Goal: Contribute content: Contribute content

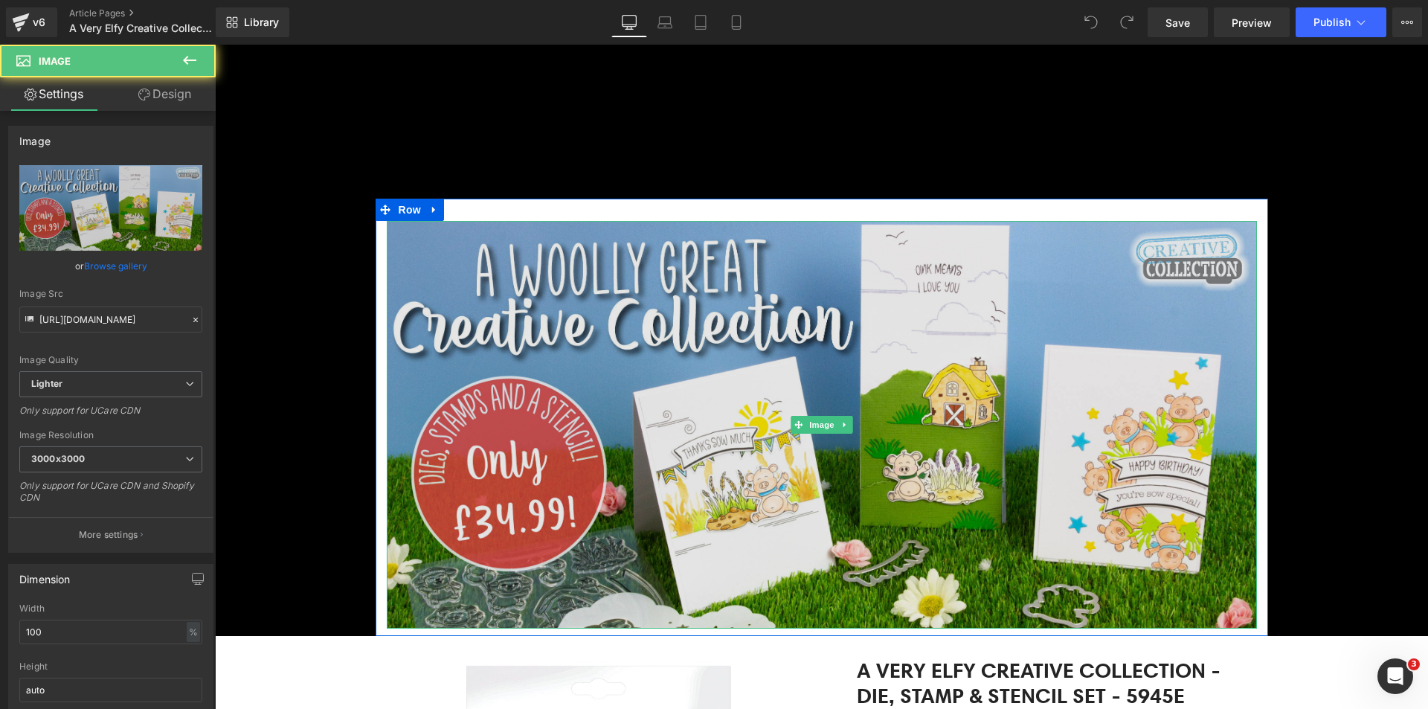
click at [725, 326] on img at bounding box center [822, 425] width 870 height 408
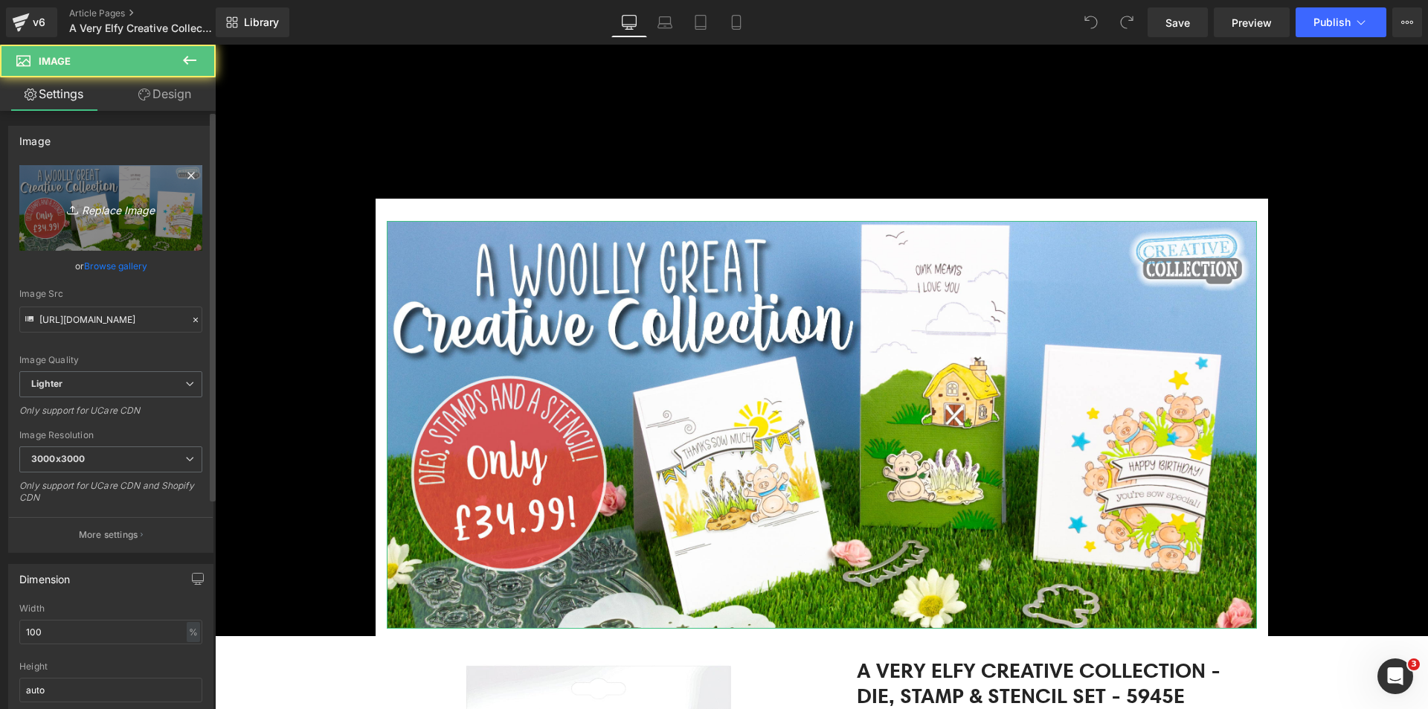
click at [94, 211] on icon "Replace Image" at bounding box center [110, 208] width 119 height 19
type input "C:\fakepath\Elfy Banner_Top.jpg"
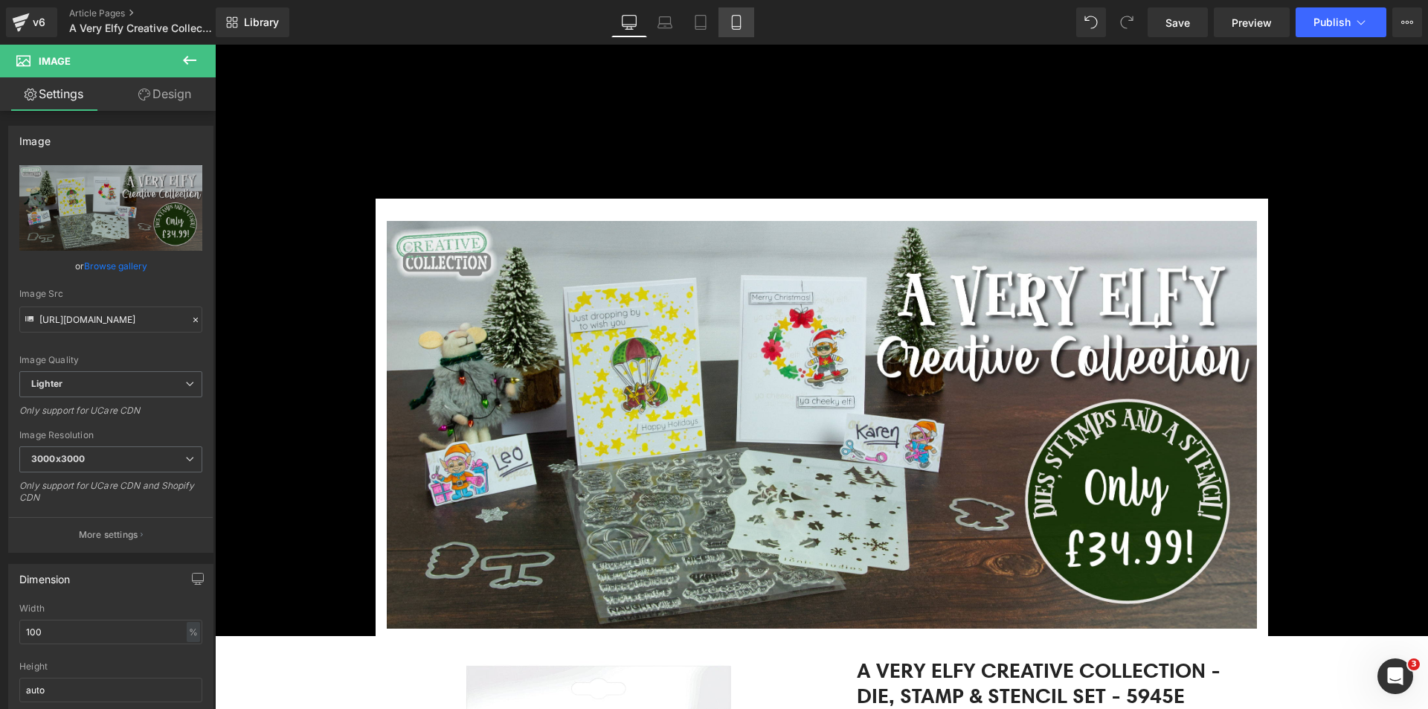
click at [740, 27] on icon at bounding box center [736, 27] width 8 height 0
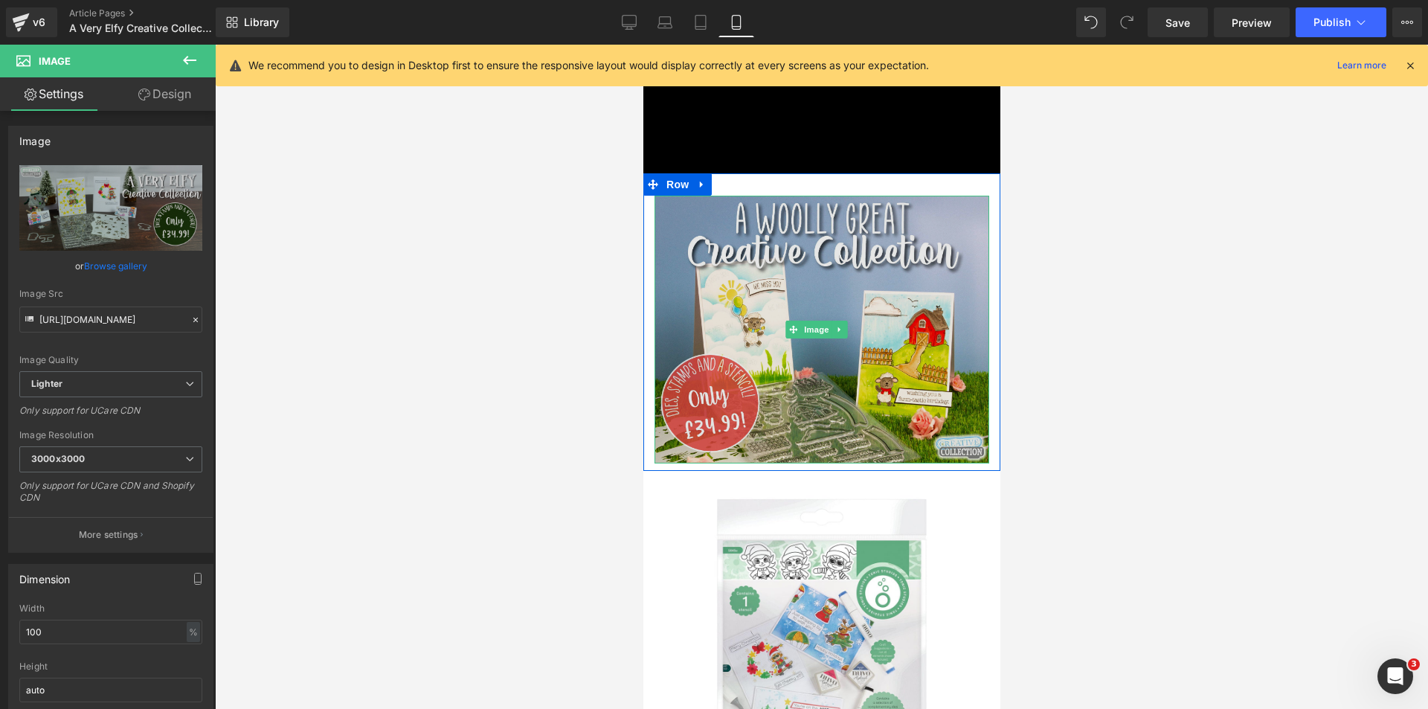
click at [718, 349] on img at bounding box center [821, 330] width 335 height 268
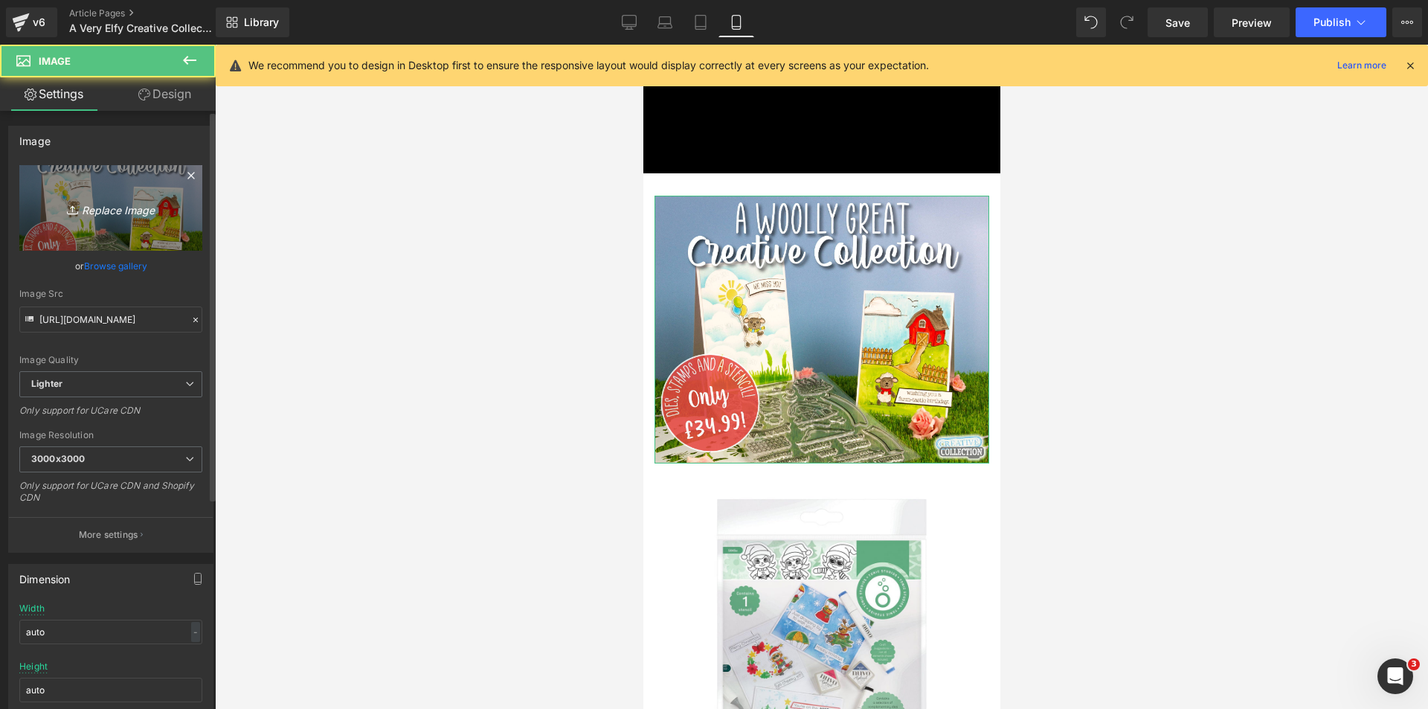
click at [87, 206] on icon "Replace Image" at bounding box center [110, 208] width 119 height 19
type input "C:\fakepath\US Elfy Banners_Mobile Top.jpg"
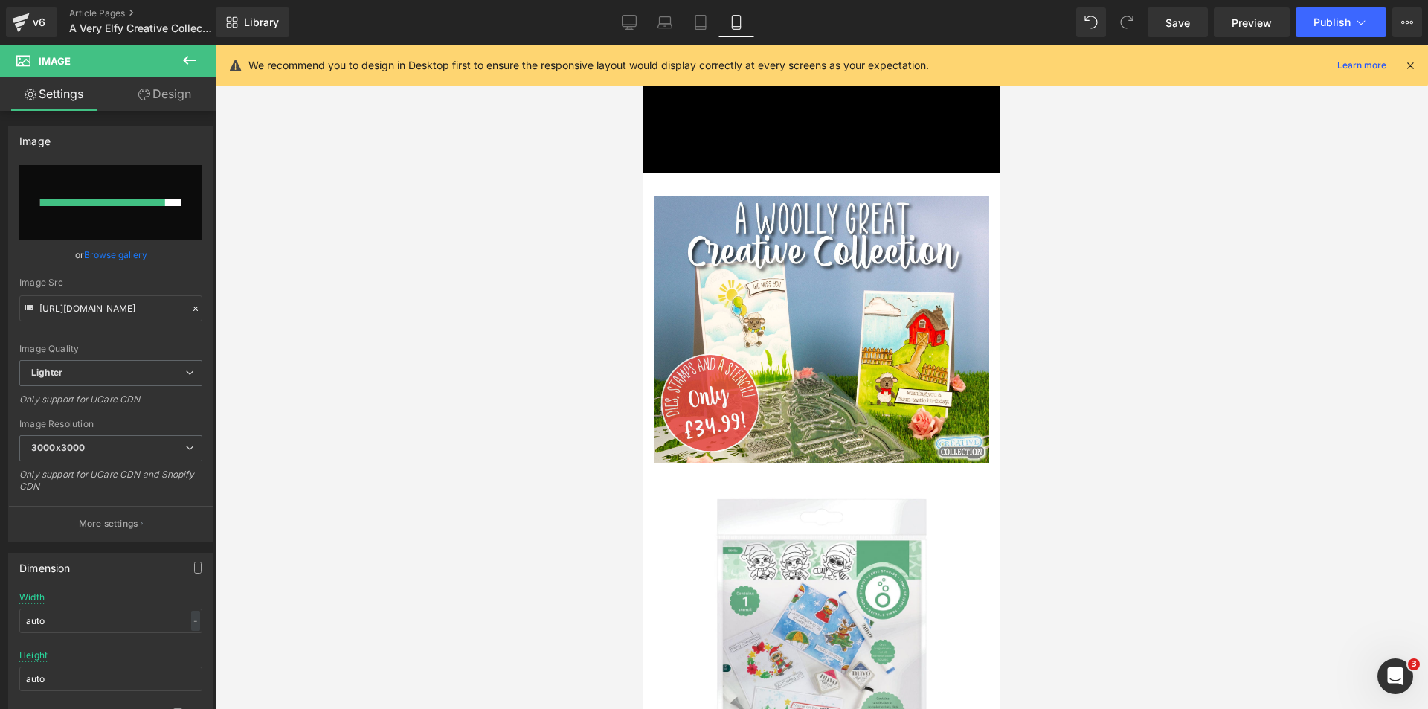
click at [453, 276] on div at bounding box center [821, 377] width 1213 height 664
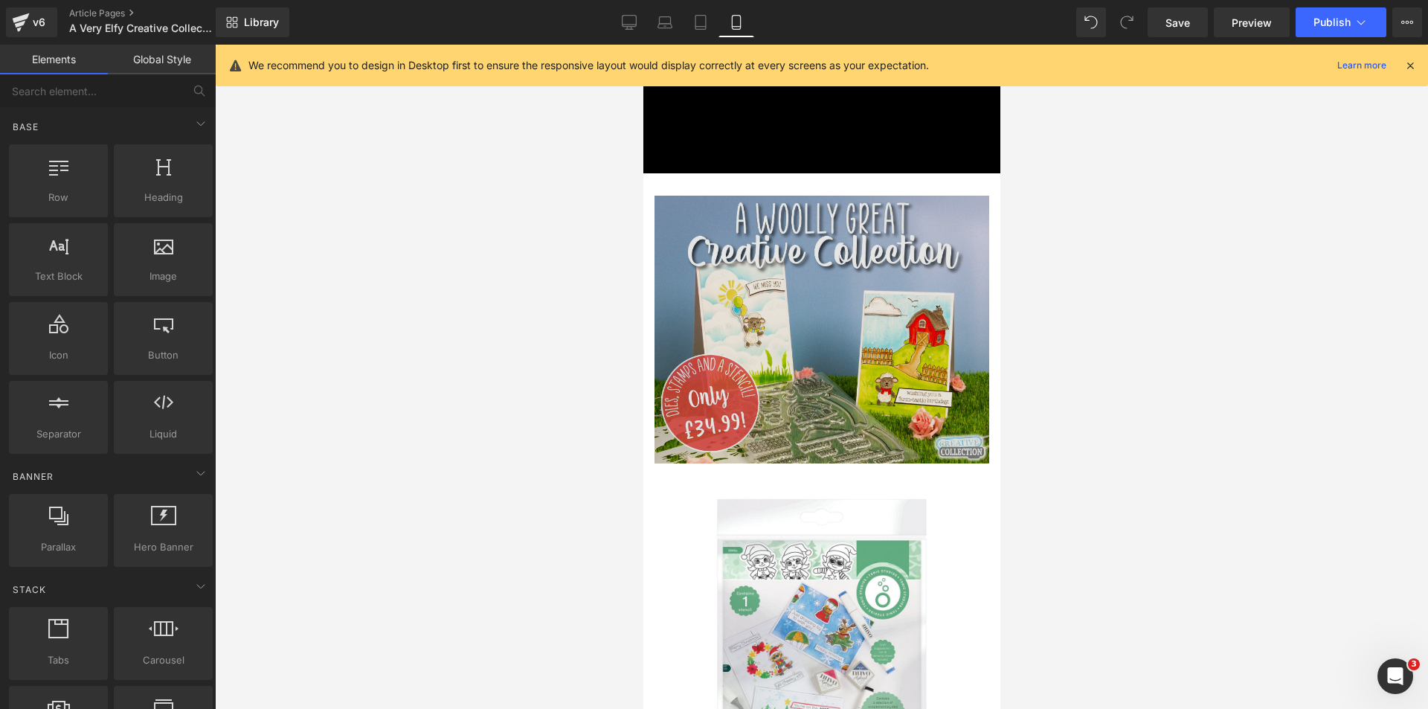
click at [745, 277] on img at bounding box center [821, 330] width 335 height 268
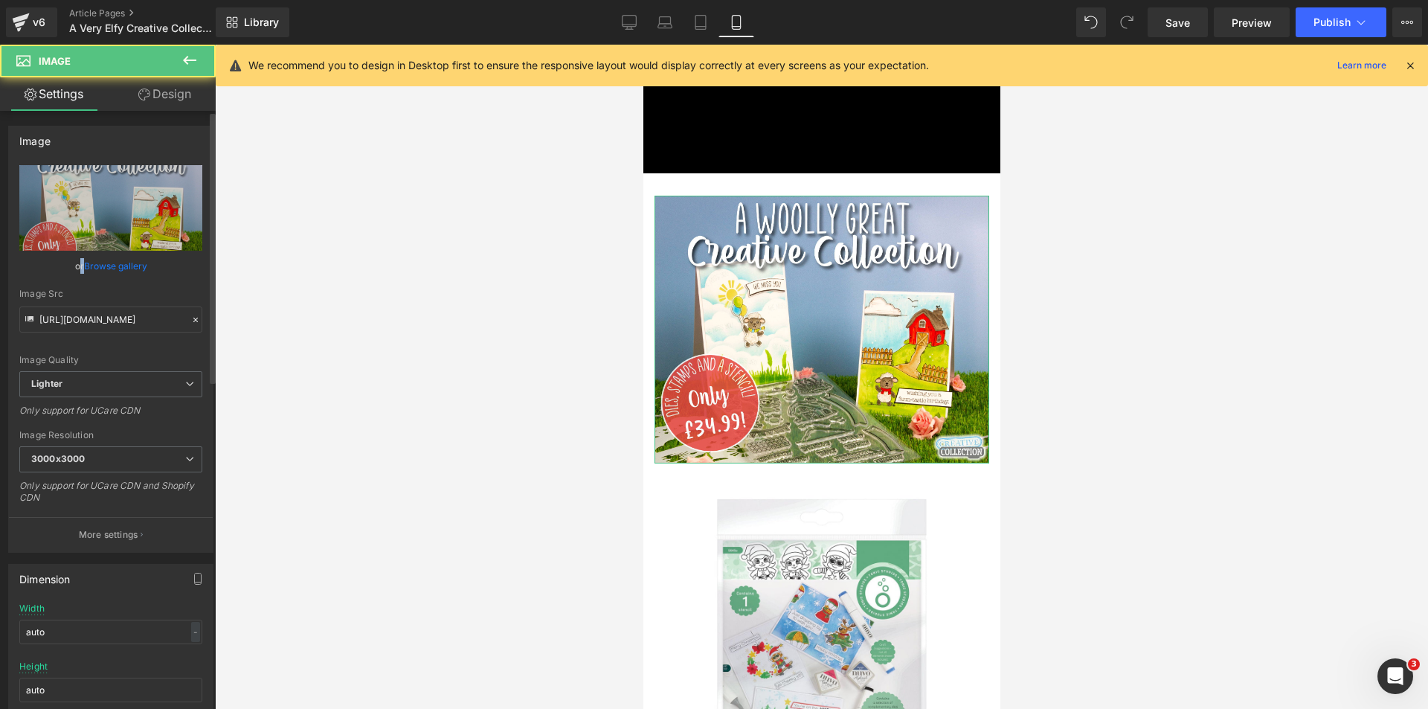
drag, startPoint x: 78, startPoint y: 266, endPoint x: 92, endPoint y: 266, distance: 14.2
click at [77, 266] on div "or Browse gallery" at bounding box center [110, 266] width 183 height 16
click at [103, 267] on link "Browse gallery" at bounding box center [115, 266] width 63 height 26
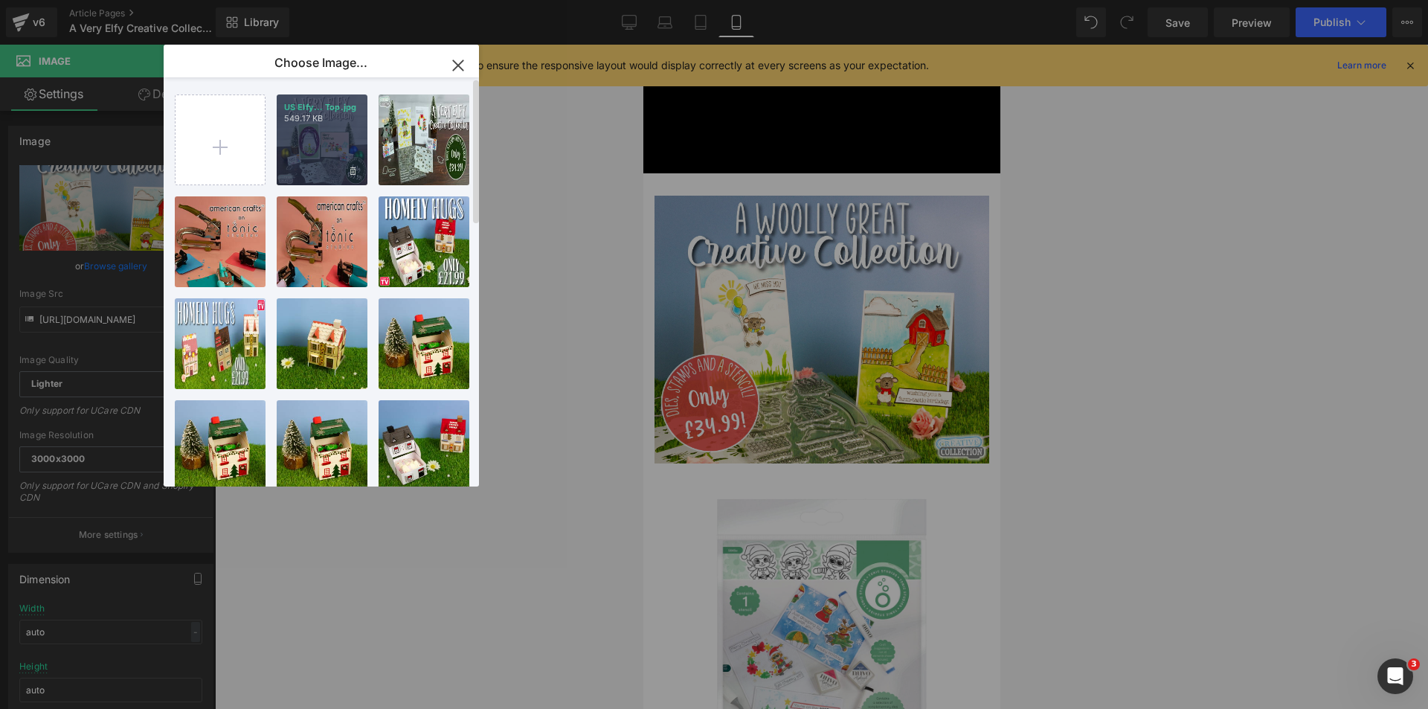
click at [350, 157] on div "US Elfy... Top.jpg 549.17 KB" at bounding box center [322, 139] width 91 height 91
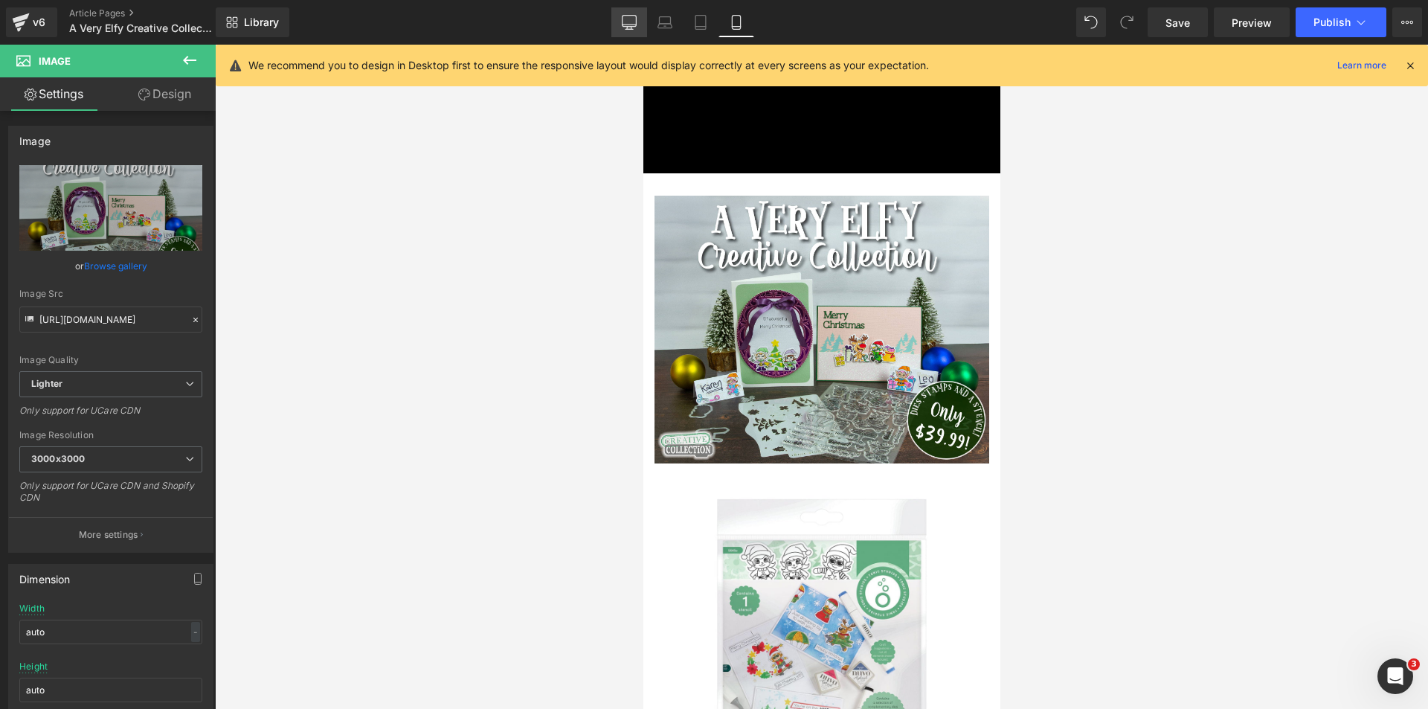
click at [636, 24] on icon at bounding box center [629, 22] width 15 height 15
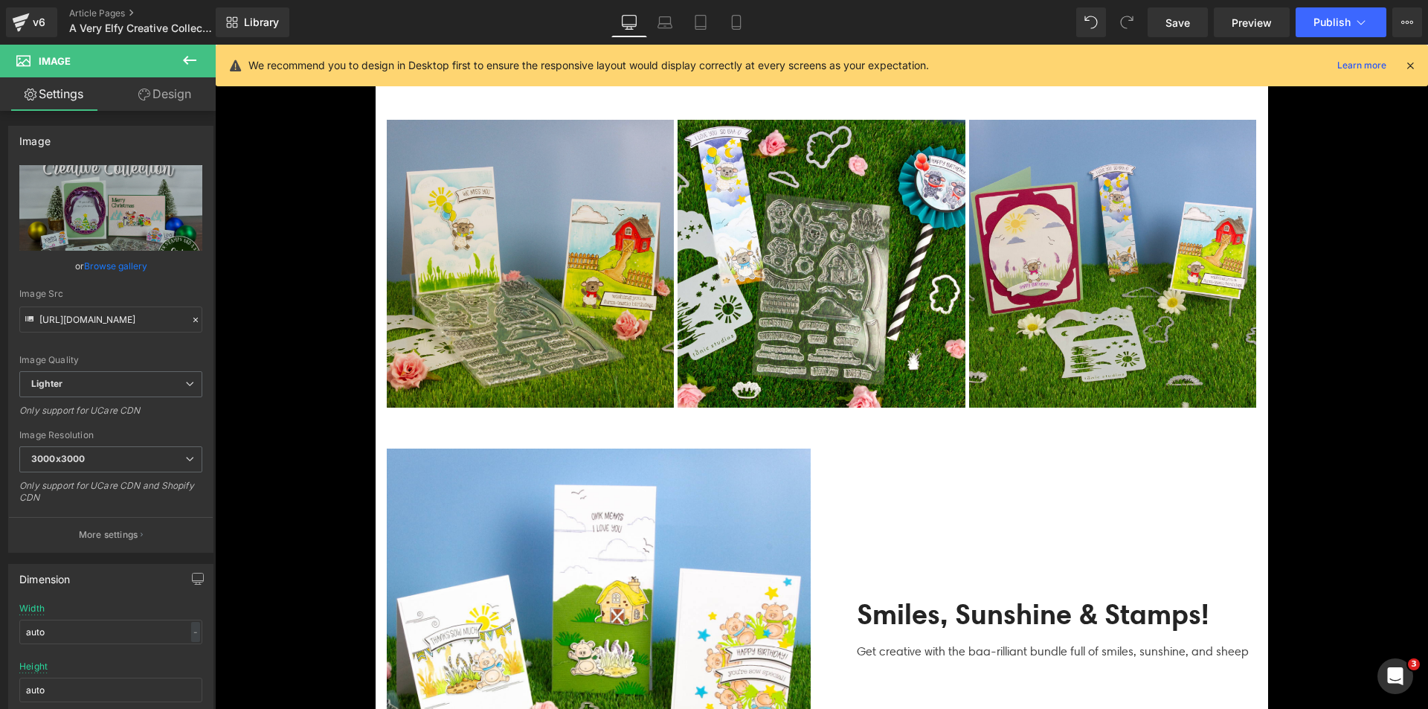
scroll to position [2678, 0]
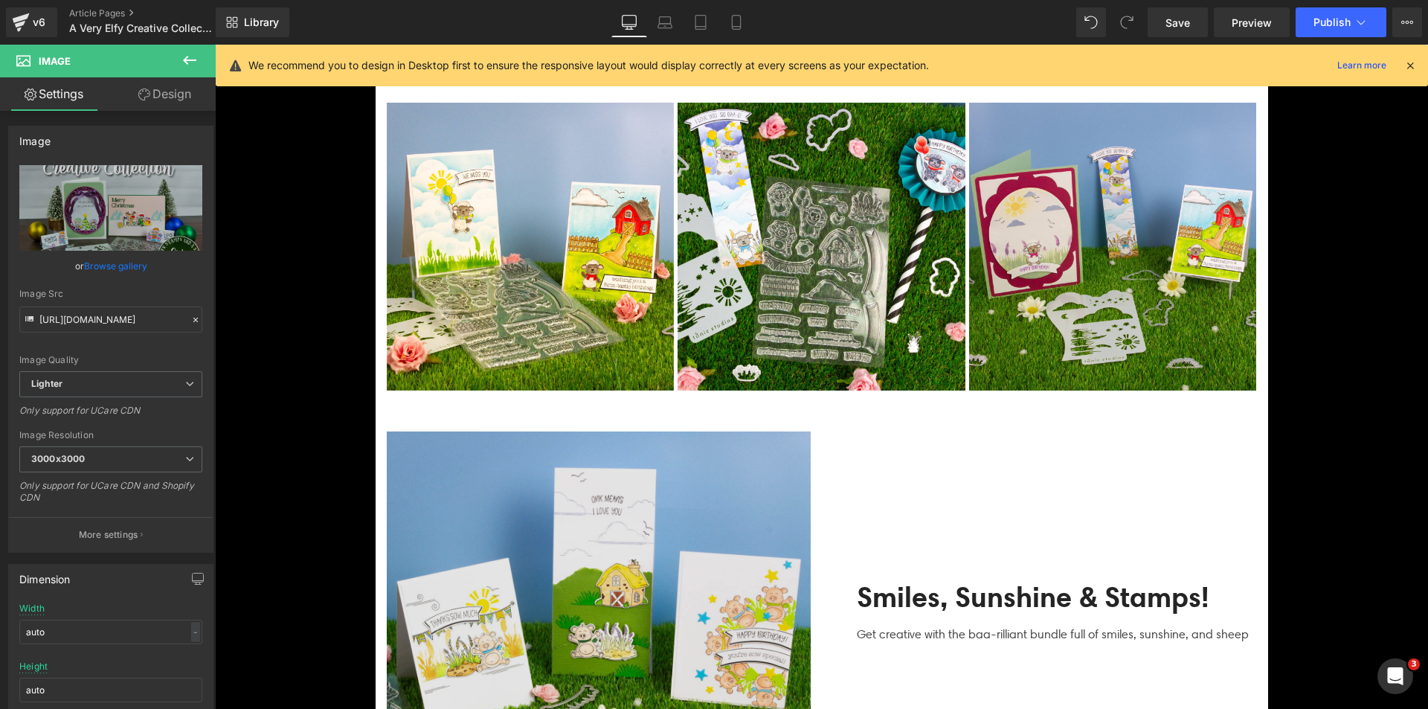
click at [574, 551] on img at bounding box center [599, 643] width 424 height 424
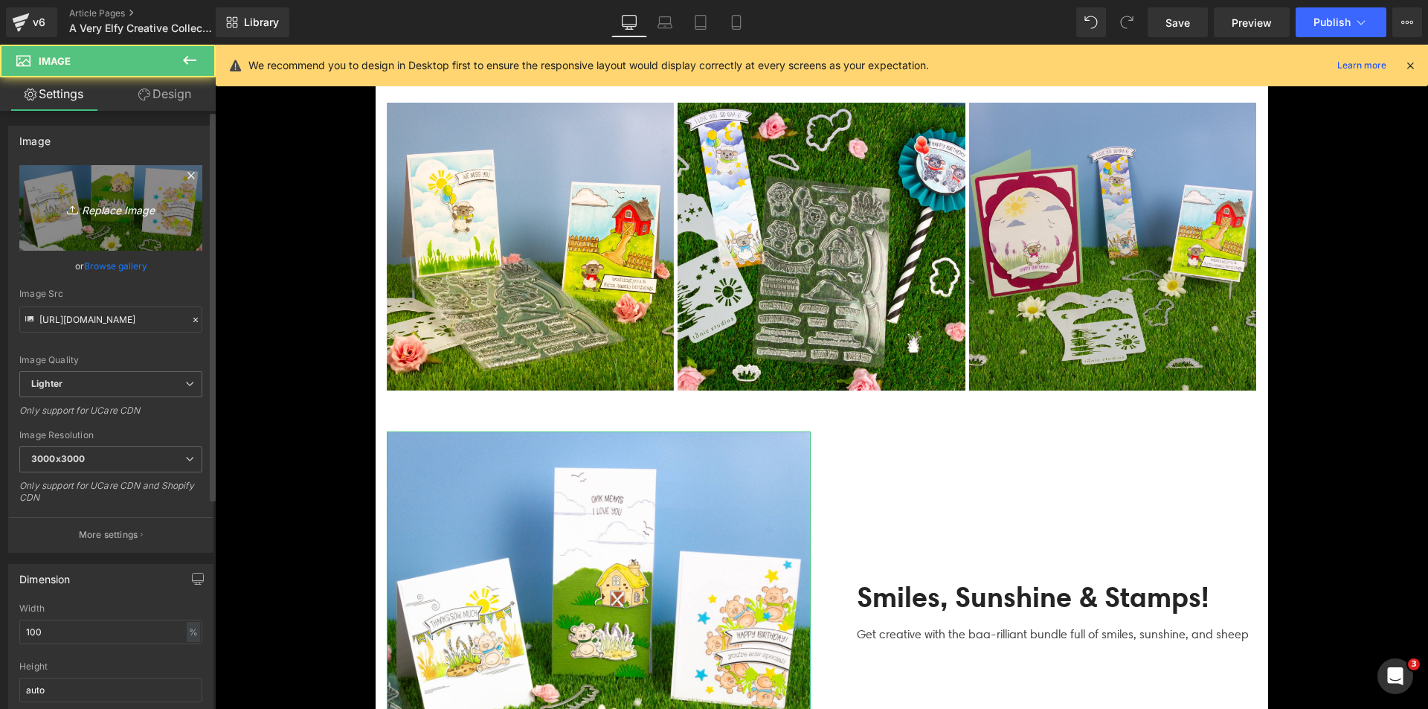
click at [115, 203] on icon "Replace Image" at bounding box center [110, 208] width 119 height 19
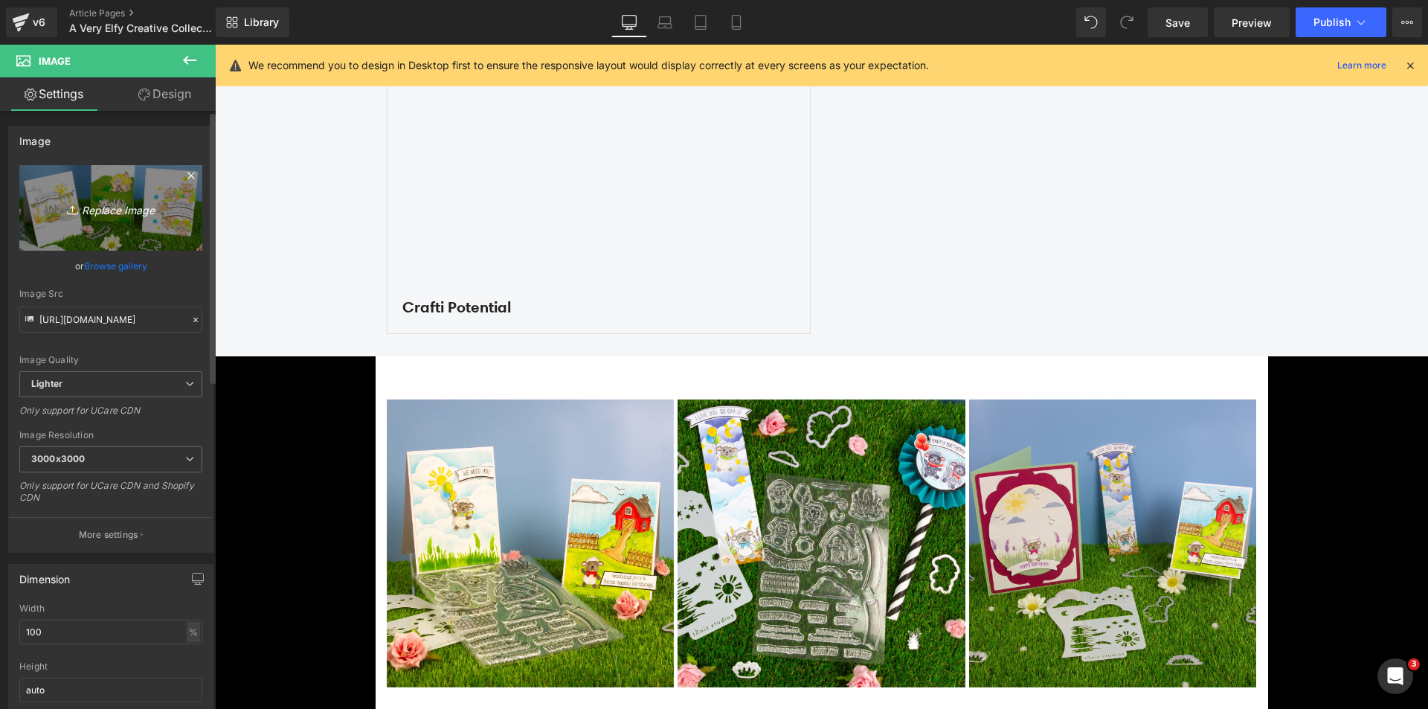
scroll to position [2381, 0]
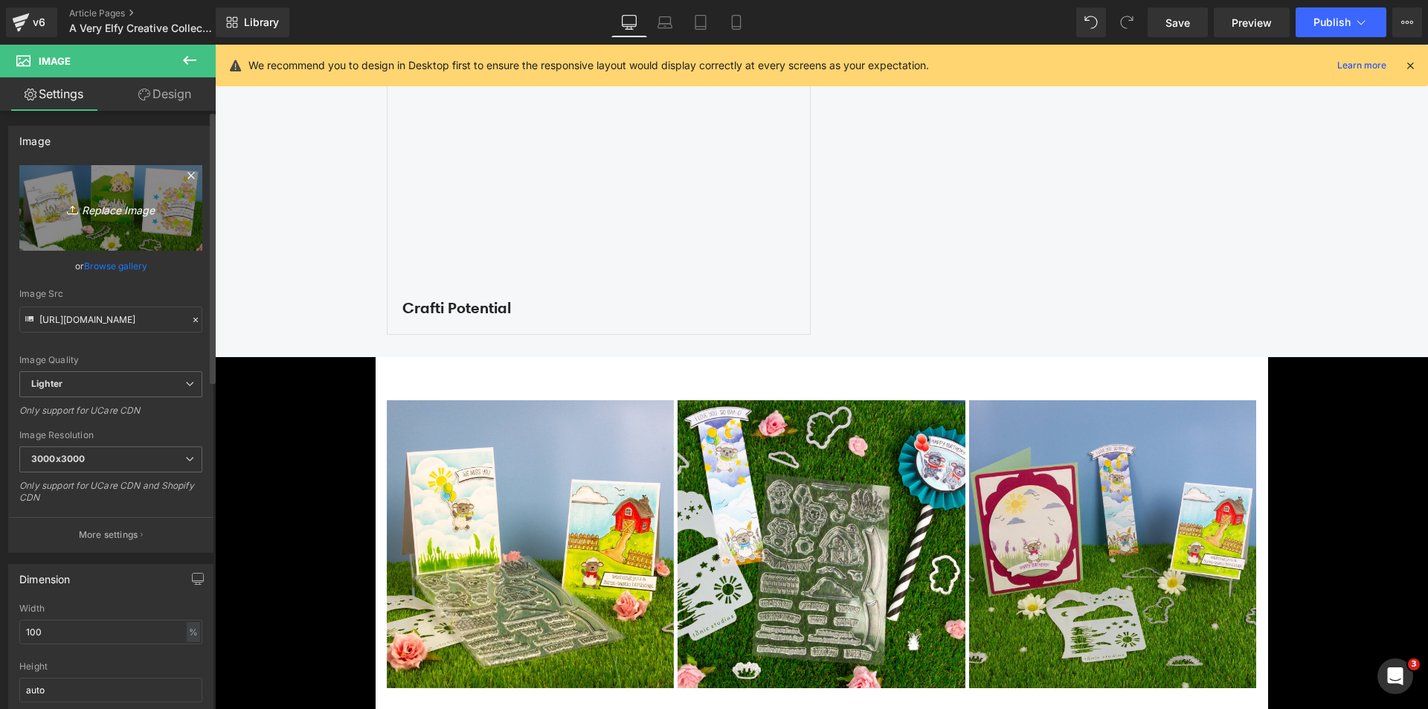
type input "C:\fakepath\Elfy Beauty_SQUARE_02.jpg"
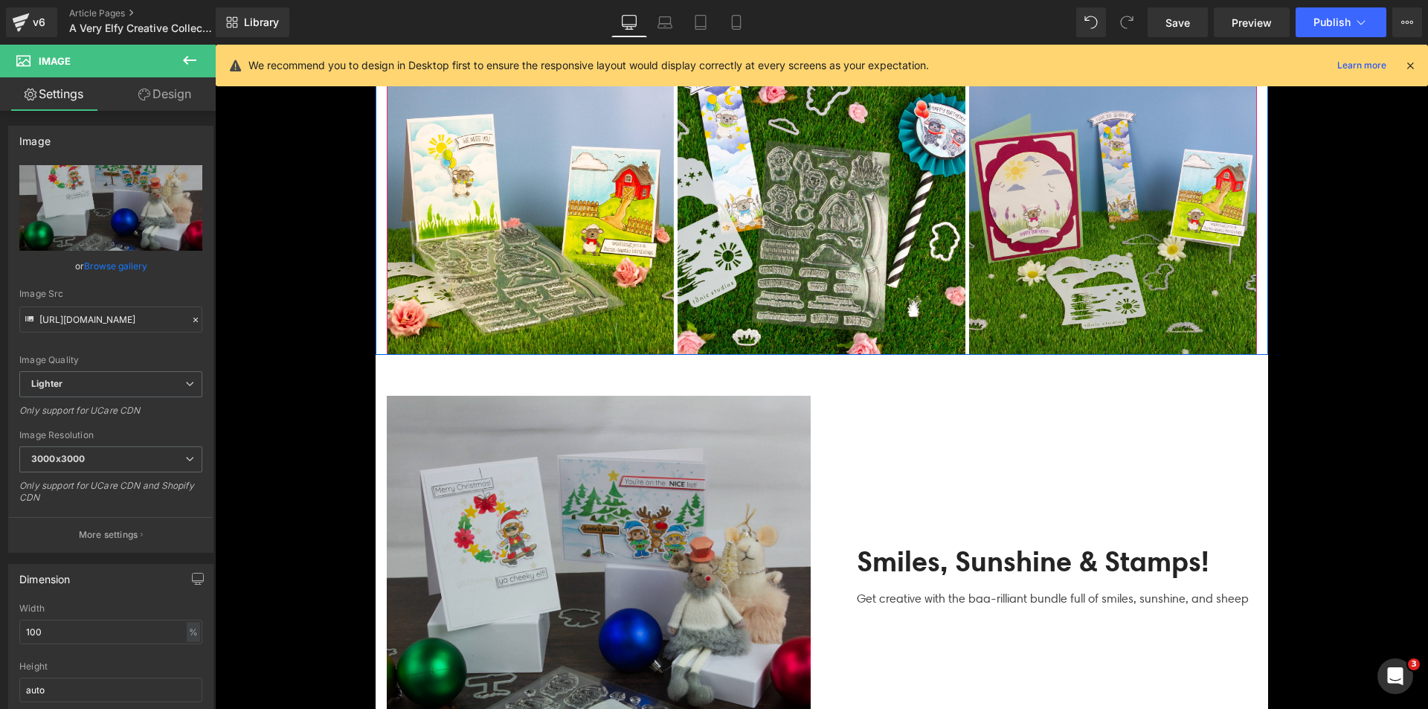
scroll to position [2827, 0]
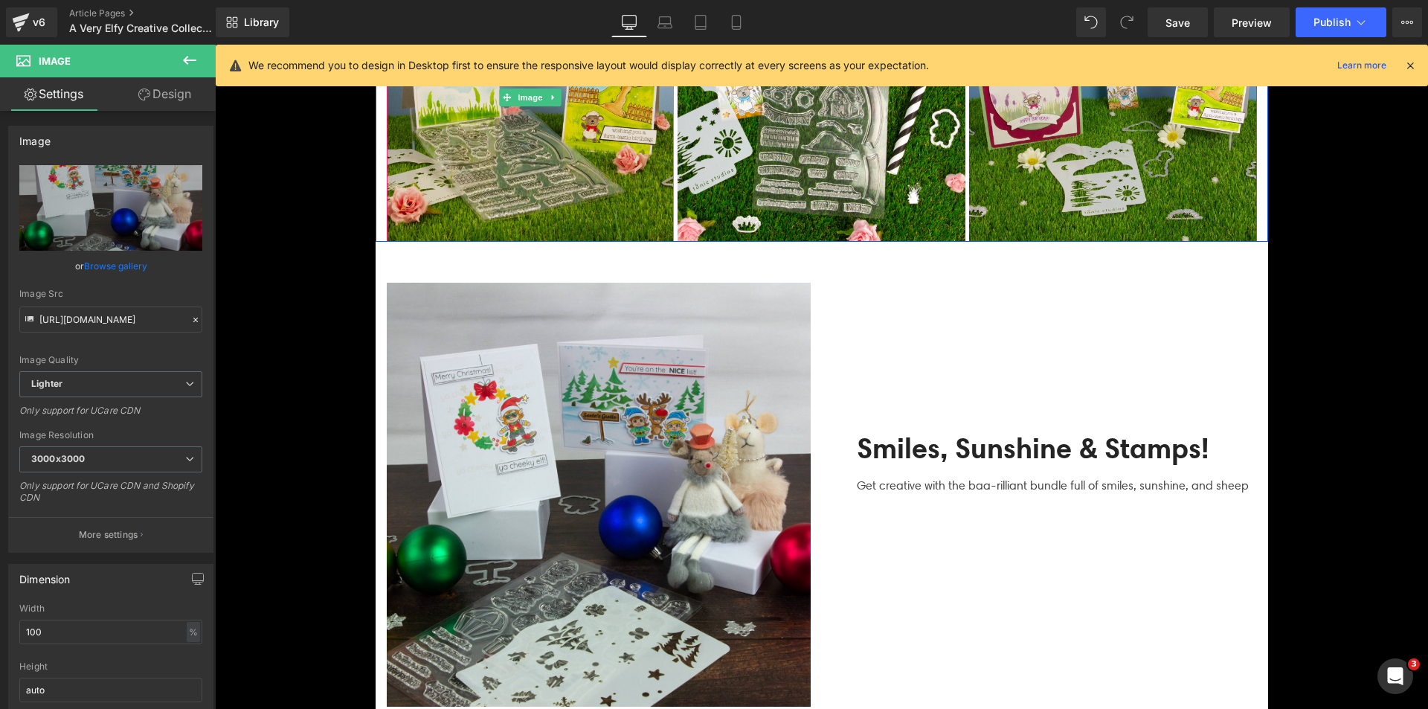
click at [522, 199] on img at bounding box center [531, 98] width 288 height 288
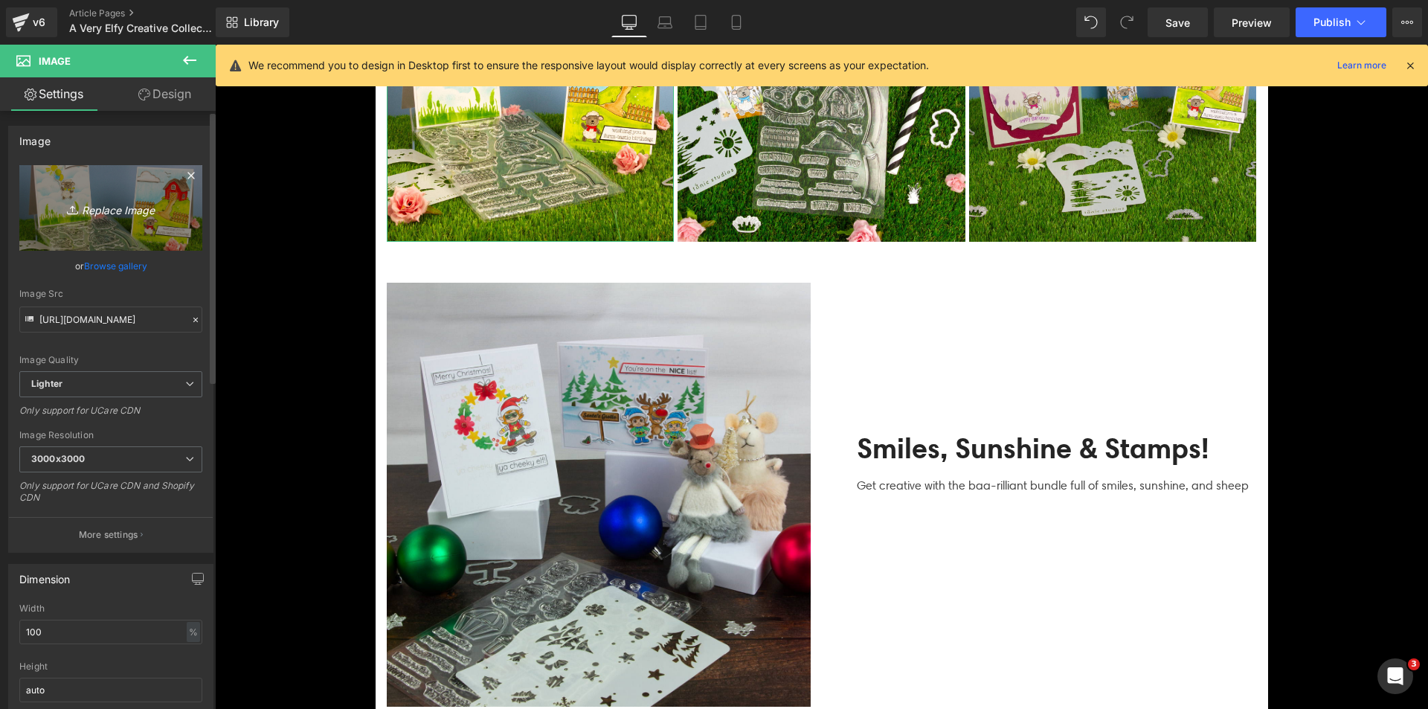
click at [136, 208] on icon "Replace Image" at bounding box center [110, 208] width 119 height 19
type input "C:\fakepath\Elfy Beauty_SQUARE_01.jpg"
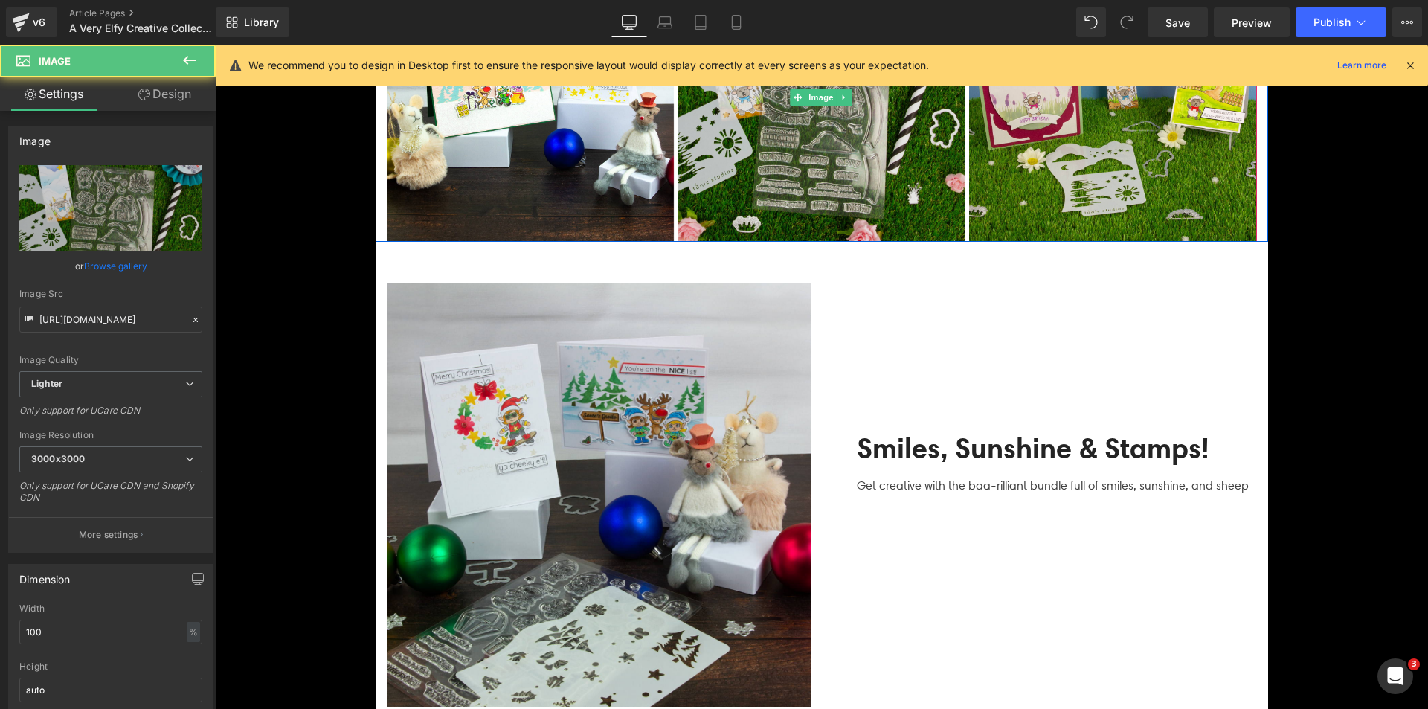
click at [785, 208] on img at bounding box center [822, 98] width 288 height 288
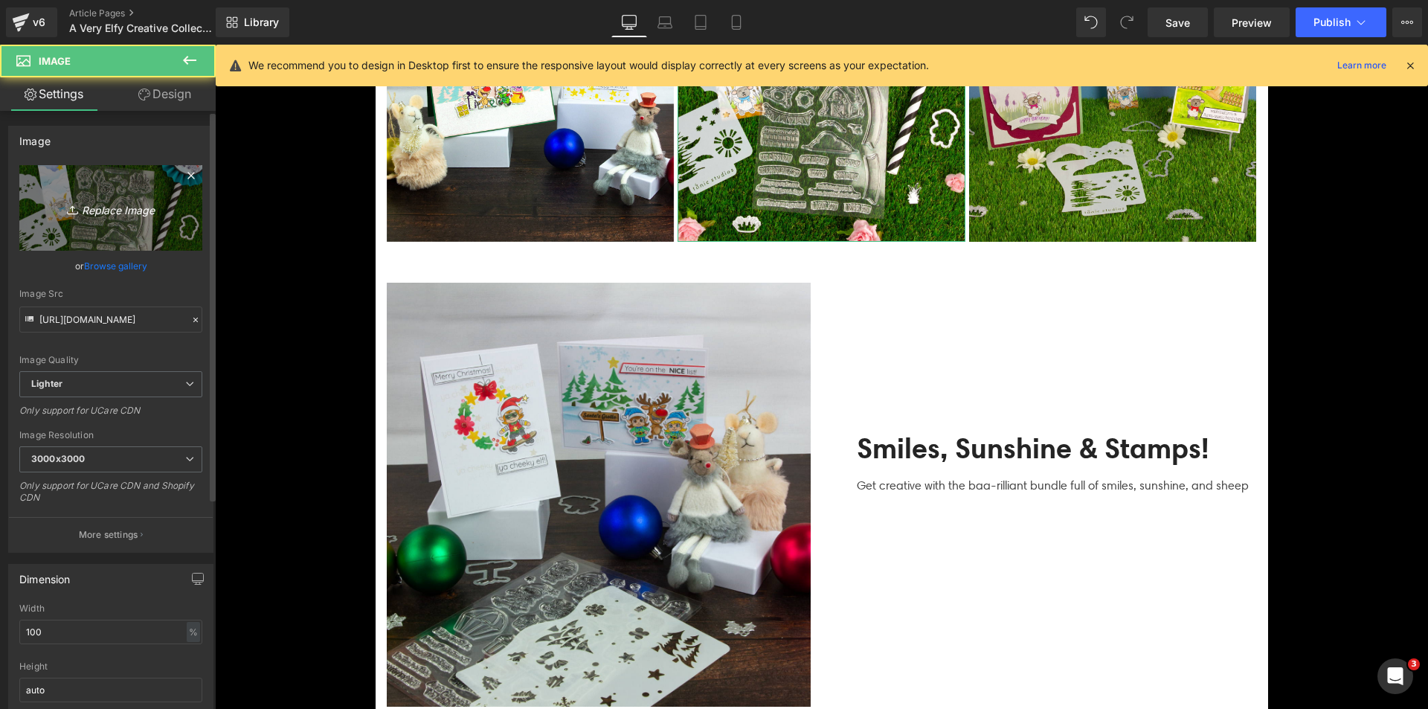
click at [65, 191] on link "Replace Image" at bounding box center [110, 208] width 183 height 86
type input "C:\fakepath\Elfy Beauty_SQUARE_07.jpg"
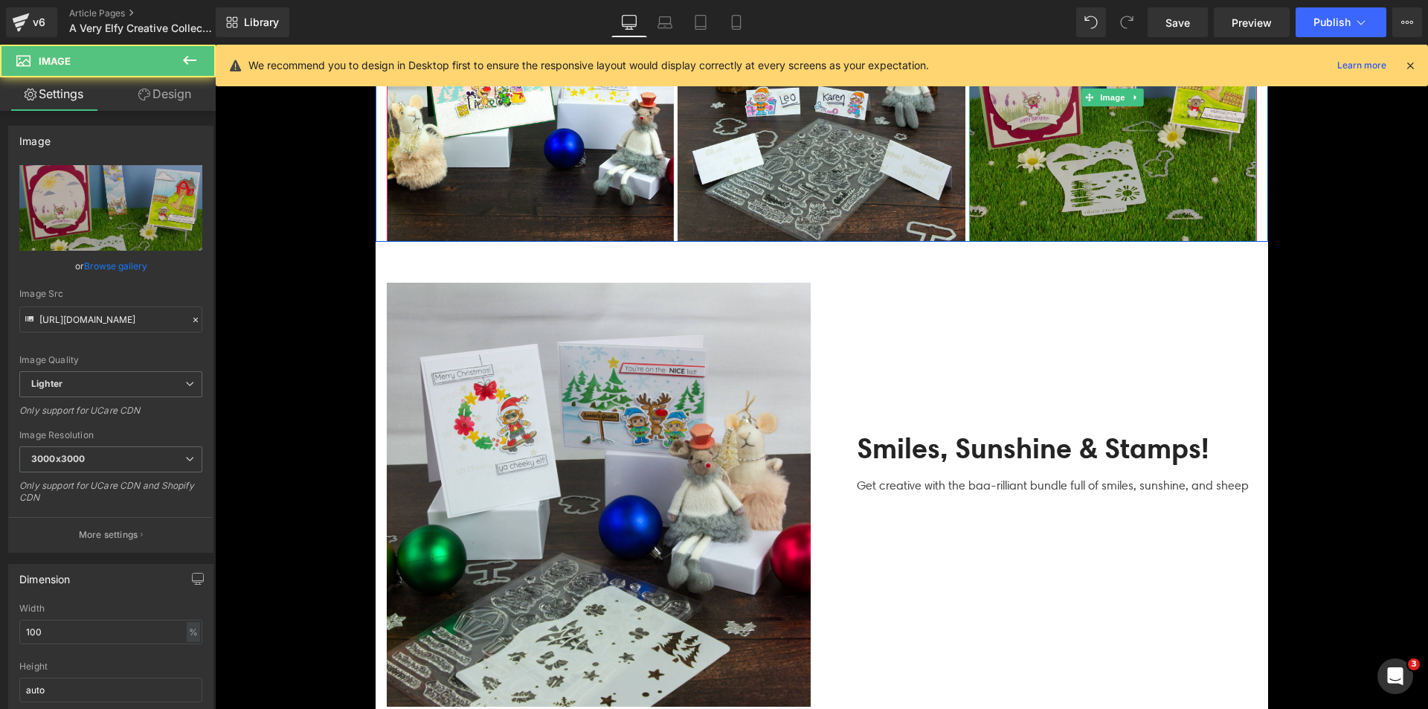
click at [1099, 197] on img at bounding box center [1113, 98] width 288 height 288
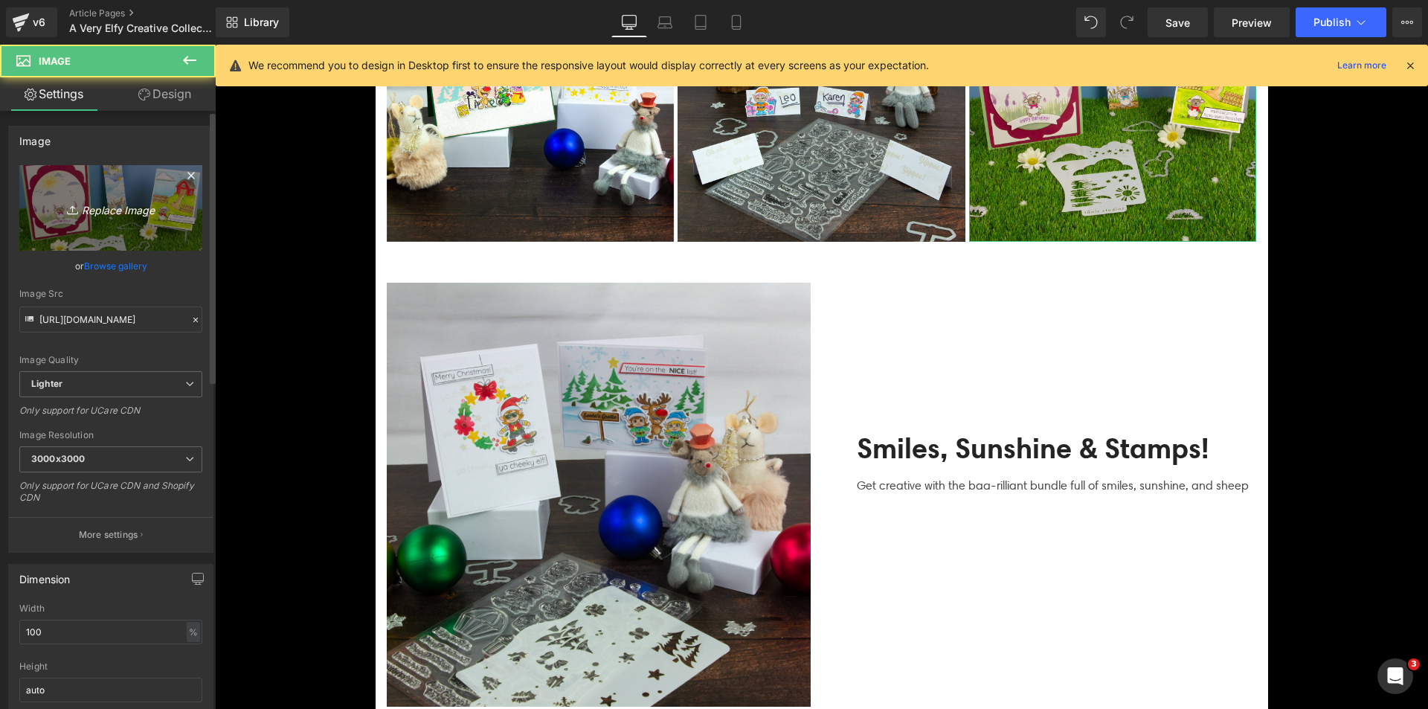
click at [115, 219] on link "Replace Image" at bounding box center [110, 208] width 183 height 86
type input "C:\fakepath\Elfy Beauty_SQUARE_09.jpg"
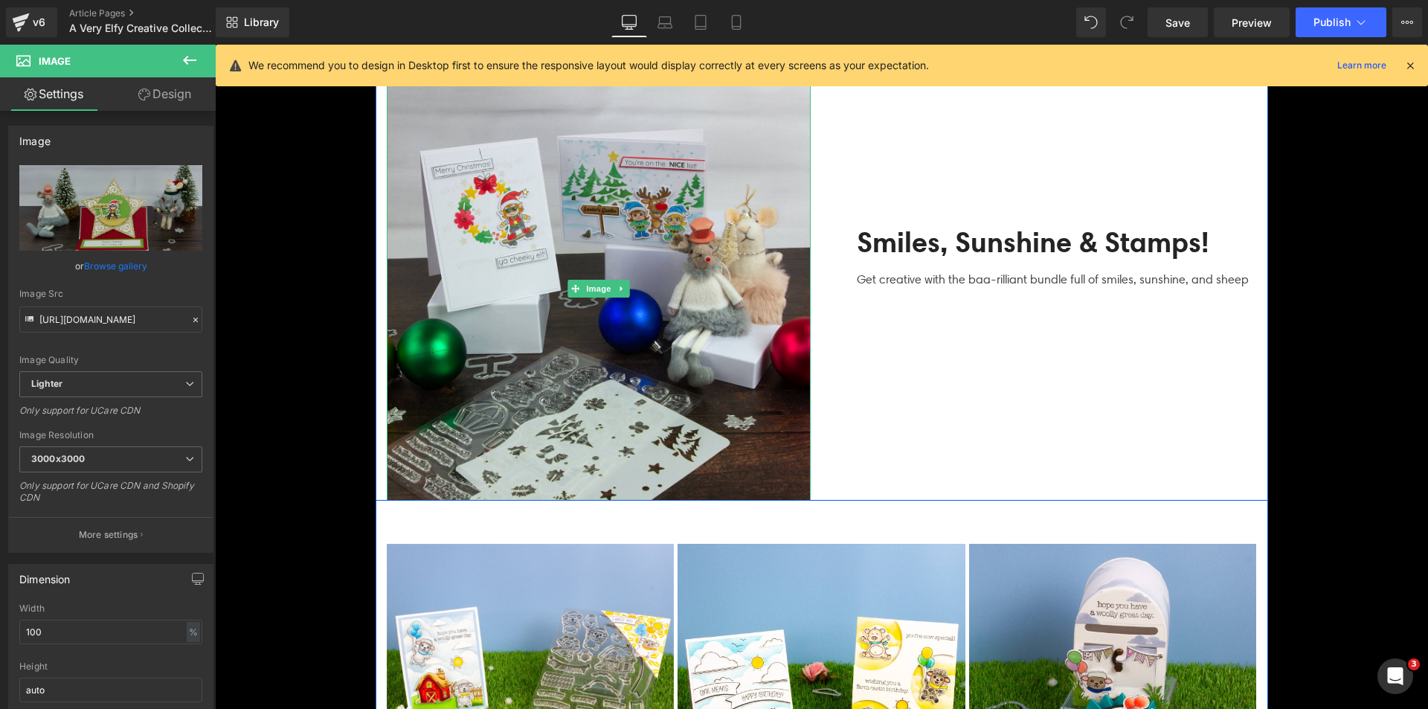
scroll to position [3050, 0]
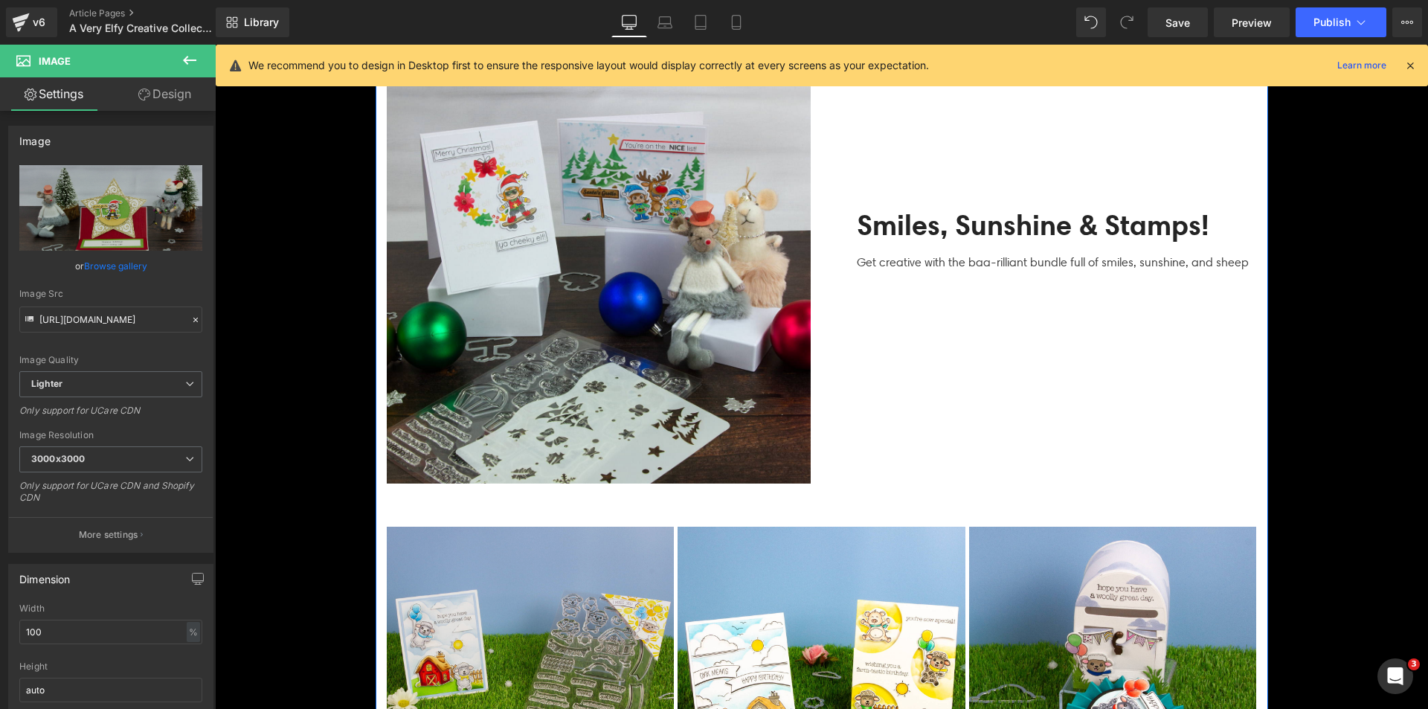
click at [490, 555] on img at bounding box center [531, 671] width 288 height 288
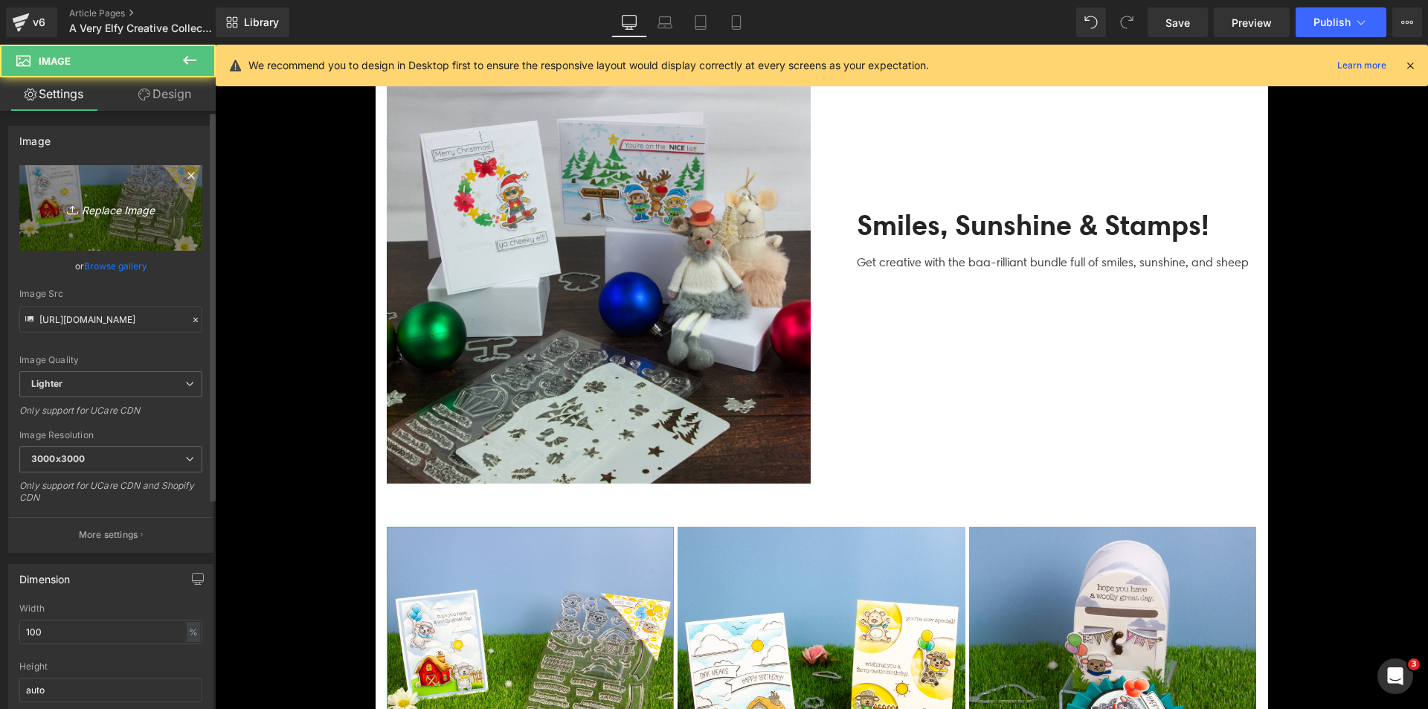
click at [67, 190] on link "Replace Image" at bounding box center [110, 208] width 183 height 86
type input "C:\fakepath\Elfy Beauty_SQUARE_08.jpg"
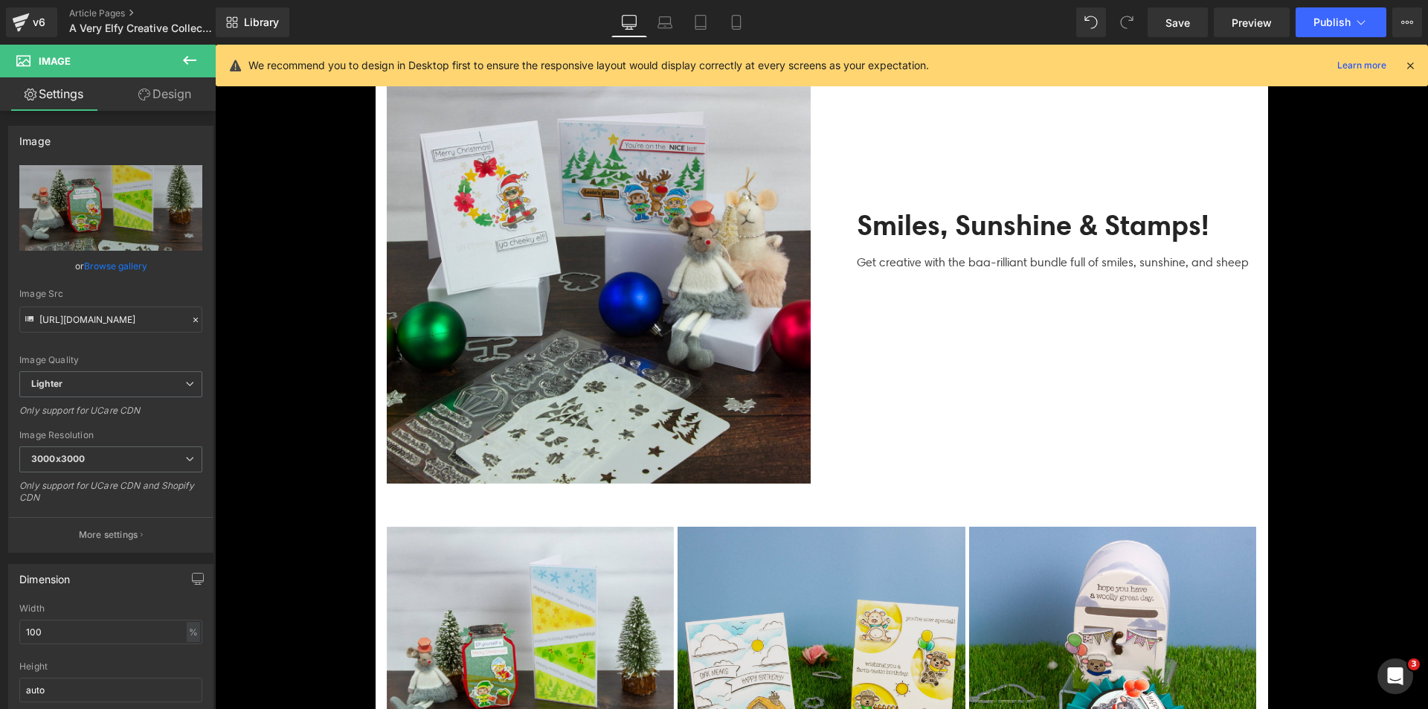
click at [803, 597] on img at bounding box center [822, 671] width 288 height 288
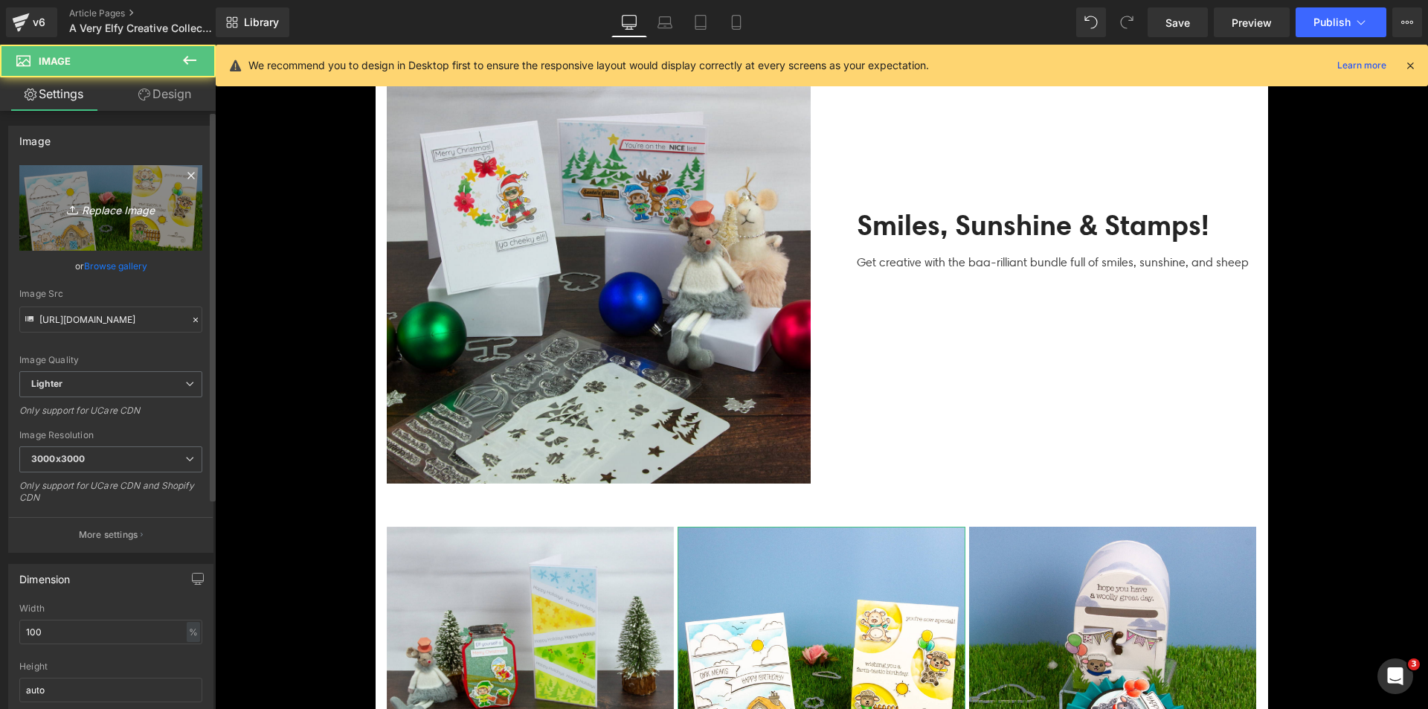
click at [161, 207] on icon "Replace Image" at bounding box center [110, 208] width 119 height 19
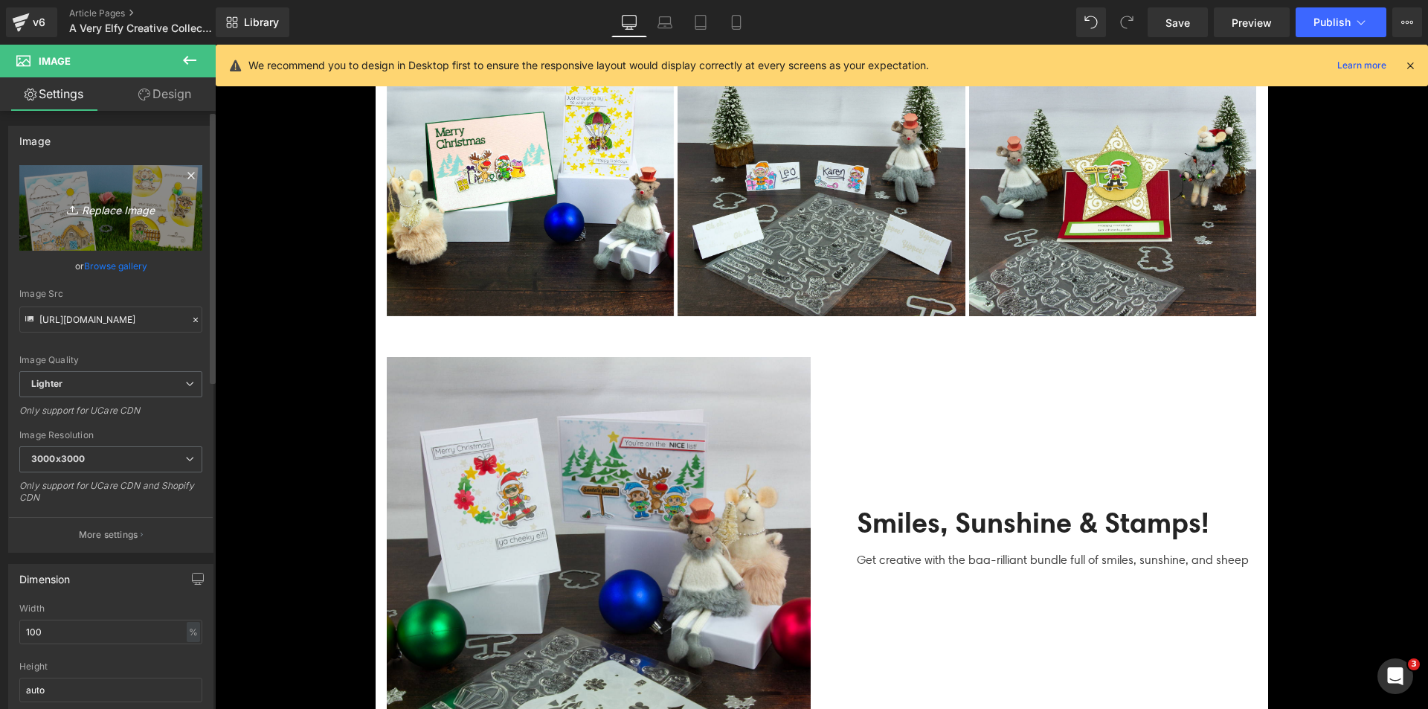
scroll to position [2827, 0]
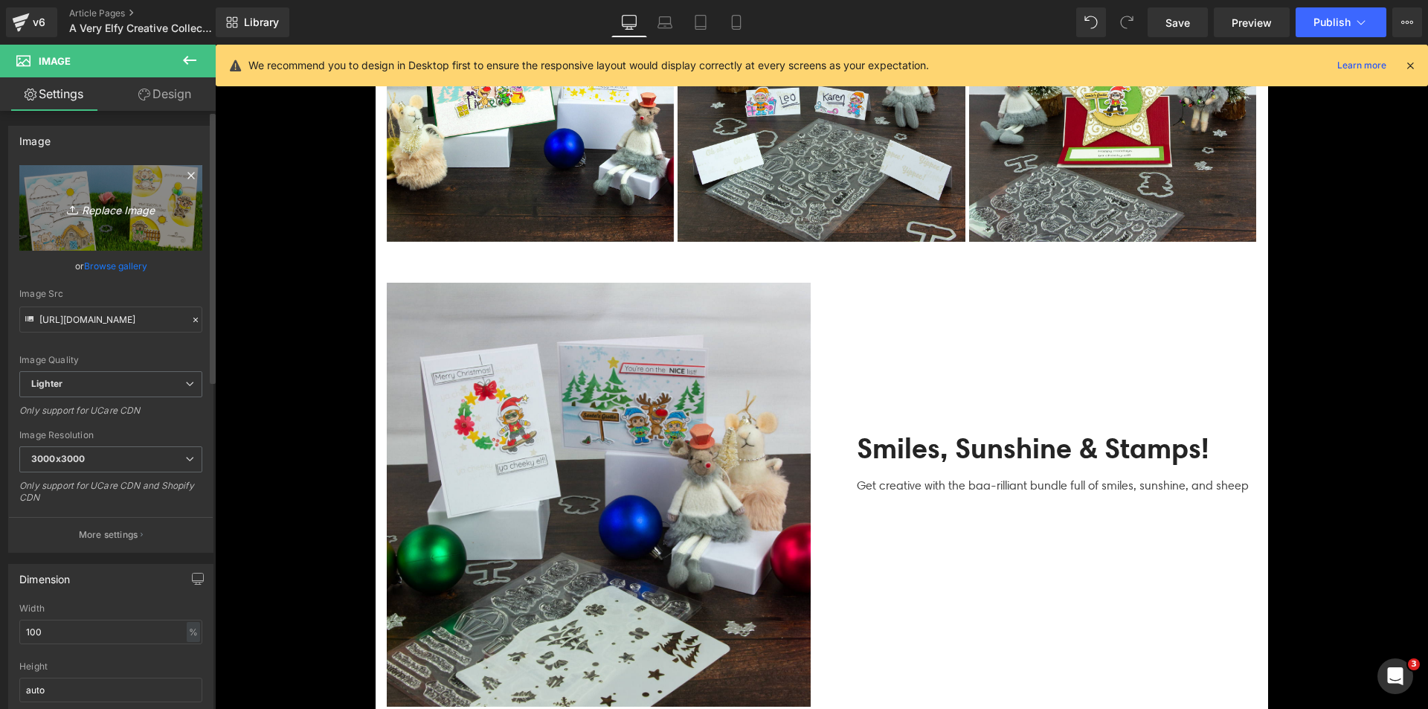
type input "C:\fakepath\Elfy Beauty_SQUARE_05.jpg"
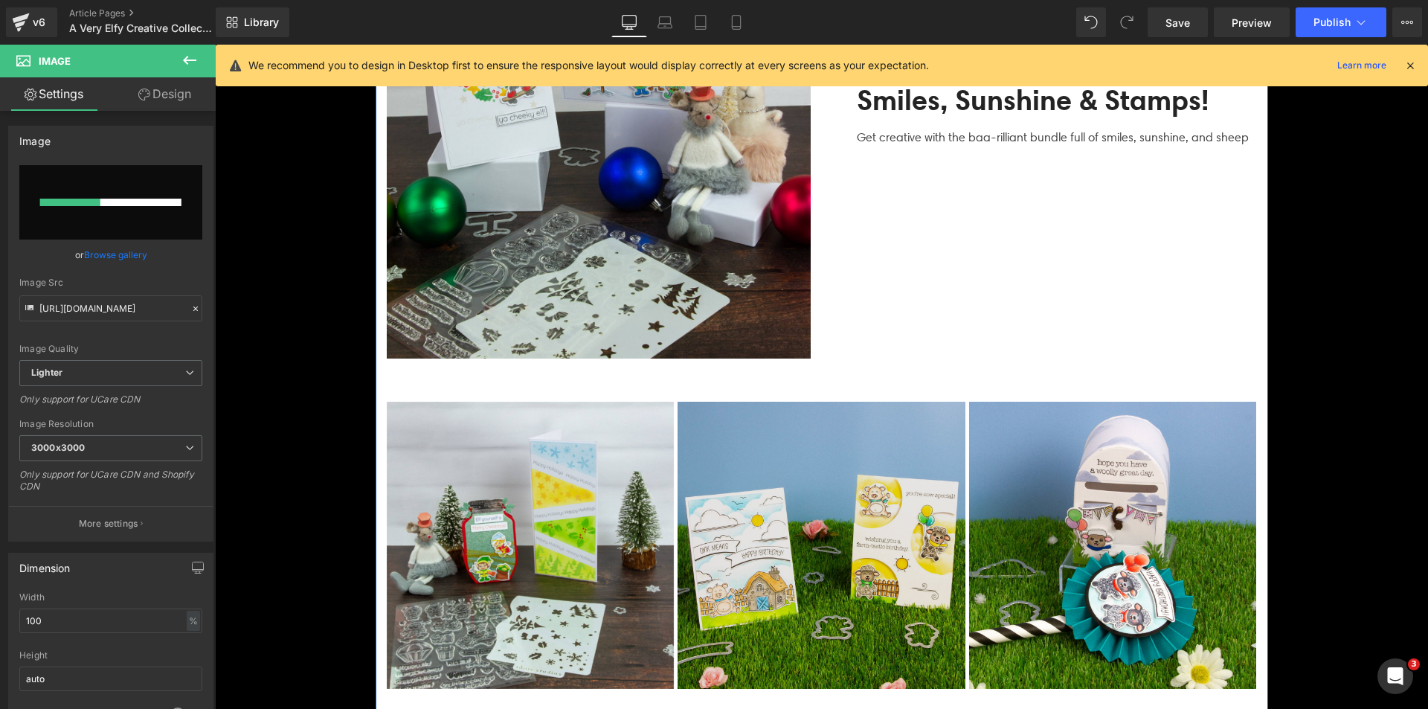
scroll to position [3199, 0]
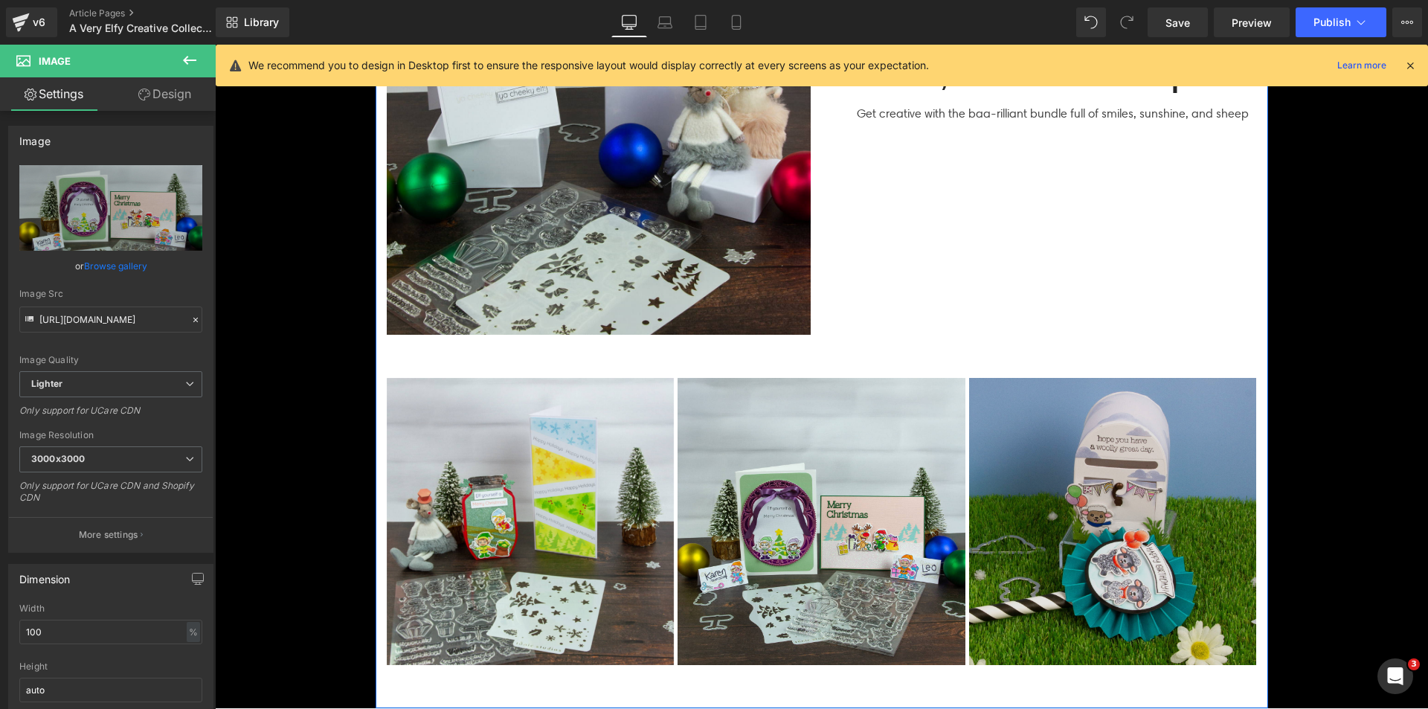
click at [1033, 519] on img at bounding box center [1113, 522] width 288 height 288
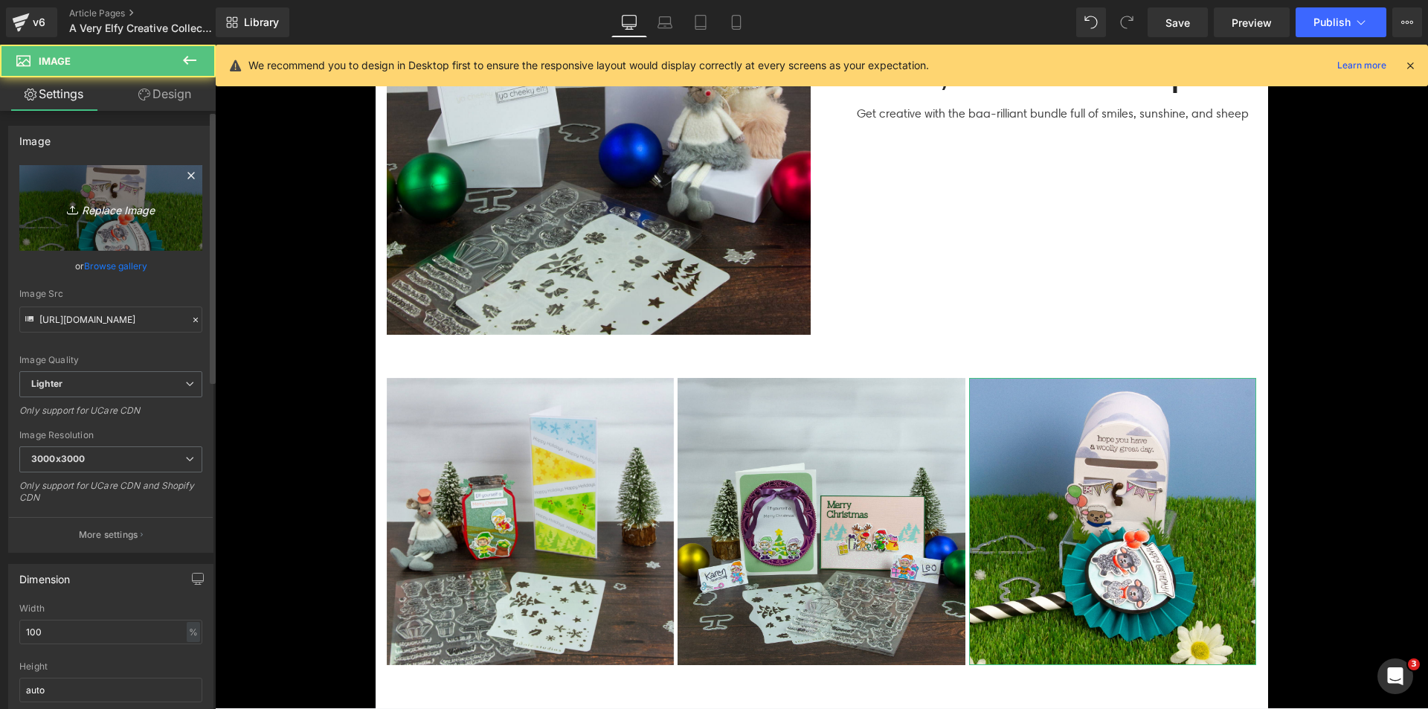
click at [100, 241] on link "Replace Image" at bounding box center [110, 208] width 183 height 86
type input "C:\fakepath\Elfy Beauty_SQUARE_04.jpg"
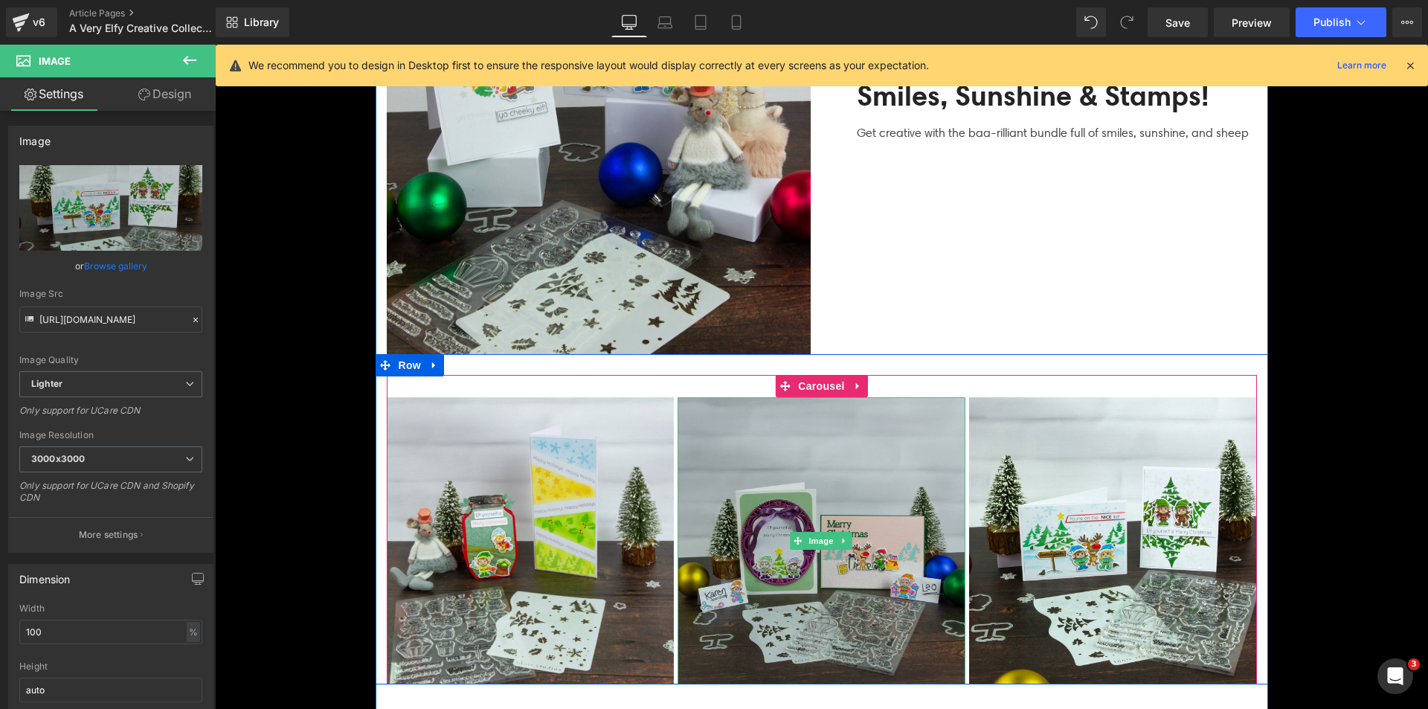
scroll to position [3125, 0]
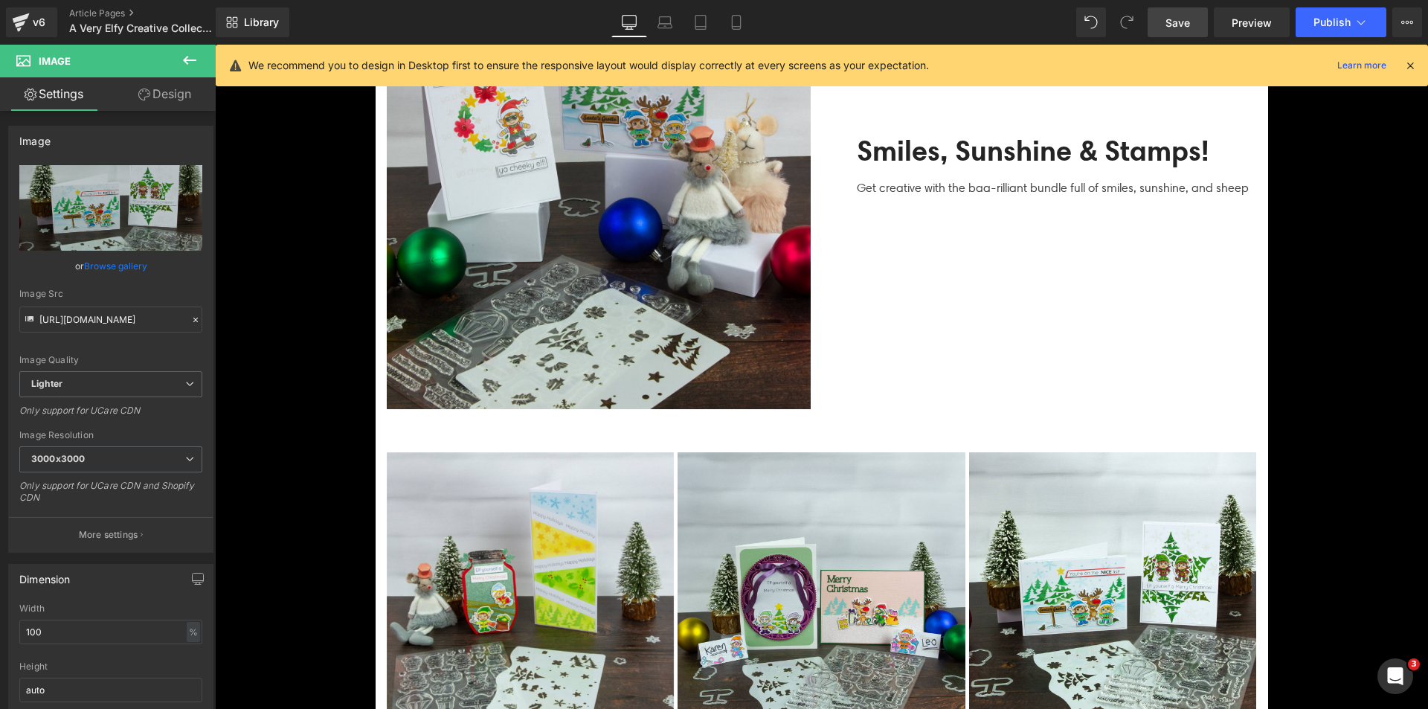
click at [1184, 36] on link "Save" at bounding box center [1178, 22] width 60 height 30
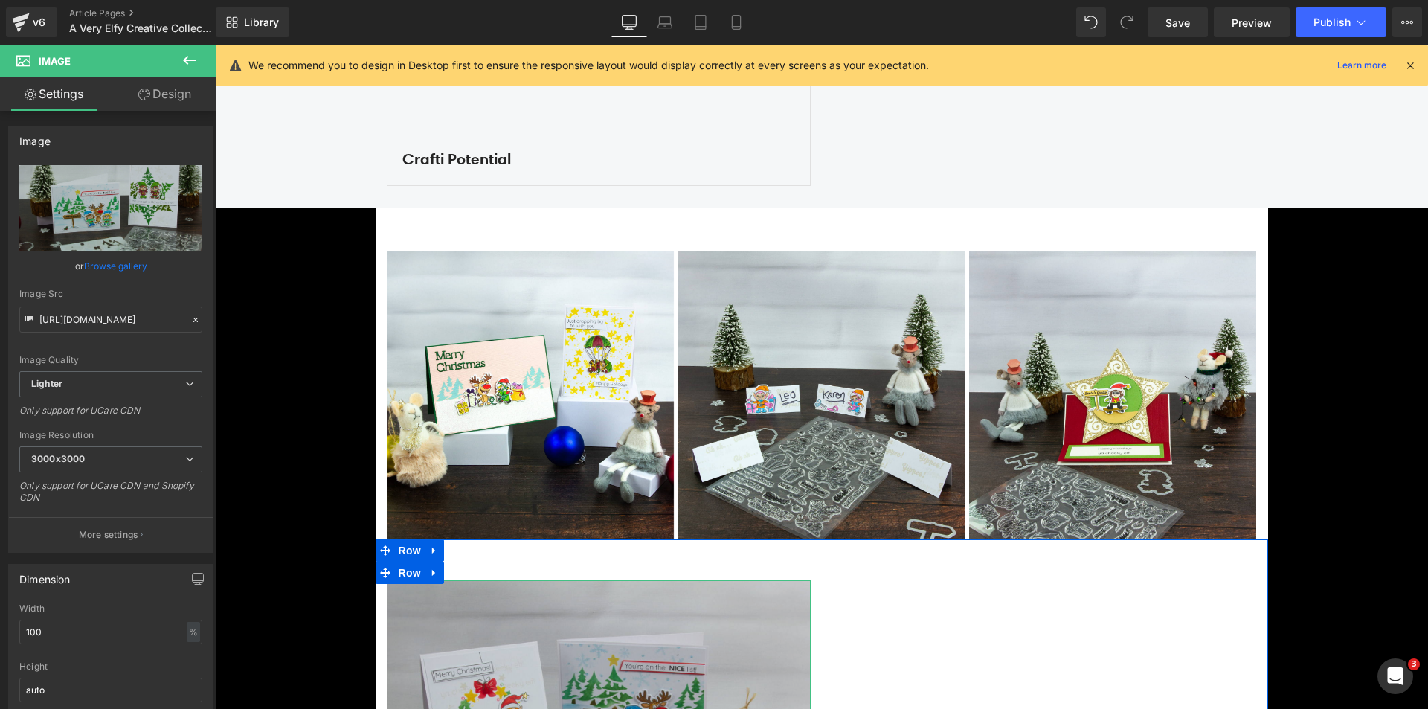
scroll to position [2232, 0]
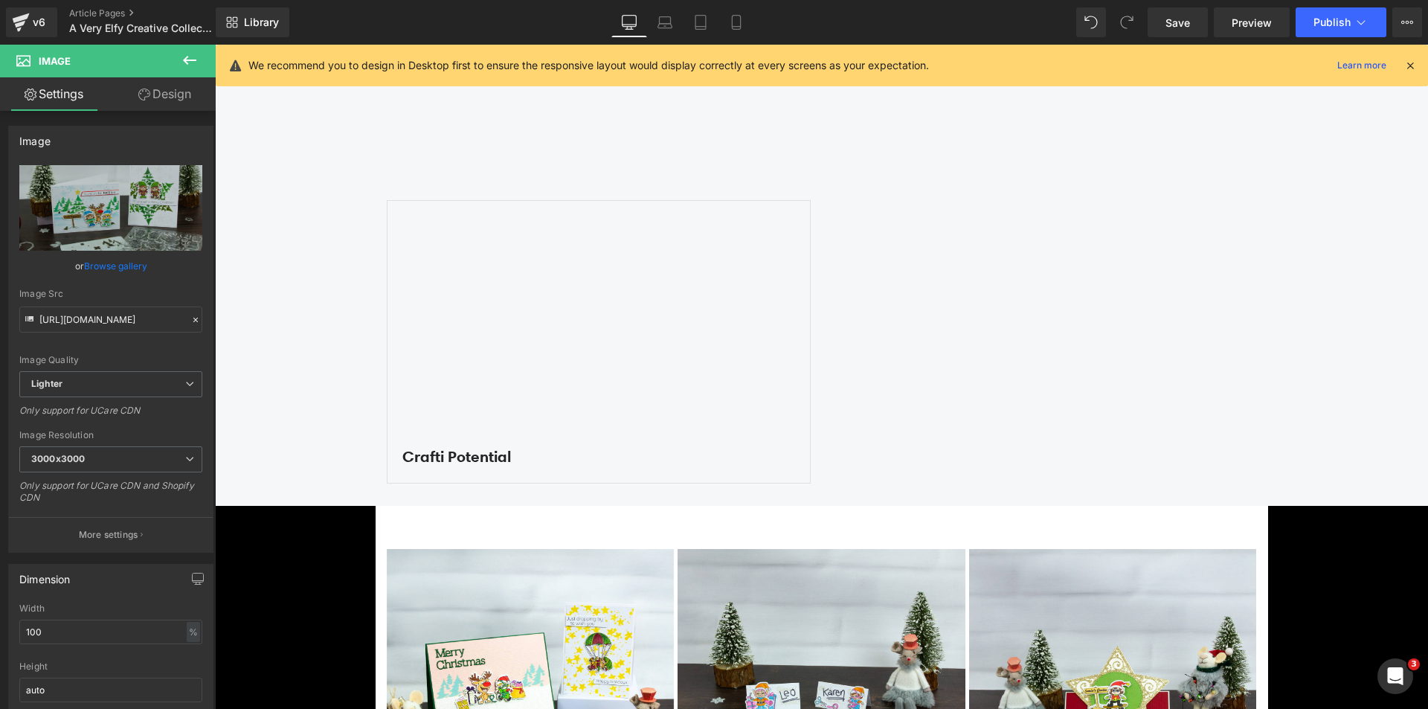
click at [950, 360] on div "Youtube Crafti Potential Text Block Row Row" at bounding box center [822, 341] width 870 height 283
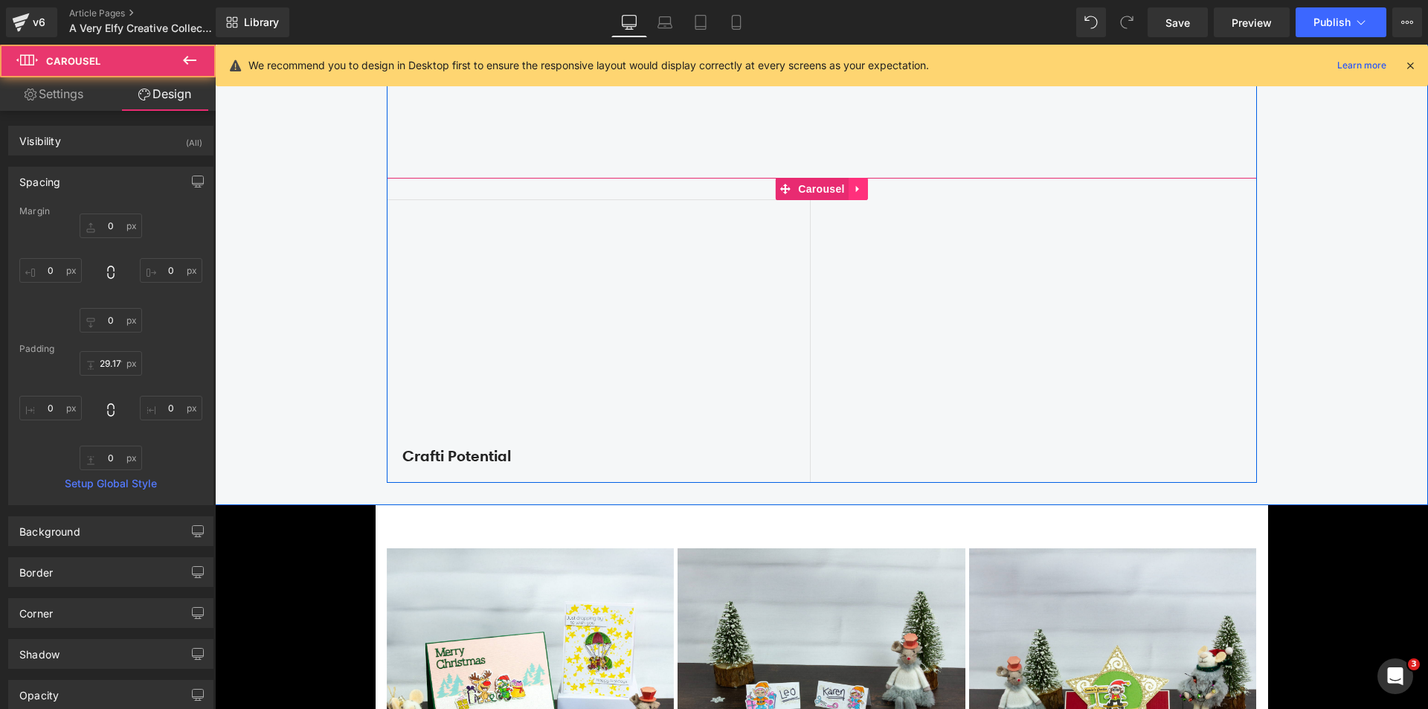
click at [856, 187] on icon at bounding box center [857, 189] width 3 height 7
click at [863, 187] on icon at bounding box center [868, 189] width 10 height 10
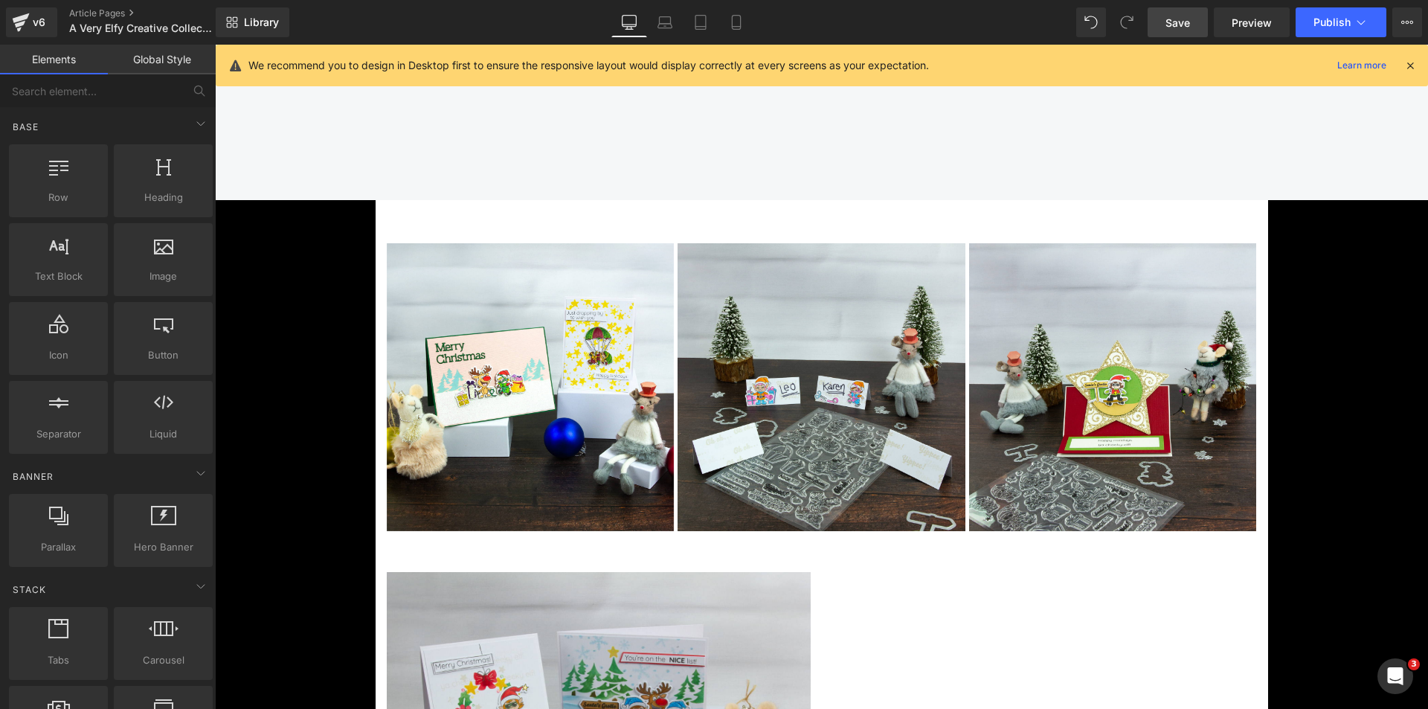
click at [1172, 32] on link "Save" at bounding box center [1178, 22] width 60 height 30
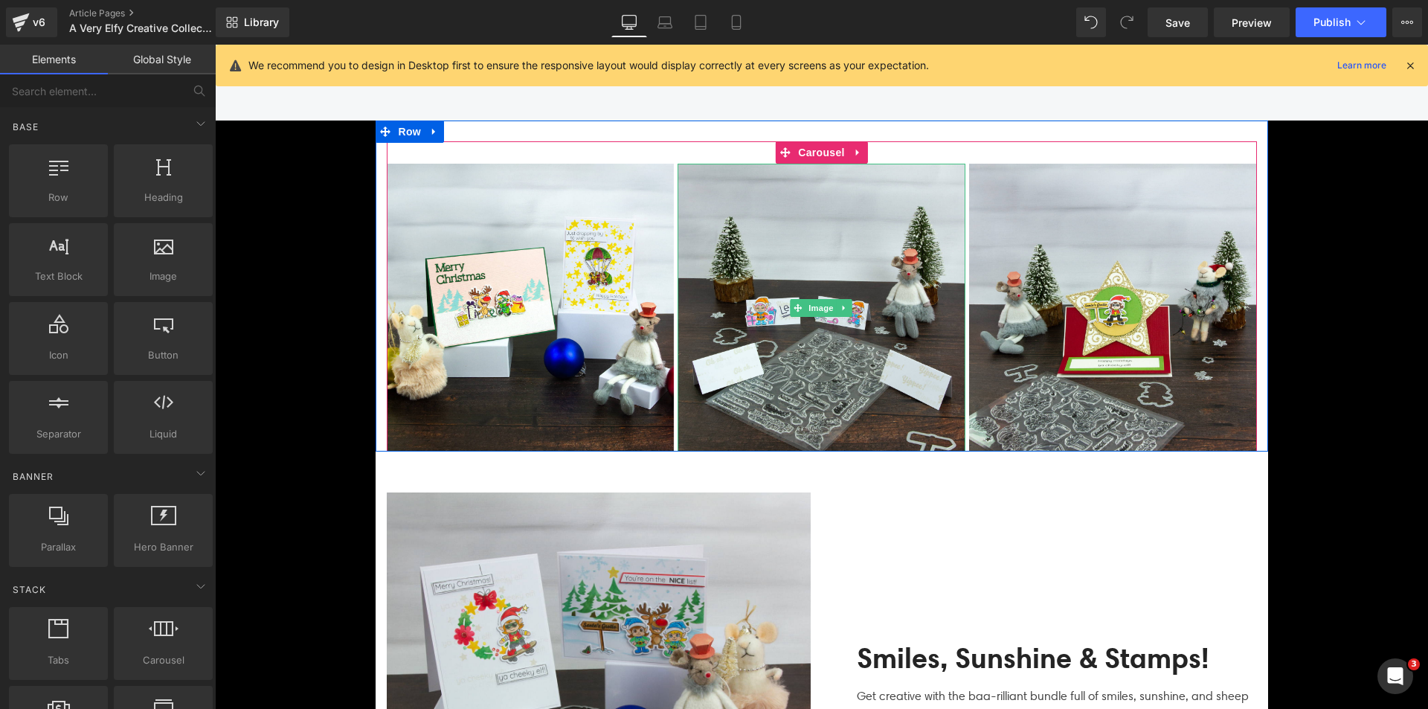
scroll to position [2604, 0]
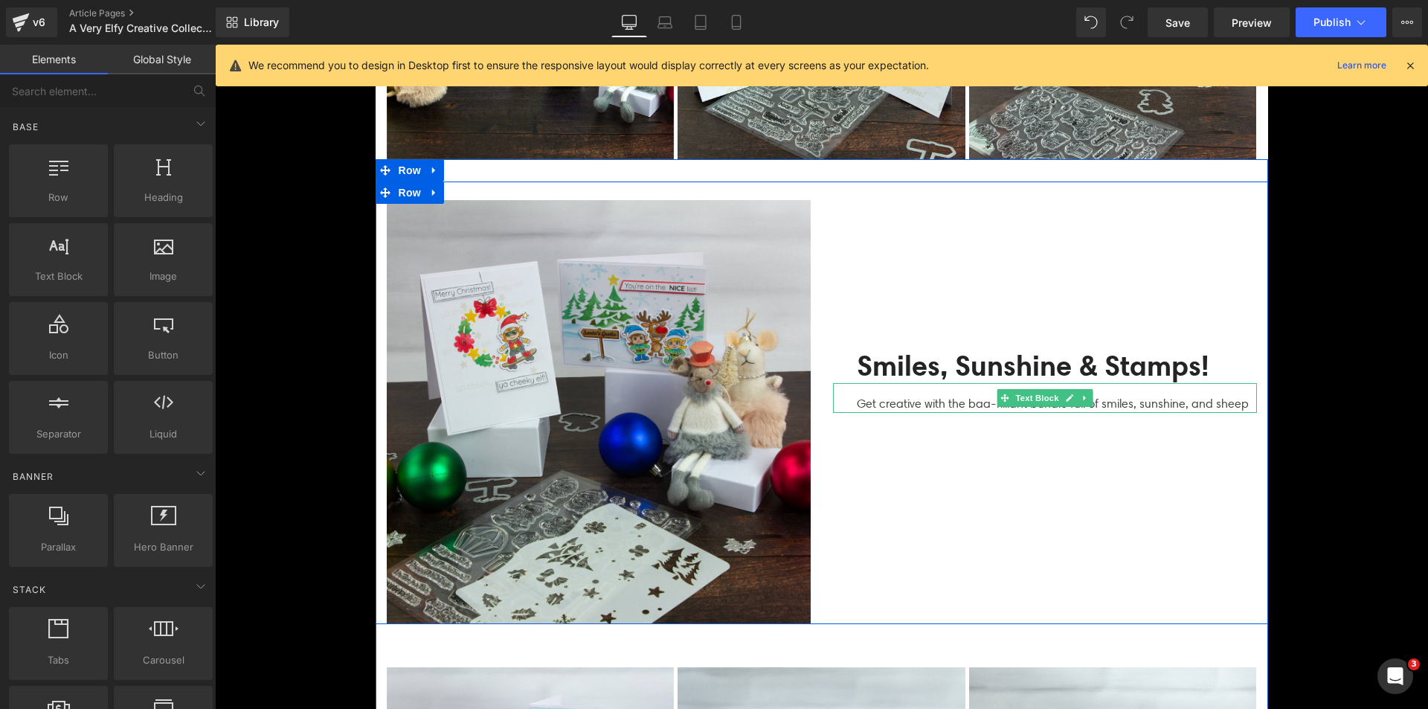
click at [894, 401] on p "Get creative with the baa-rilliant bundle full of smiles, sunshine, and sheep" at bounding box center [1057, 404] width 400 height 18
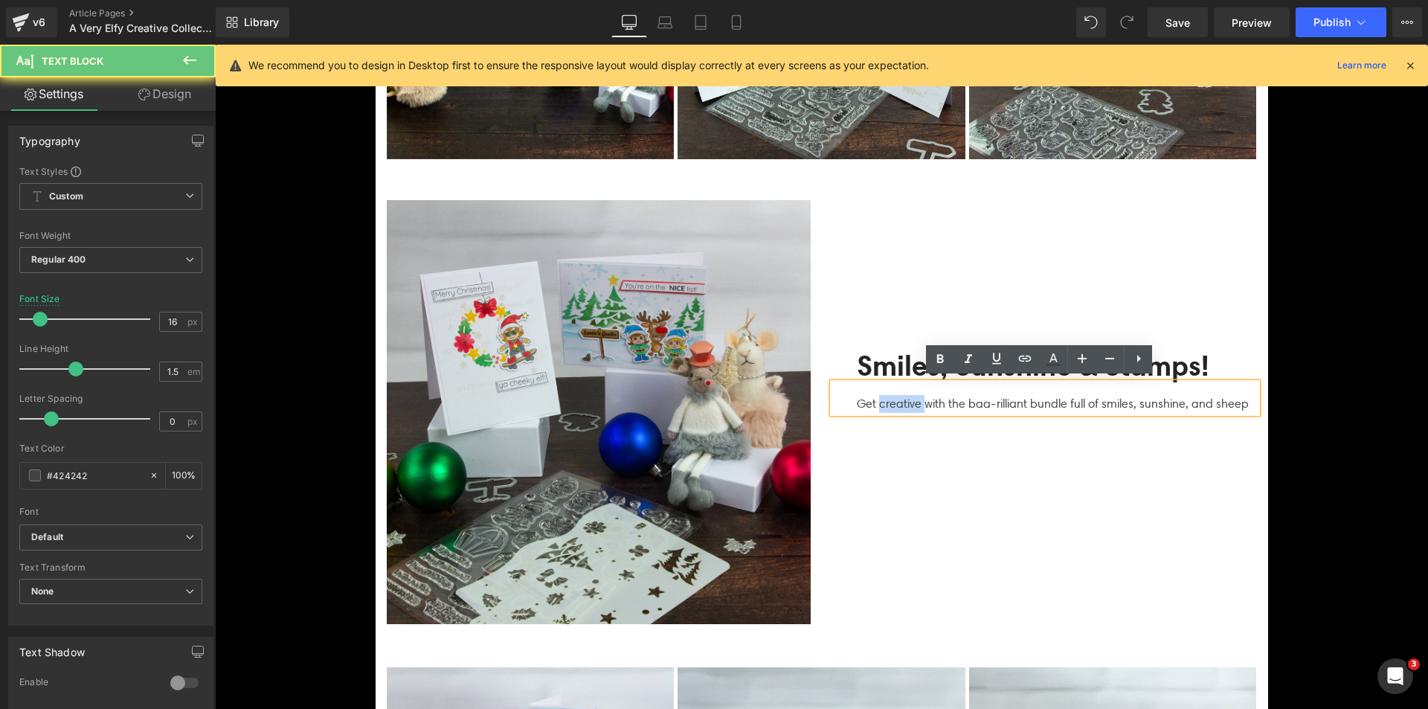
click at [894, 401] on p "Get creative with the baa-rilliant bundle full of smiles, sunshine, and sheep" at bounding box center [1057, 404] width 400 height 18
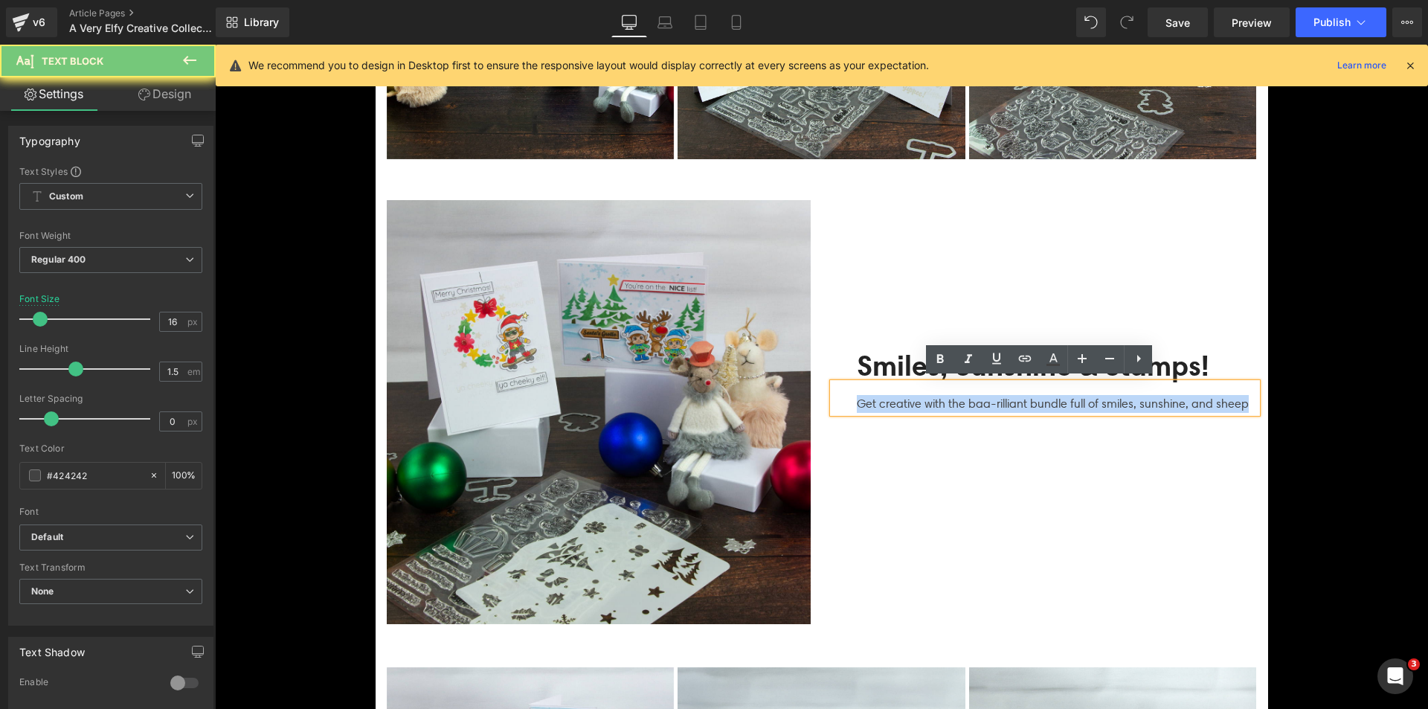
click at [894, 401] on p "Get creative with the baa-rilliant bundle full of smiles, sunshine, and sheep" at bounding box center [1057, 404] width 400 height 18
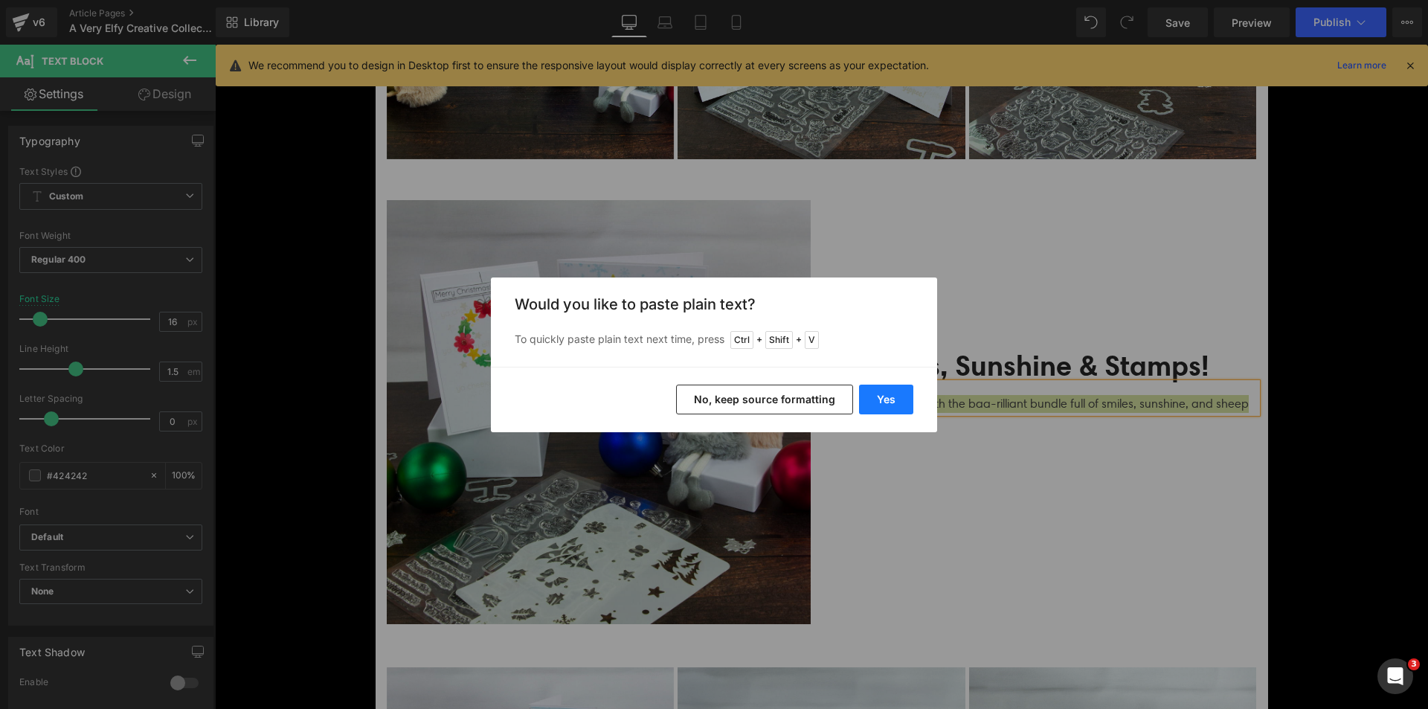
click at [893, 399] on button "Yes" at bounding box center [886, 400] width 54 height 30
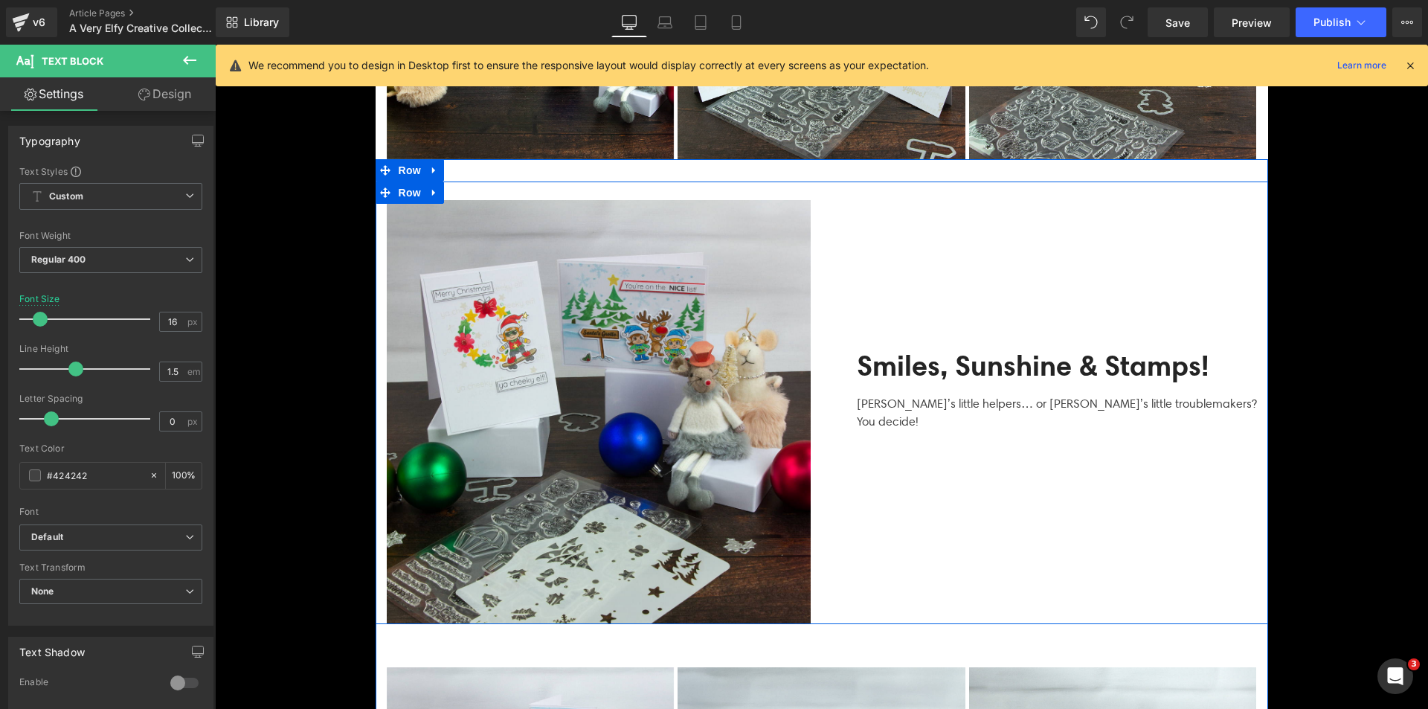
click at [914, 371] on b "Smiles, Sunshine & Stamps!" at bounding box center [1033, 365] width 352 height 35
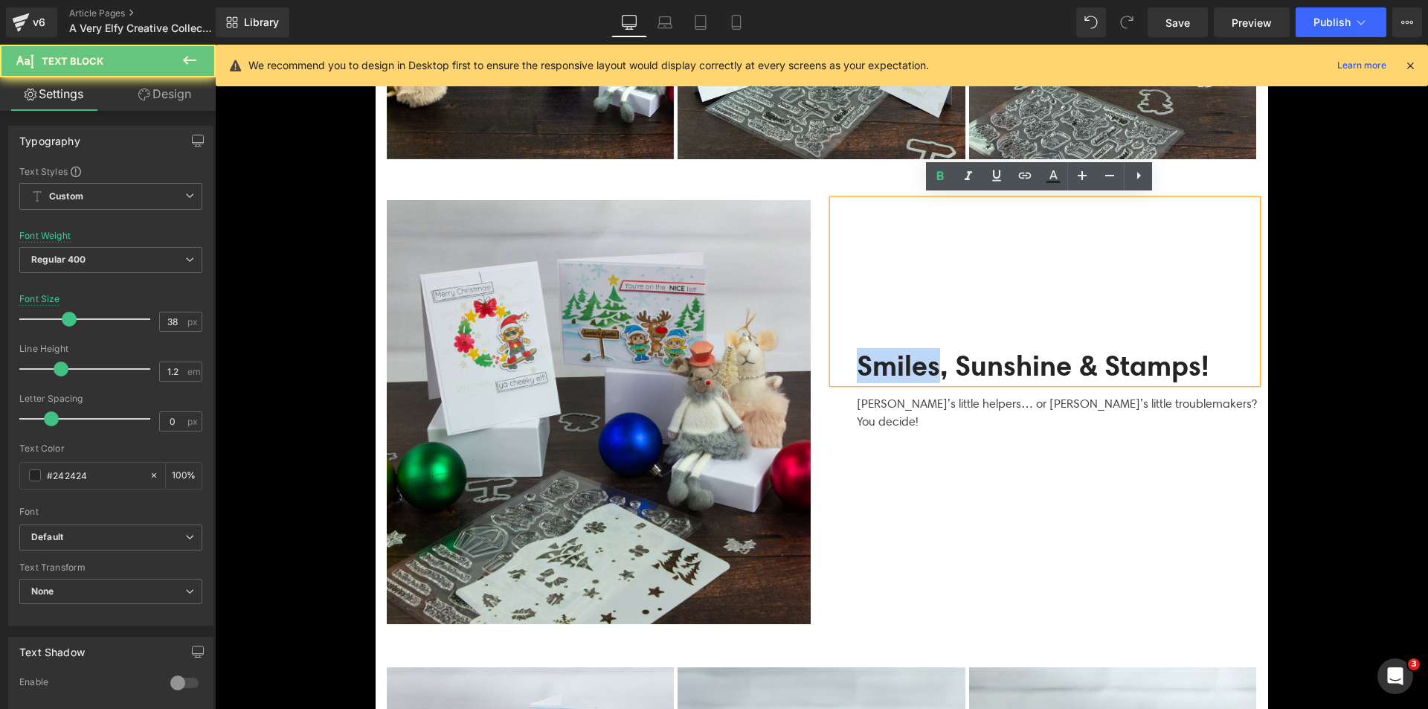
click at [914, 371] on b "Smiles, Sunshine & Stamps!" at bounding box center [1033, 365] width 352 height 35
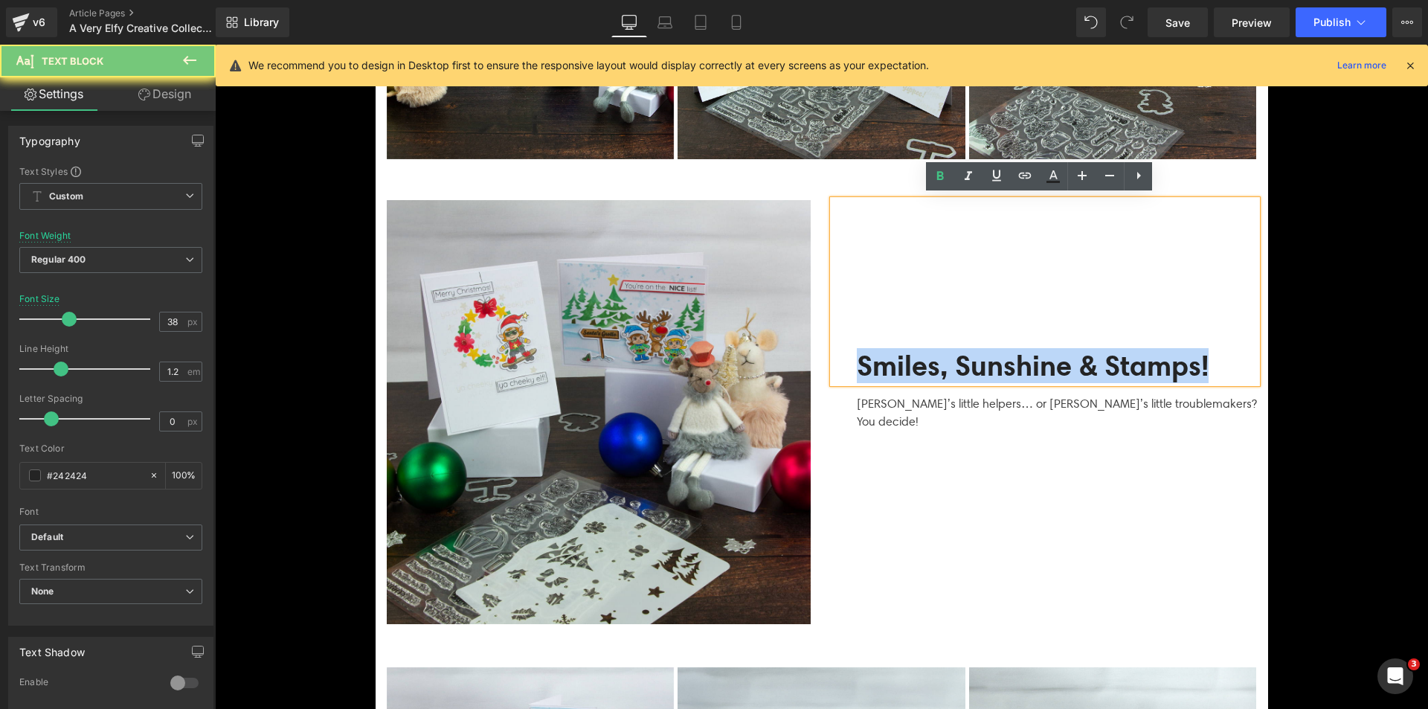
click at [914, 371] on b "Smiles, Sunshine & Stamps!" at bounding box center [1033, 365] width 352 height 35
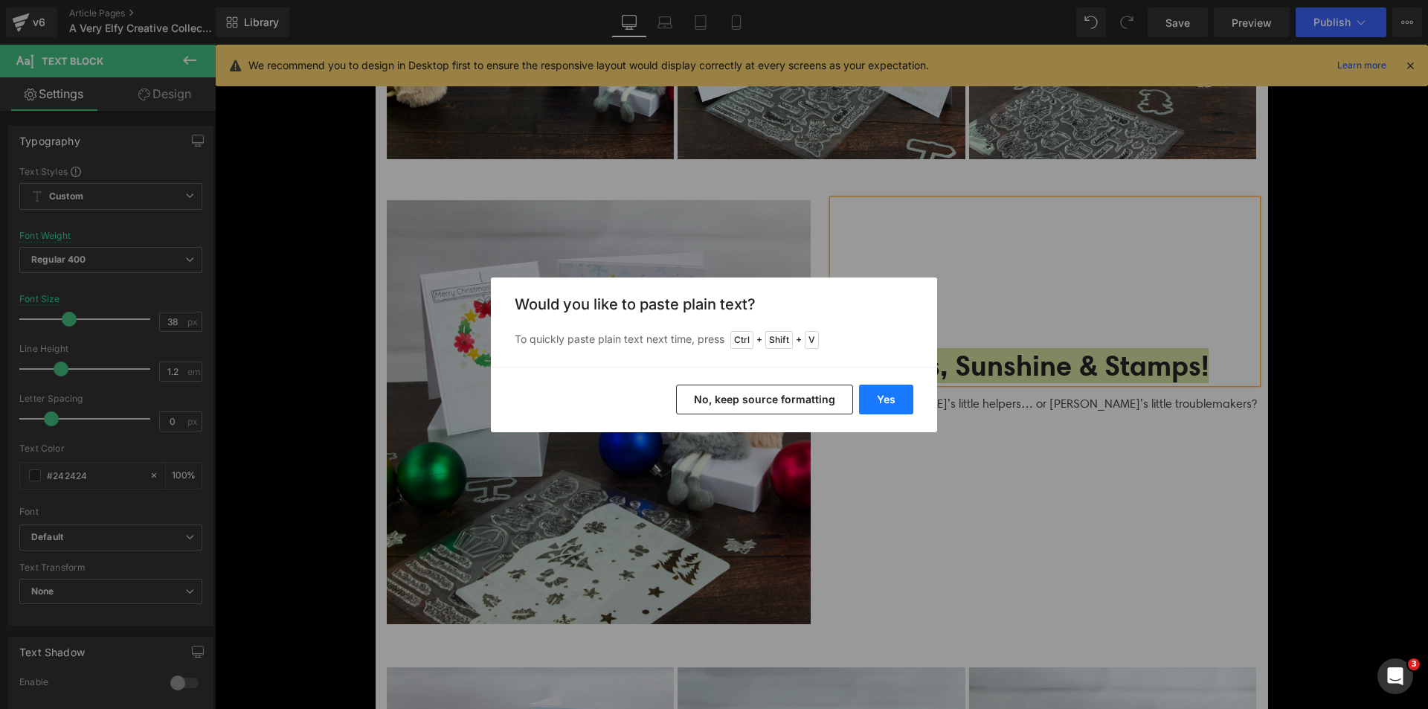
click at [905, 402] on button "Yes" at bounding box center [886, 400] width 54 height 30
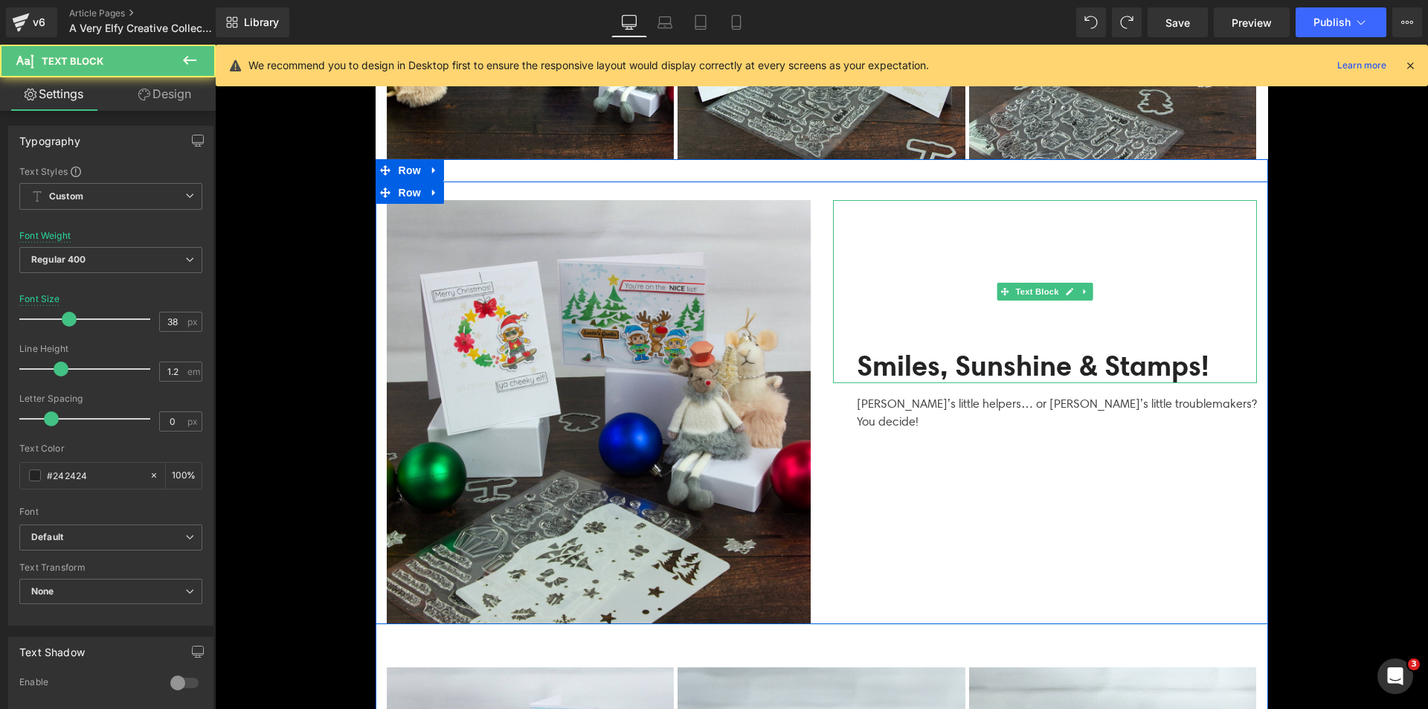
click at [860, 357] on b "Smiles, Sunshine & Stamps!" at bounding box center [1033, 365] width 352 height 35
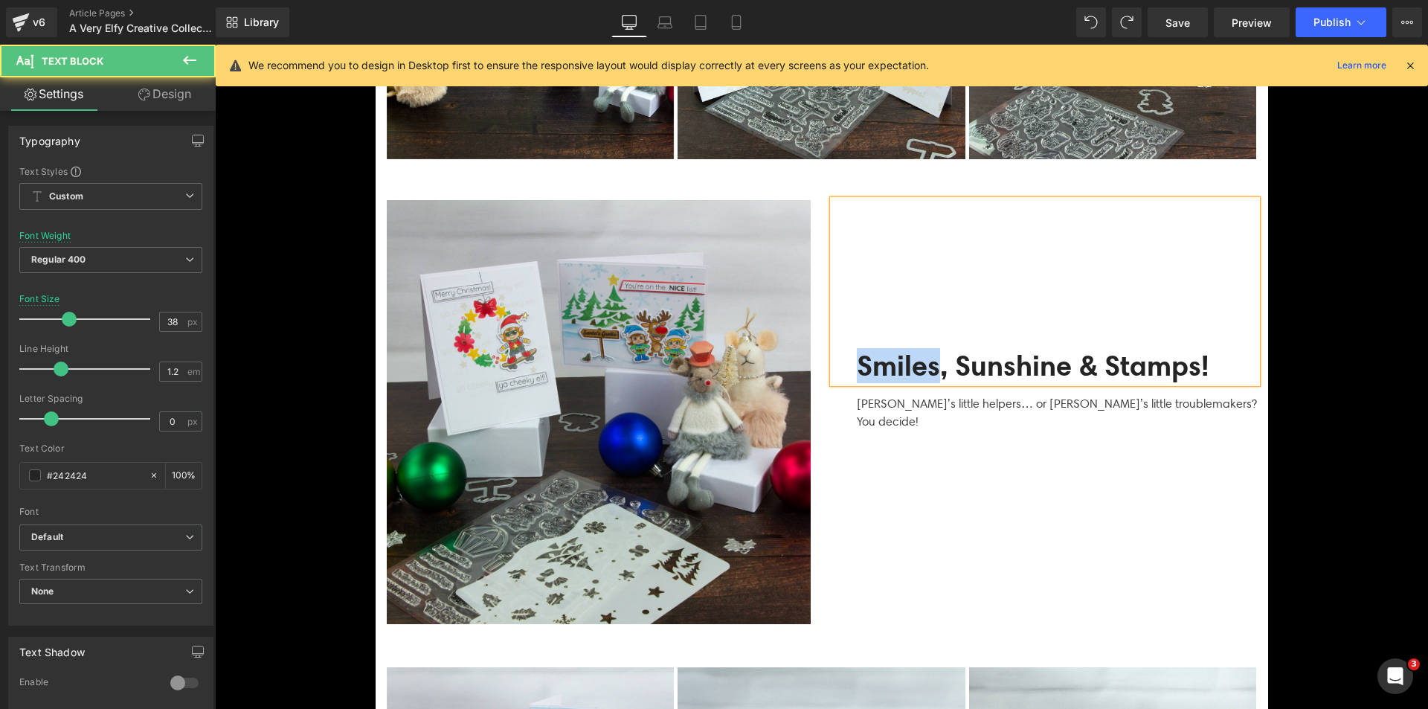
click at [861, 357] on b "Smiles, Sunshine & Stamps!" at bounding box center [1033, 365] width 352 height 35
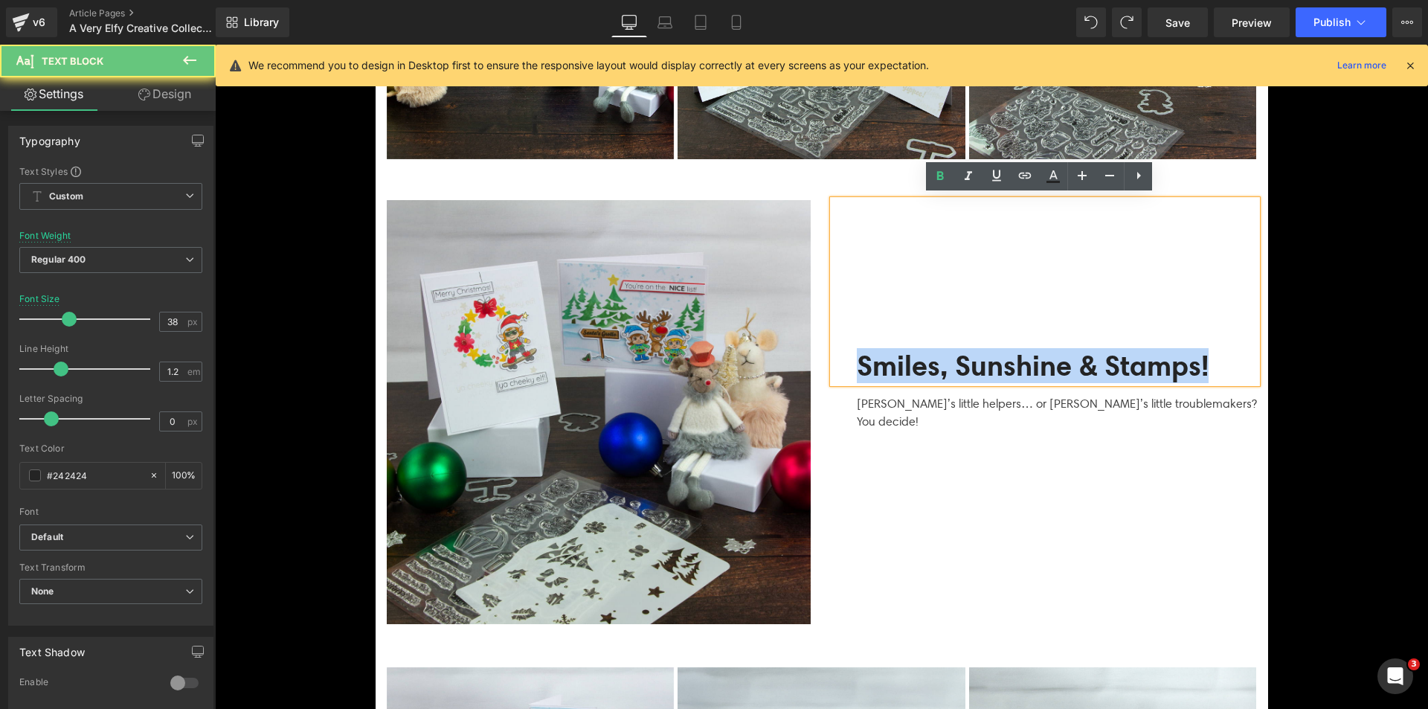
click at [861, 357] on b "Smiles, Sunshine & Stamps!" at bounding box center [1033, 365] width 352 height 35
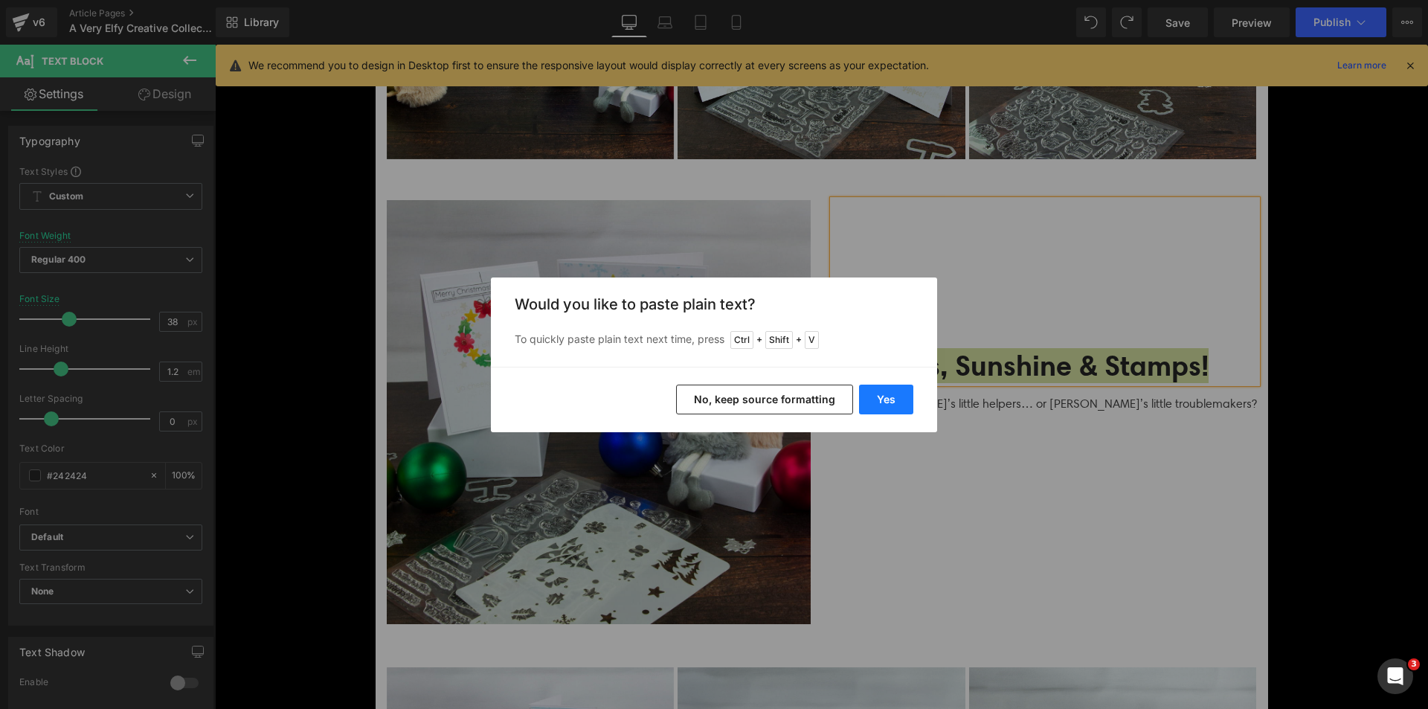
click at [880, 397] on button "Yes" at bounding box center [886, 400] width 54 height 30
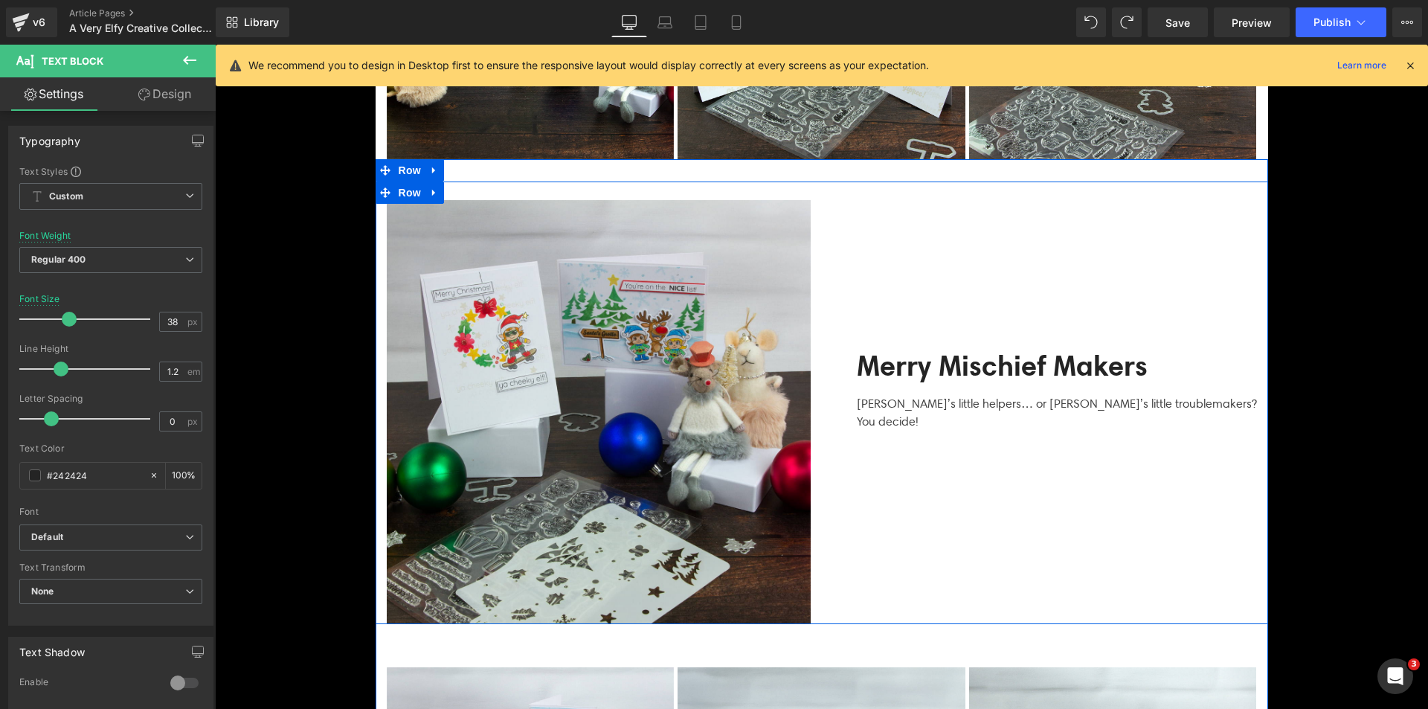
click at [925, 478] on div "Merry Mischief Makers Text Block Santa’s little helpers… or [PERSON_NAME]’s lit…" at bounding box center [1045, 412] width 446 height 424
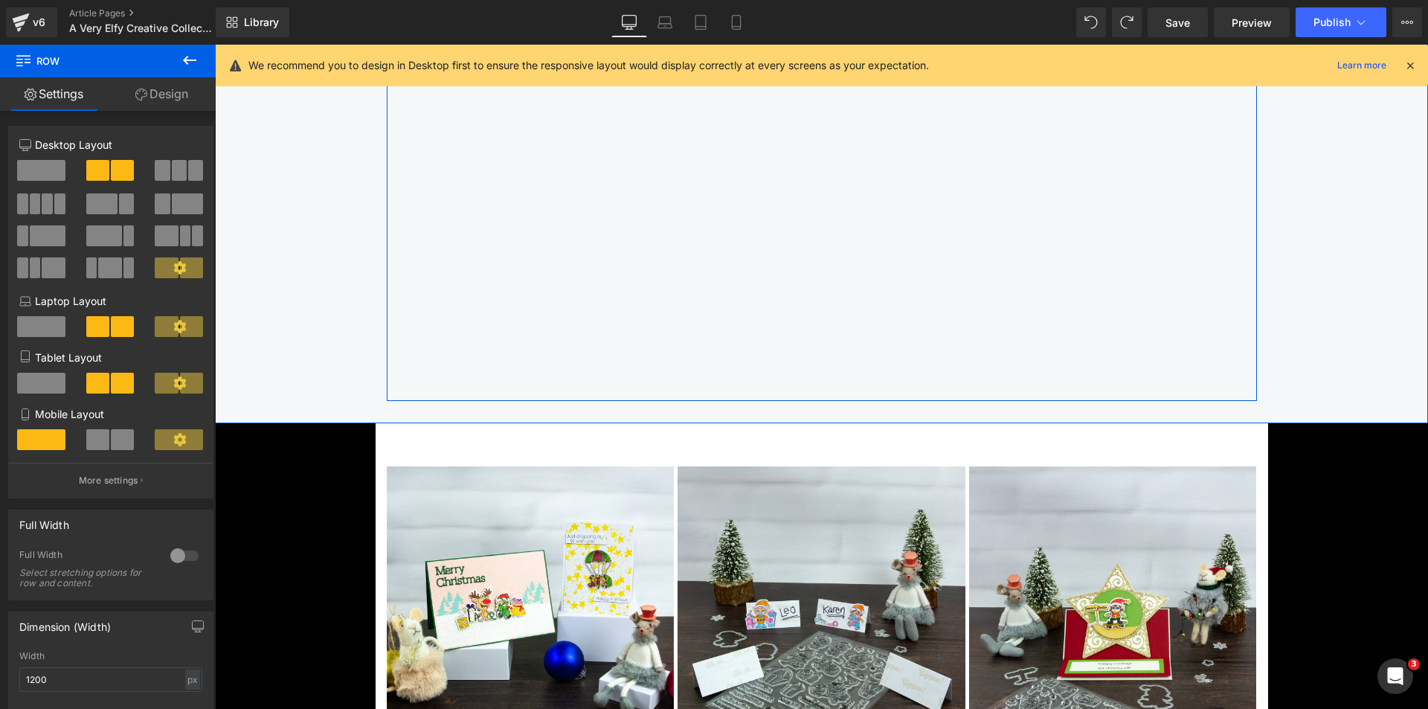
scroll to position [1637, 0]
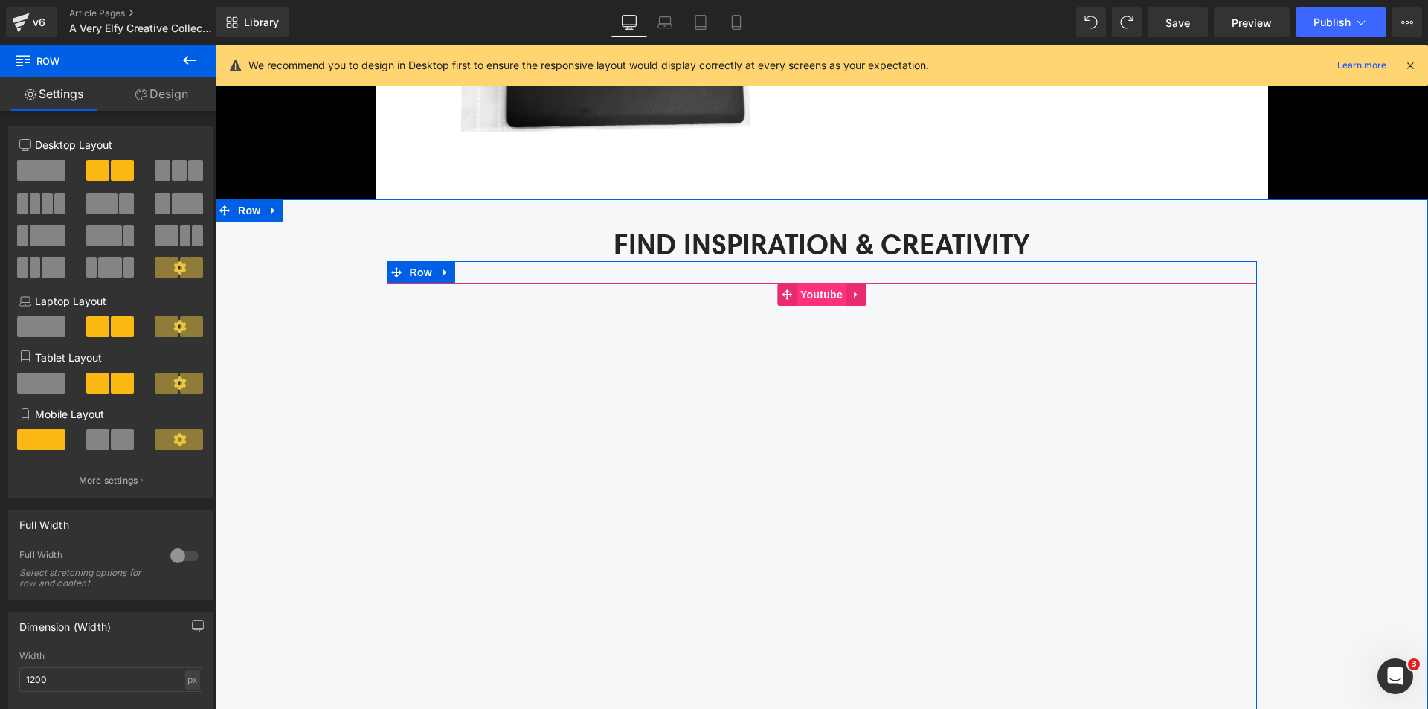
click at [818, 289] on span "Youtube" at bounding box center [822, 294] width 50 height 22
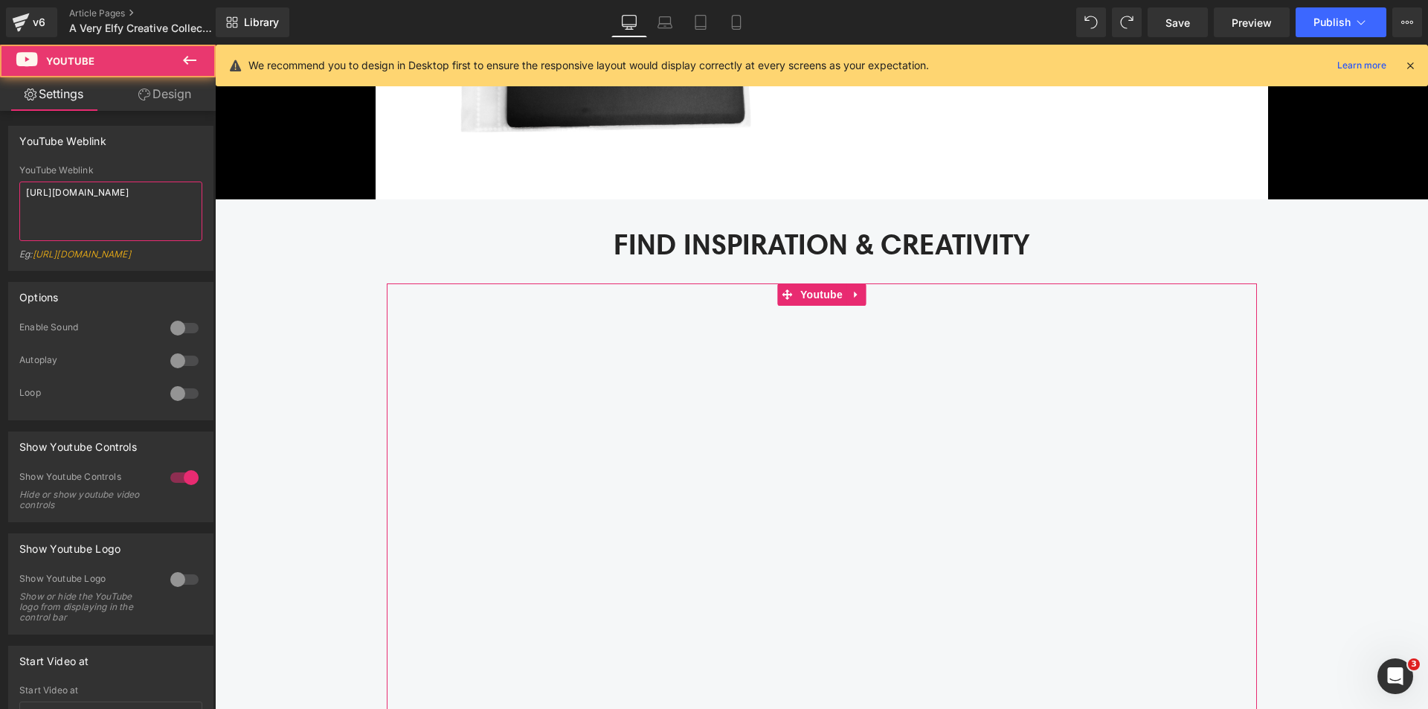
click at [69, 191] on textarea "[URL][DOMAIN_NAME]" at bounding box center [110, 212] width 183 height 60
paste textarea "PMQk_P4G7_w"
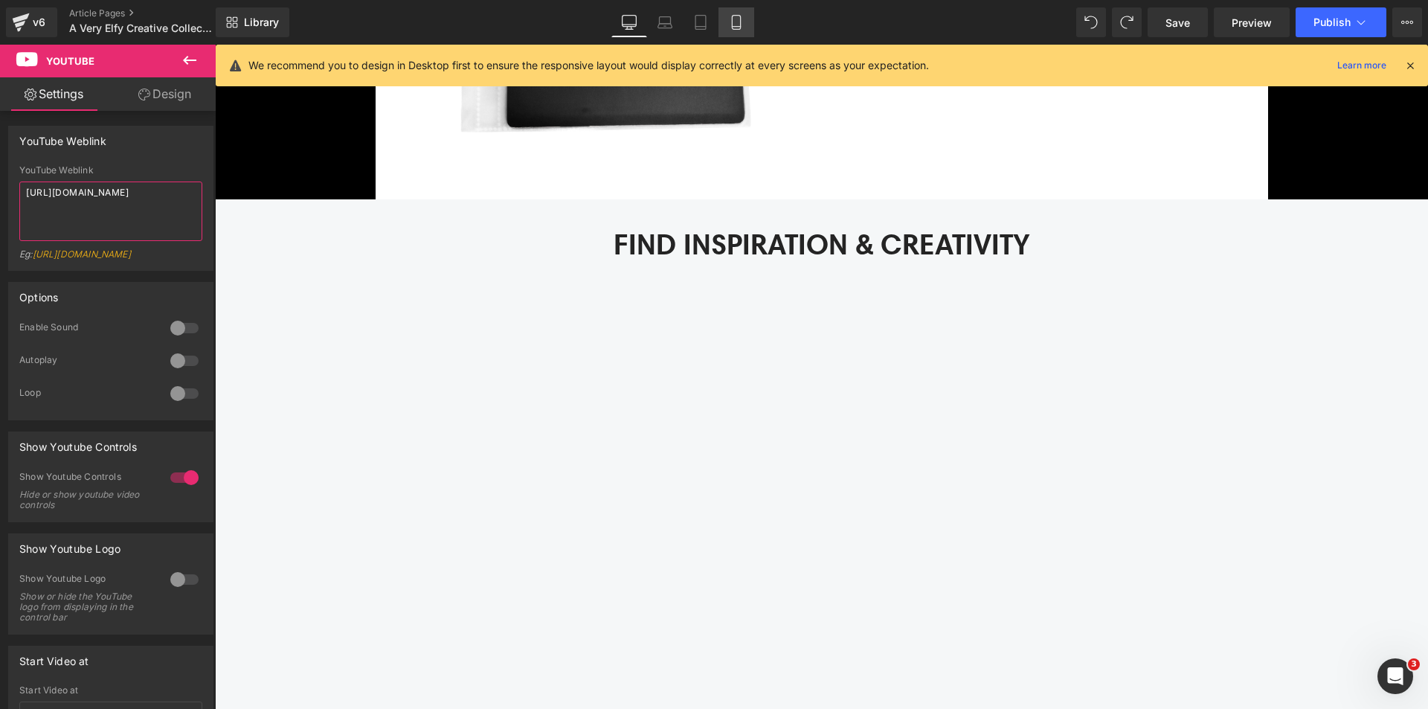
type textarea "[URL][DOMAIN_NAME]"
click at [741, 36] on link "Mobile" at bounding box center [737, 22] width 36 height 30
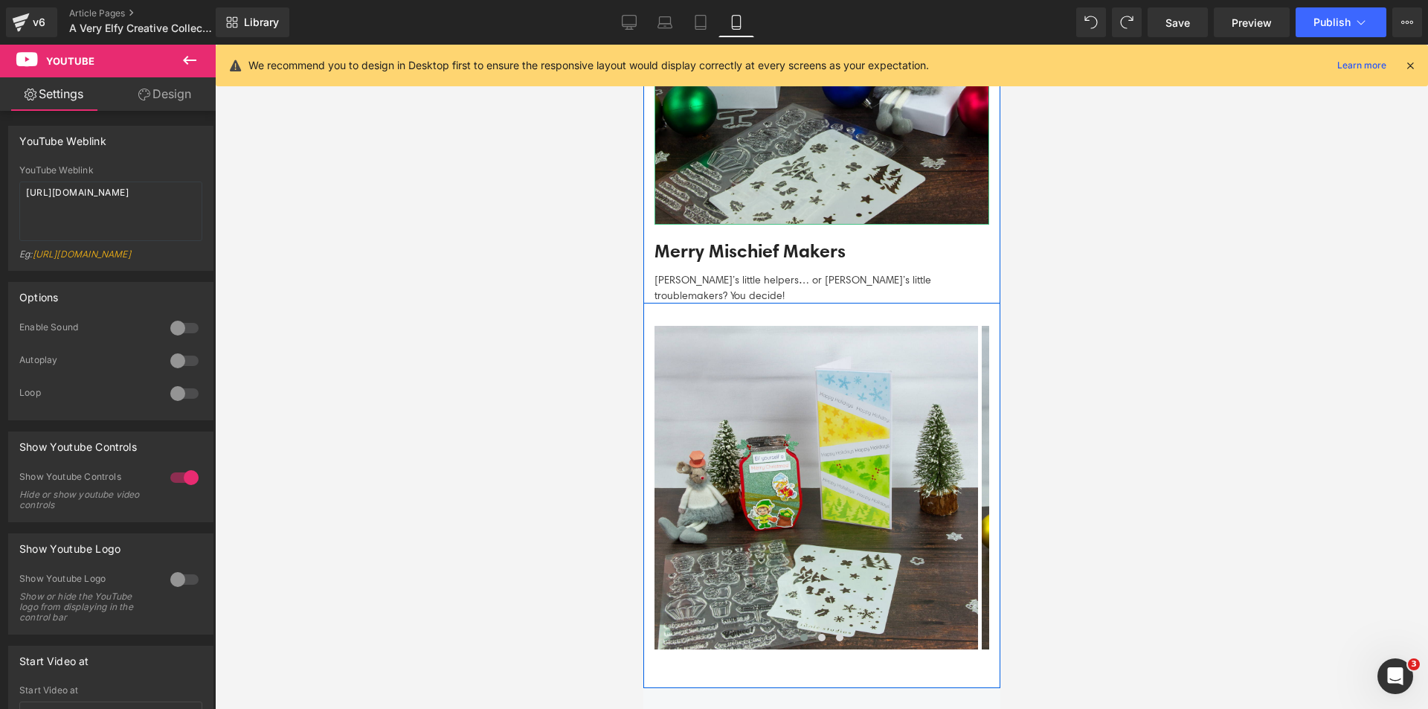
scroll to position [3548, 0]
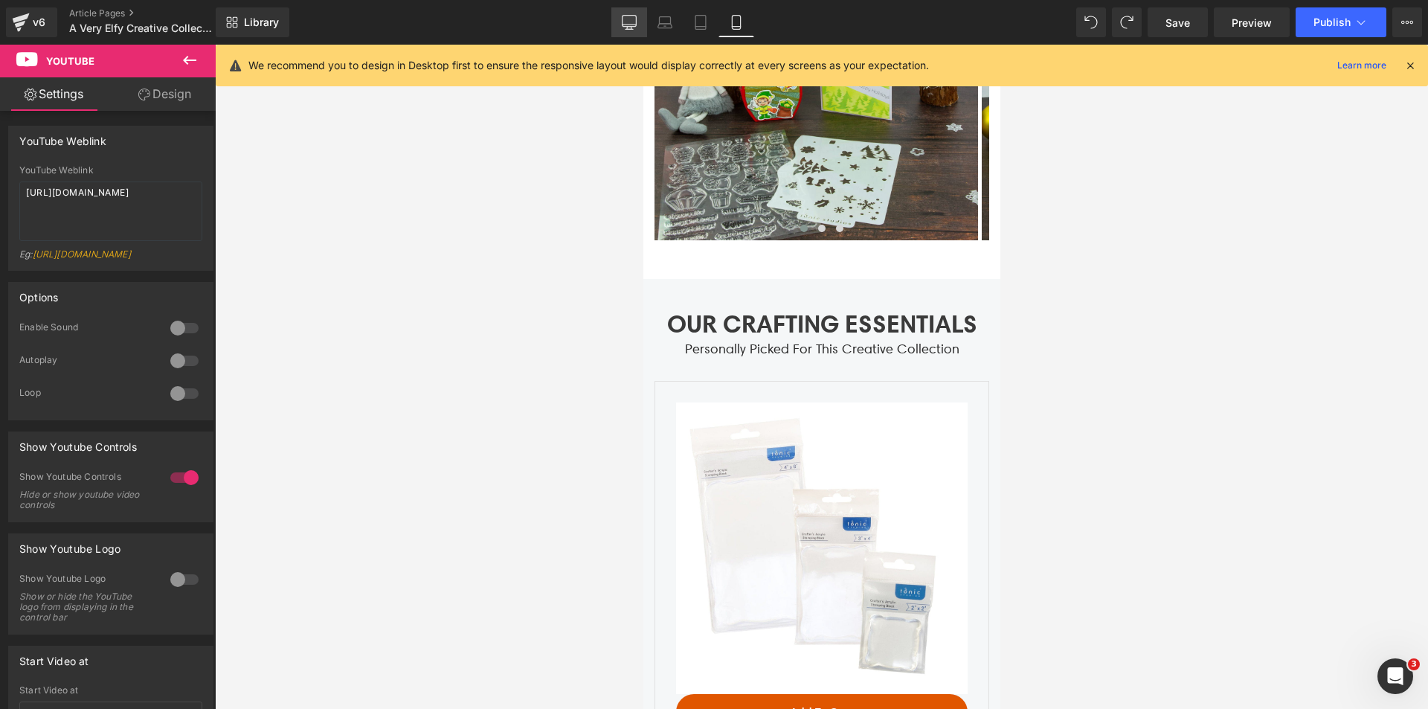
click at [628, 23] on icon at bounding box center [629, 22] width 15 height 15
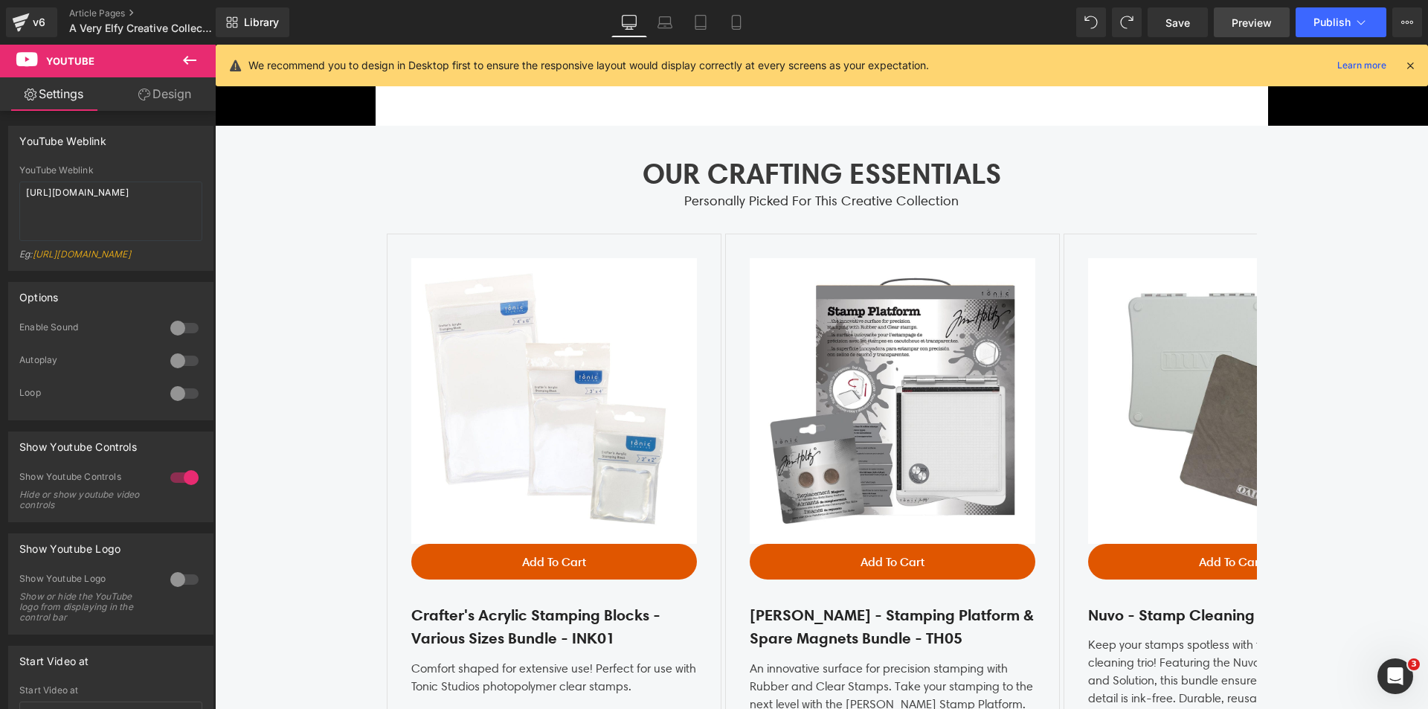
scroll to position [1648, 0]
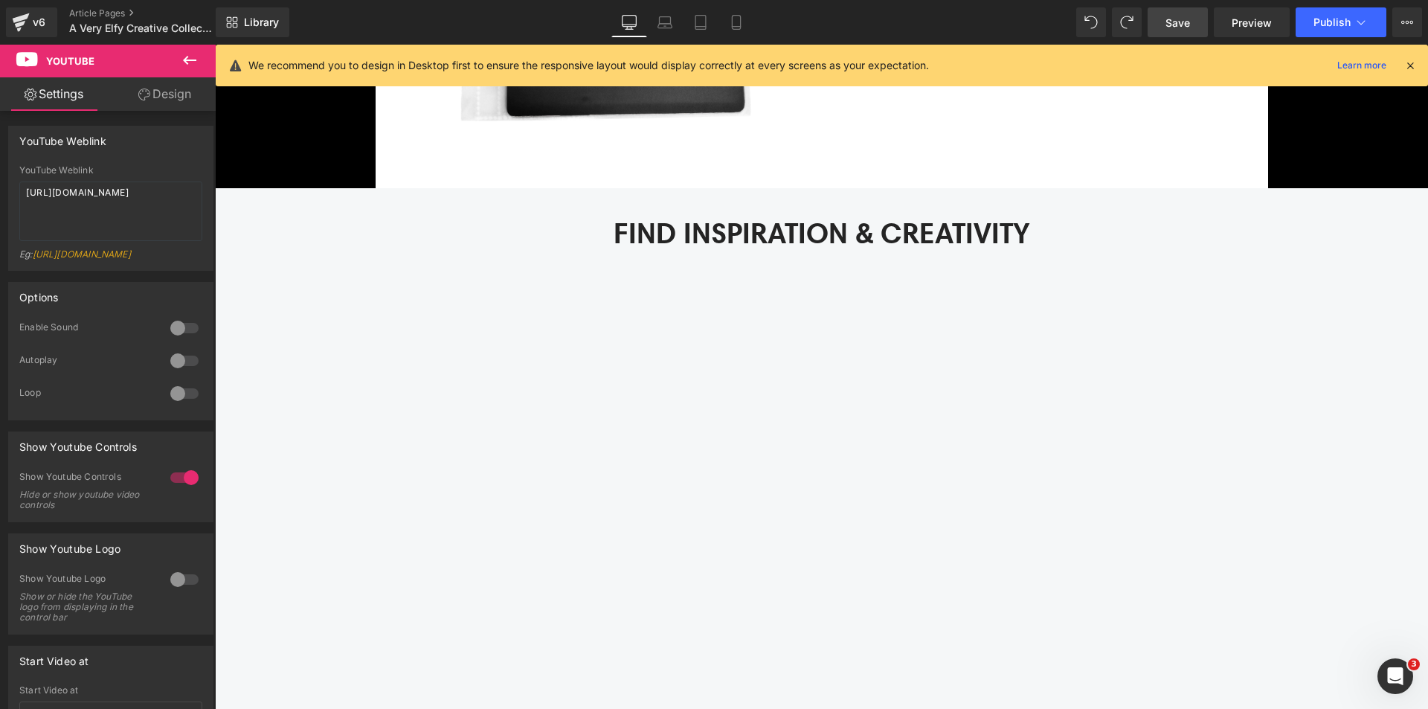
click at [1173, 25] on span "Save" at bounding box center [1178, 23] width 25 height 16
click at [1411, 67] on icon at bounding box center [1410, 65] width 13 height 13
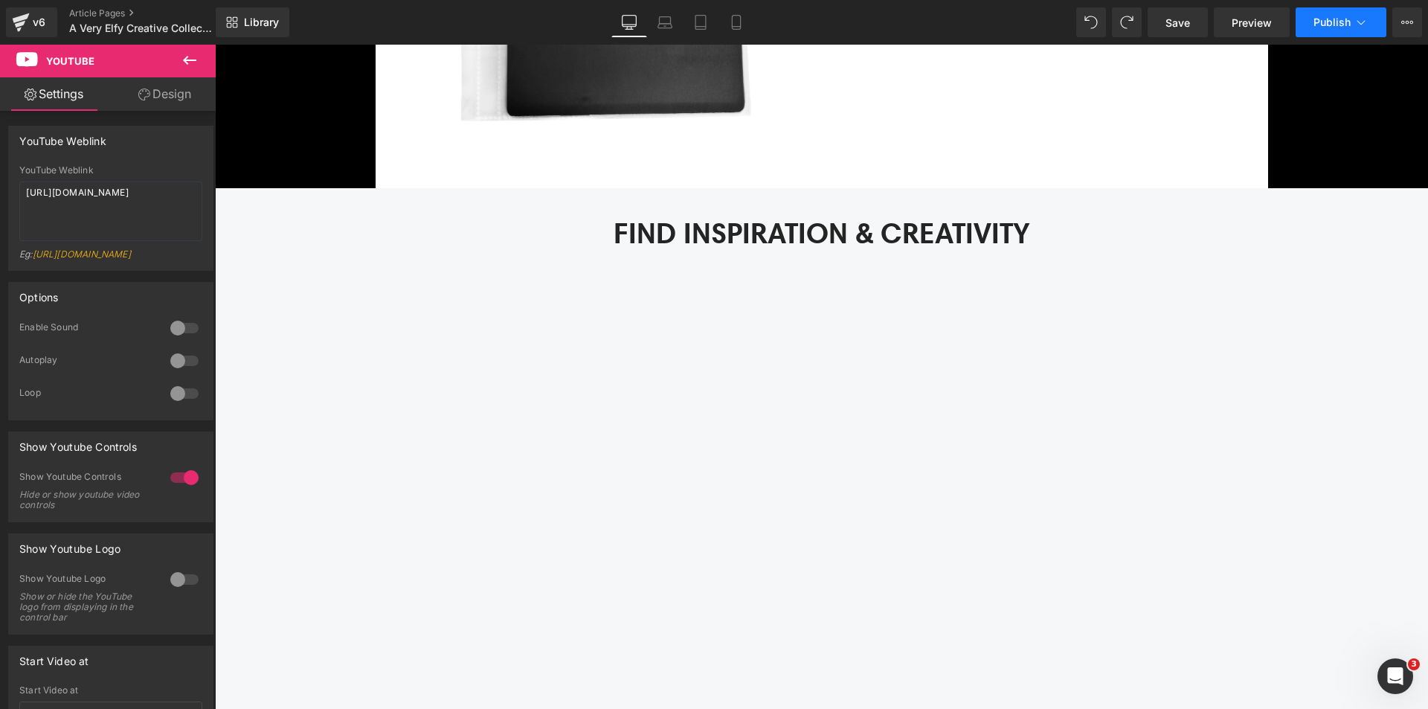
click at [1347, 20] on span "Publish" at bounding box center [1332, 22] width 37 height 12
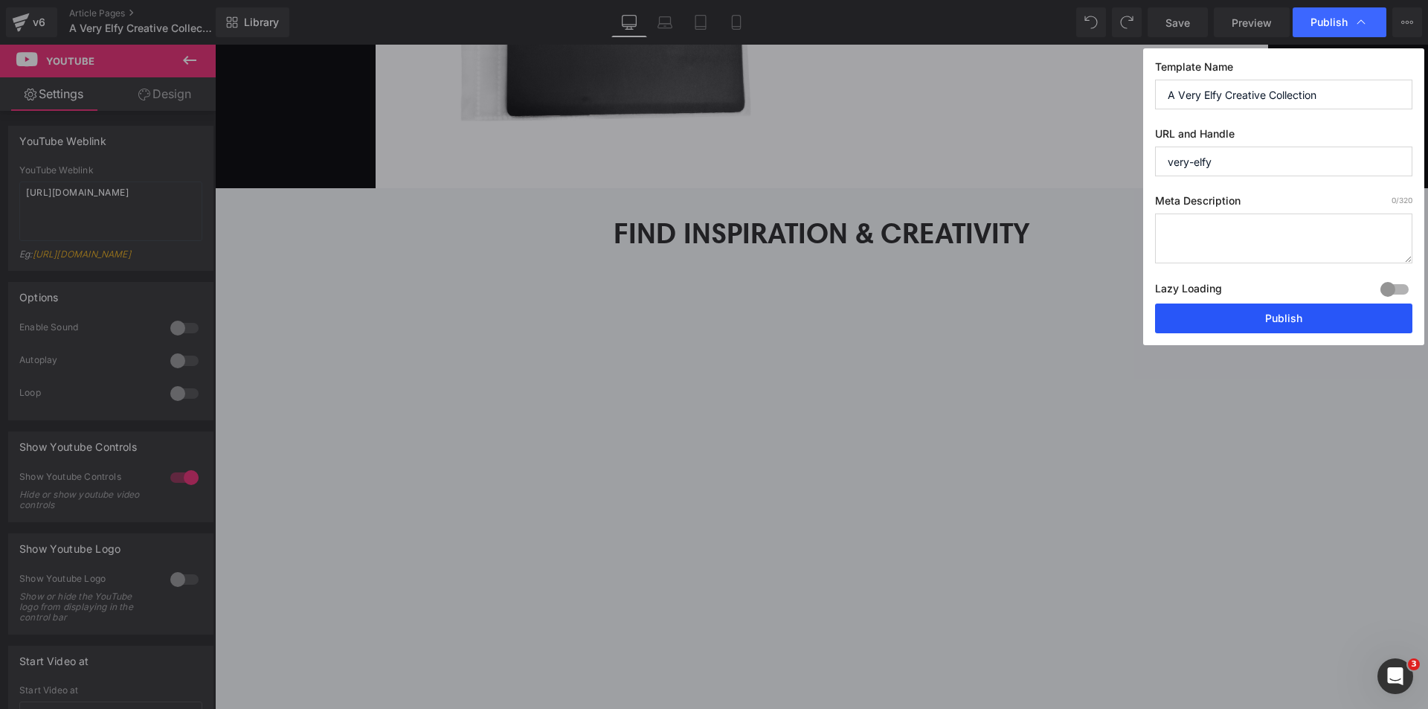
drag, startPoint x: 1271, startPoint y: 330, endPoint x: 1037, endPoint y: 267, distance: 241.8
click at [1271, 330] on button "Publish" at bounding box center [1283, 319] width 257 height 30
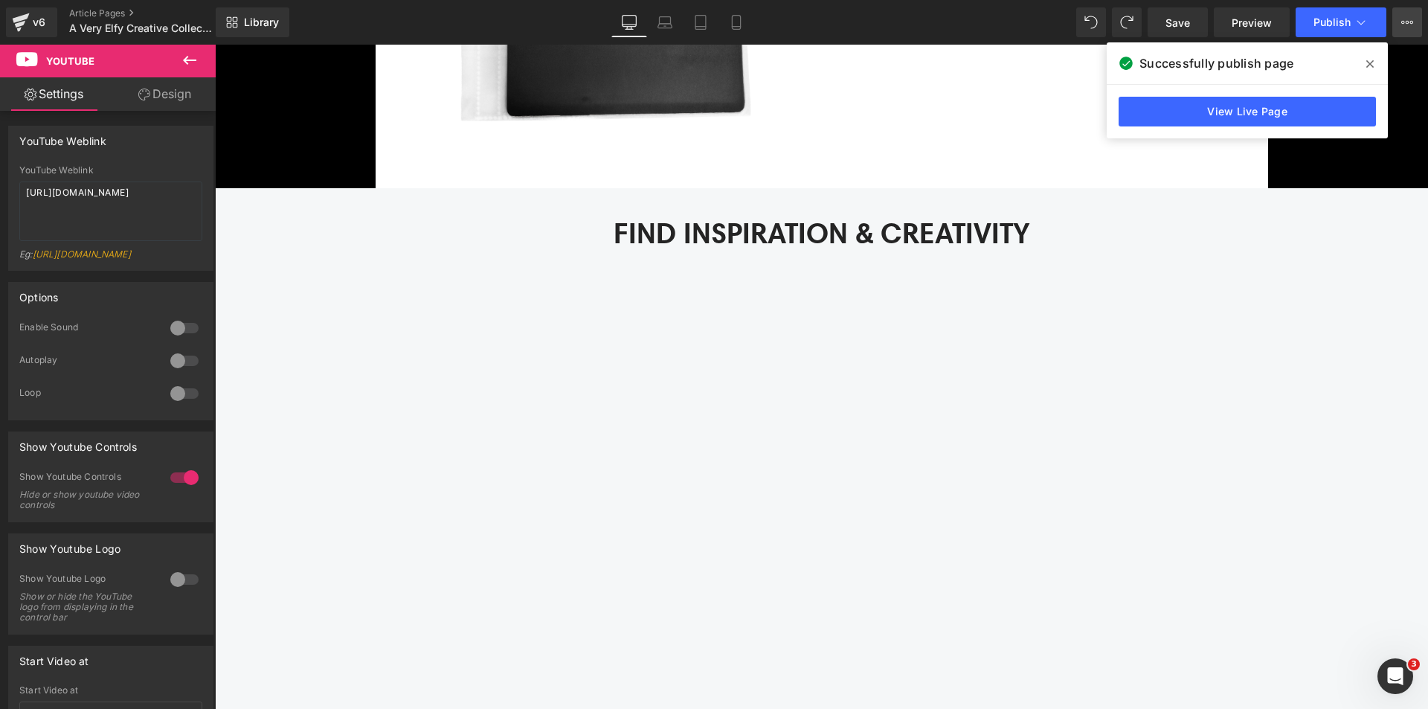
click at [1402, 14] on button "View Live Page View with current Template Save Template to Library Schedule Pub…" at bounding box center [1408, 22] width 30 height 30
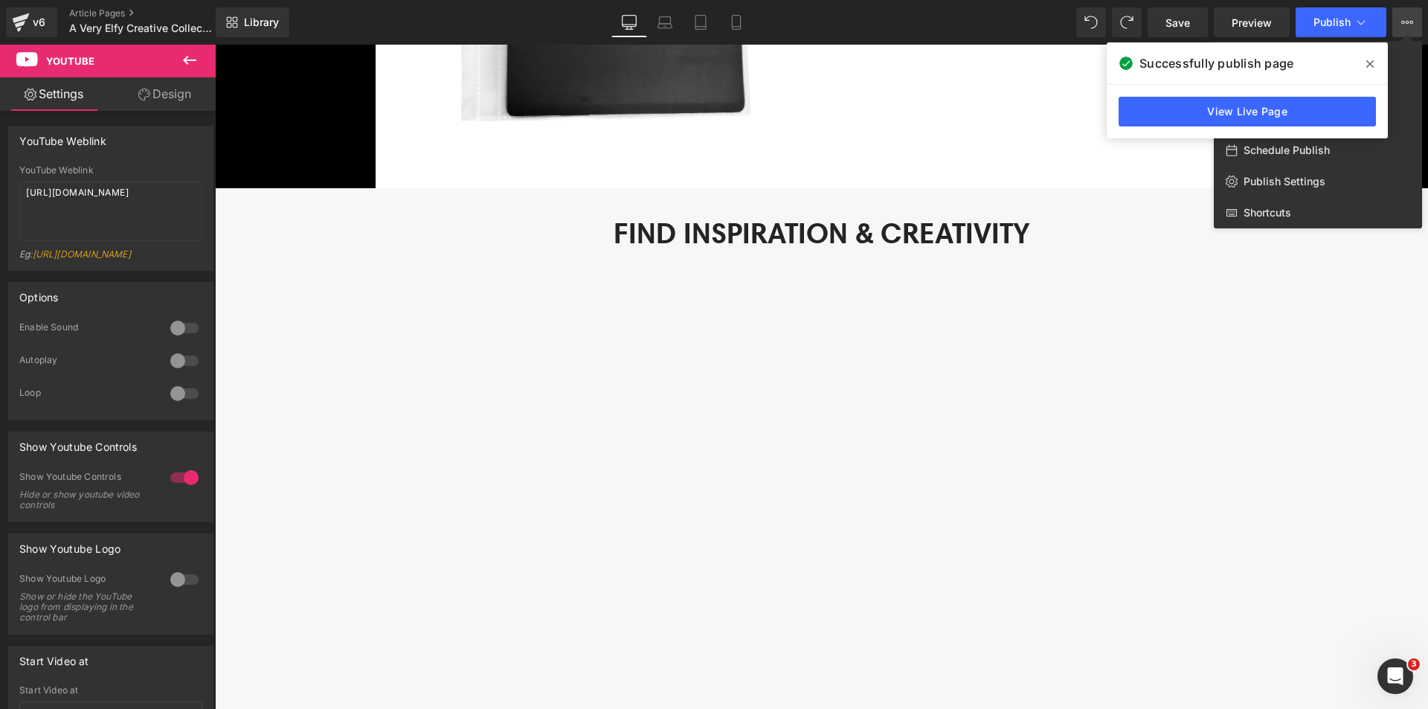
click at [1387, 152] on div "Schedule Publish" at bounding box center [1318, 150] width 208 height 31
select select
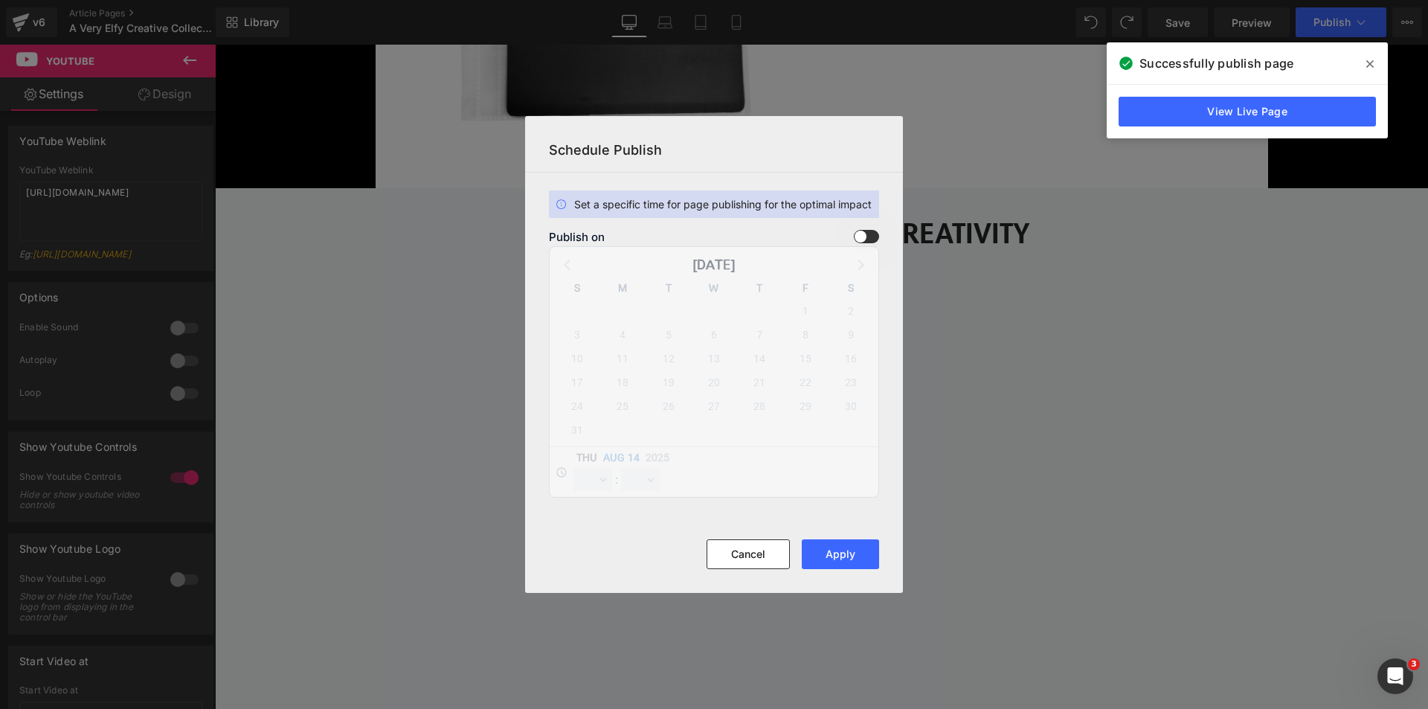
click at [871, 234] on span at bounding box center [866, 236] width 25 height 13
click at [0, 0] on input "checkbox" at bounding box center [0, 0] width 0 height 0
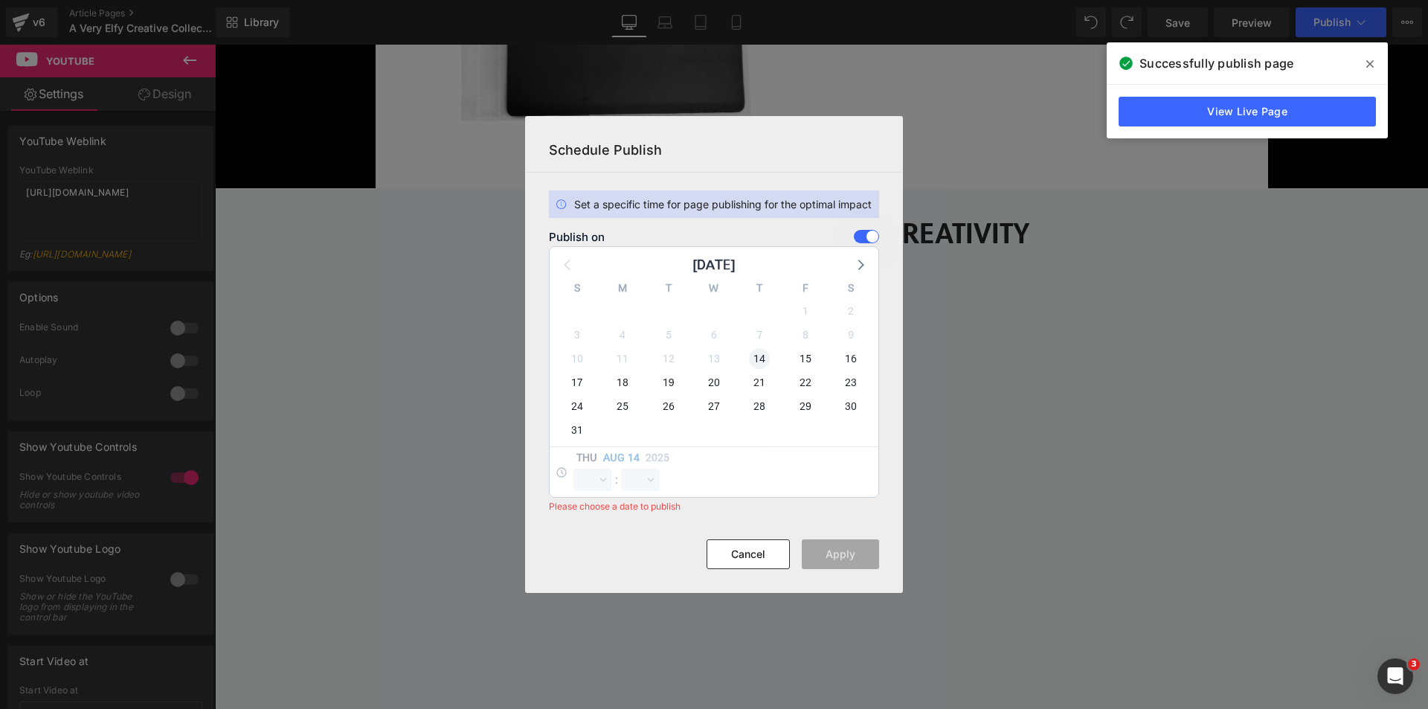
click at [0, 0] on div "14" at bounding box center [0, 0] width 0 height 0
click at [768, 354] on span "14" at bounding box center [759, 358] width 21 height 21
click at [598, 481] on select "00 01 02 03 04 05 06 07 08 09 10 11 12 13 14 15 16 17 18 19 20 21 22 23" at bounding box center [593, 480] width 39 height 22
select select "16"
click at [574, 469] on select "00 01 02 03 04 05 06 07 08 09 10 11 12 13 14 15 16 17 18 19 20 21 22 23" at bounding box center [593, 480] width 39 height 22
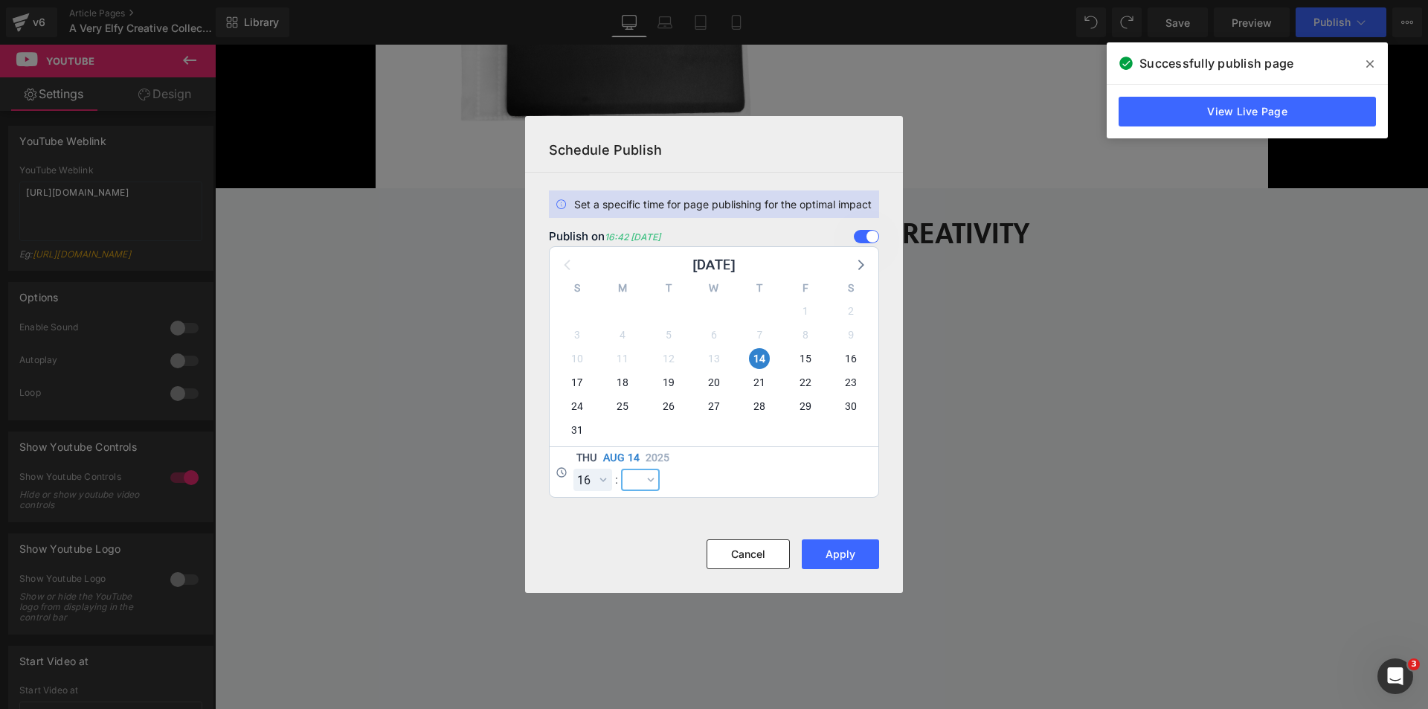
drag, startPoint x: 629, startPoint y: 477, endPoint x: 636, endPoint y: 469, distance: 10.6
click at [629, 477] on select "00 01 02 03 04 05 06 07 08 09 10 11 12 13 14 15 16 17 18 19 20 21 22 23 24 25 2…" at bounding box center [640, 480] width 39 height 22
select select "0"
click at [621, 469] on select "00 01 02 03 04 05 06 07 08 09 10 11 12 13 14 15 16 17 18 19 20 21 22 23 24 25 2…" at bounding box center [640, 480] width 39 height 22
click at [827, 551] on button "Apply" at bounding box center [840, 554] width 77 height 30
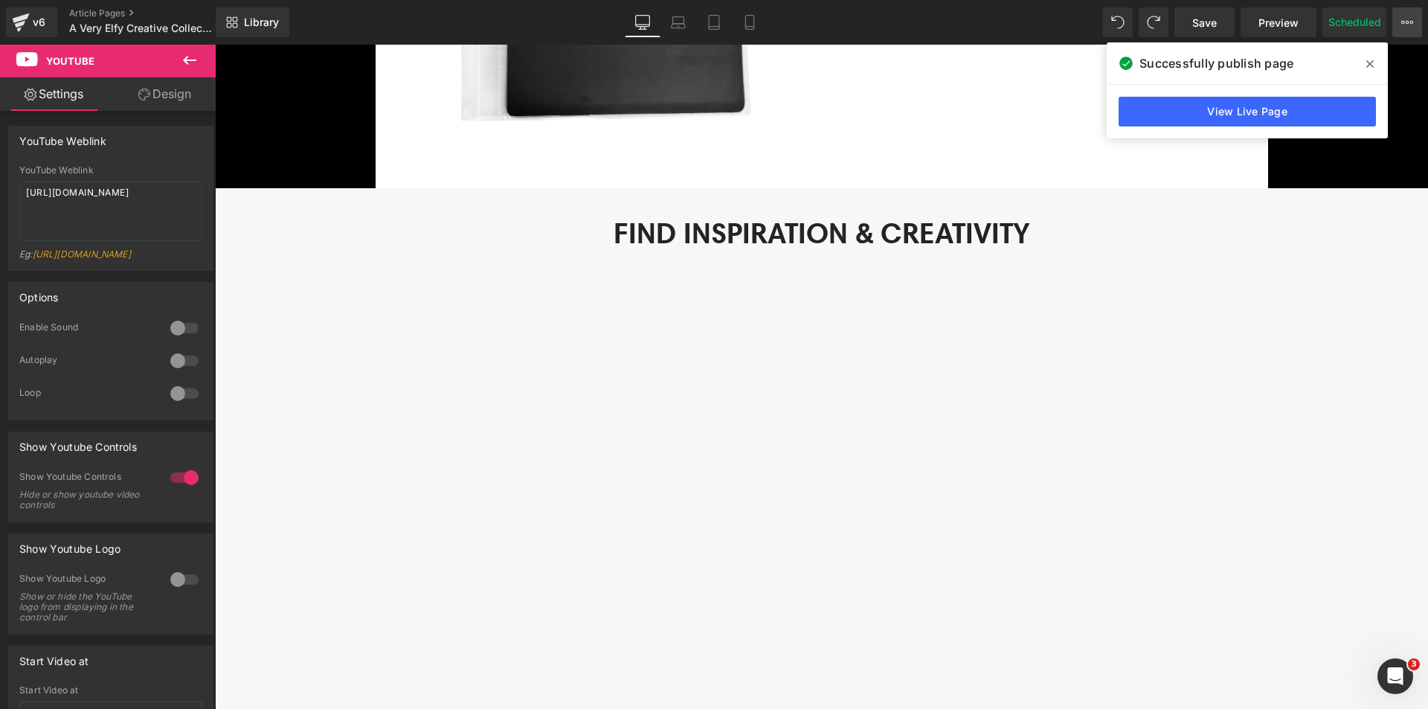
click at [1411, 25] on icon at bounding box center [1408, 22] width 12 height 12
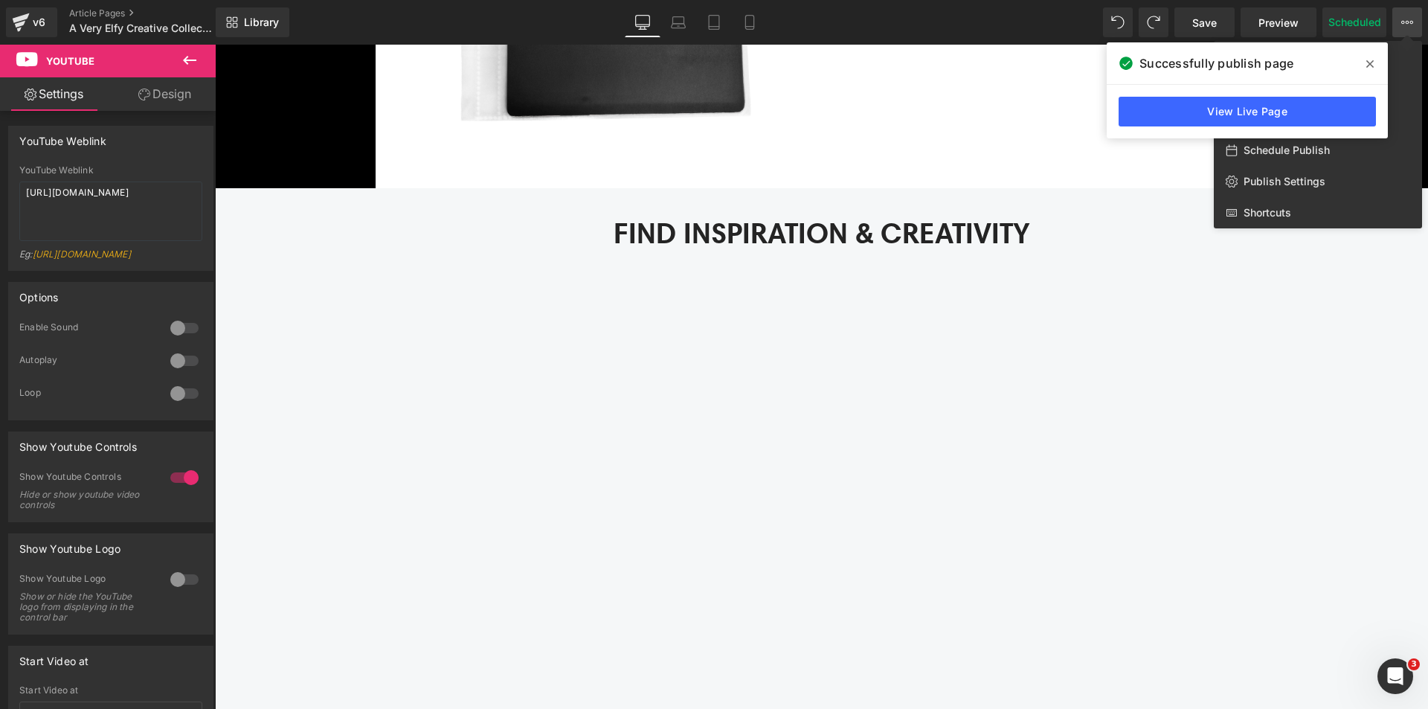
click at [1366, 62] on span at bounding box center [1370, 64] width 24 height 24
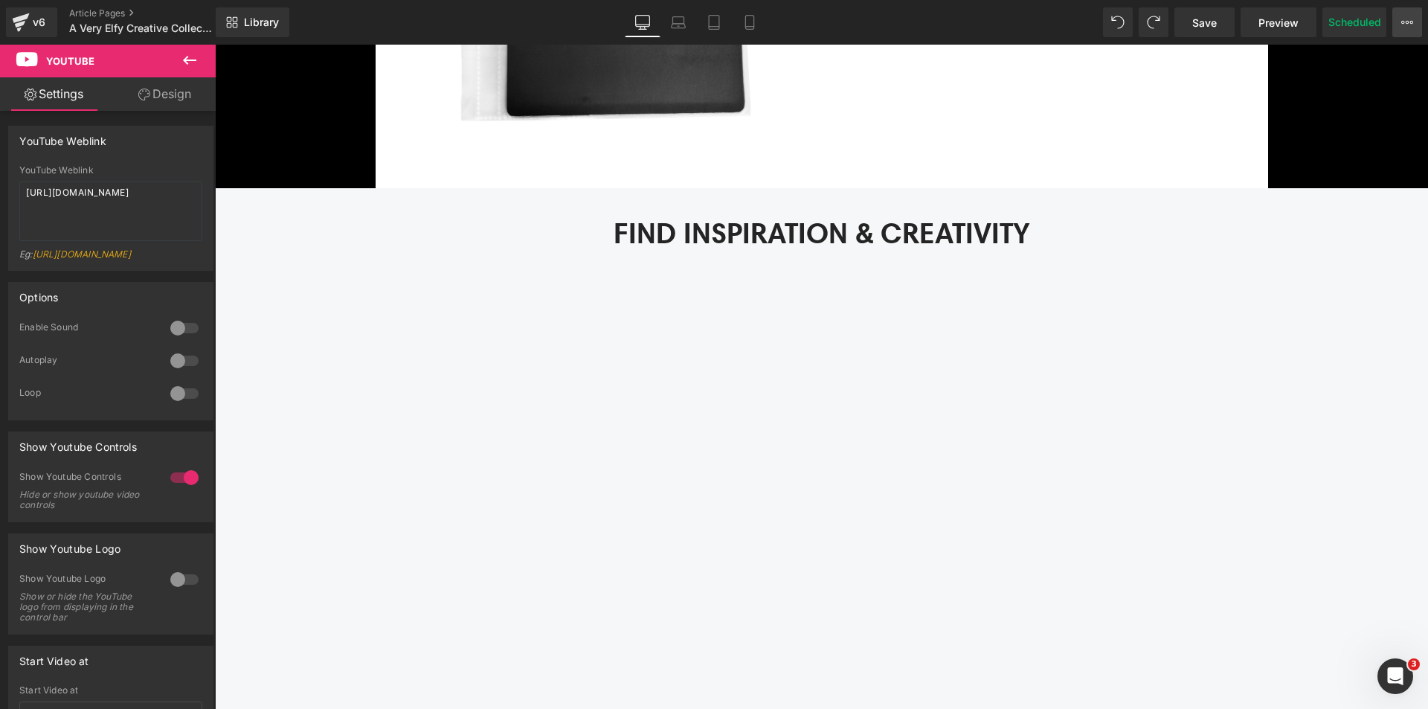
click at [1408, 24] on icon at bounding box center [1408, 22] width 4 height 3
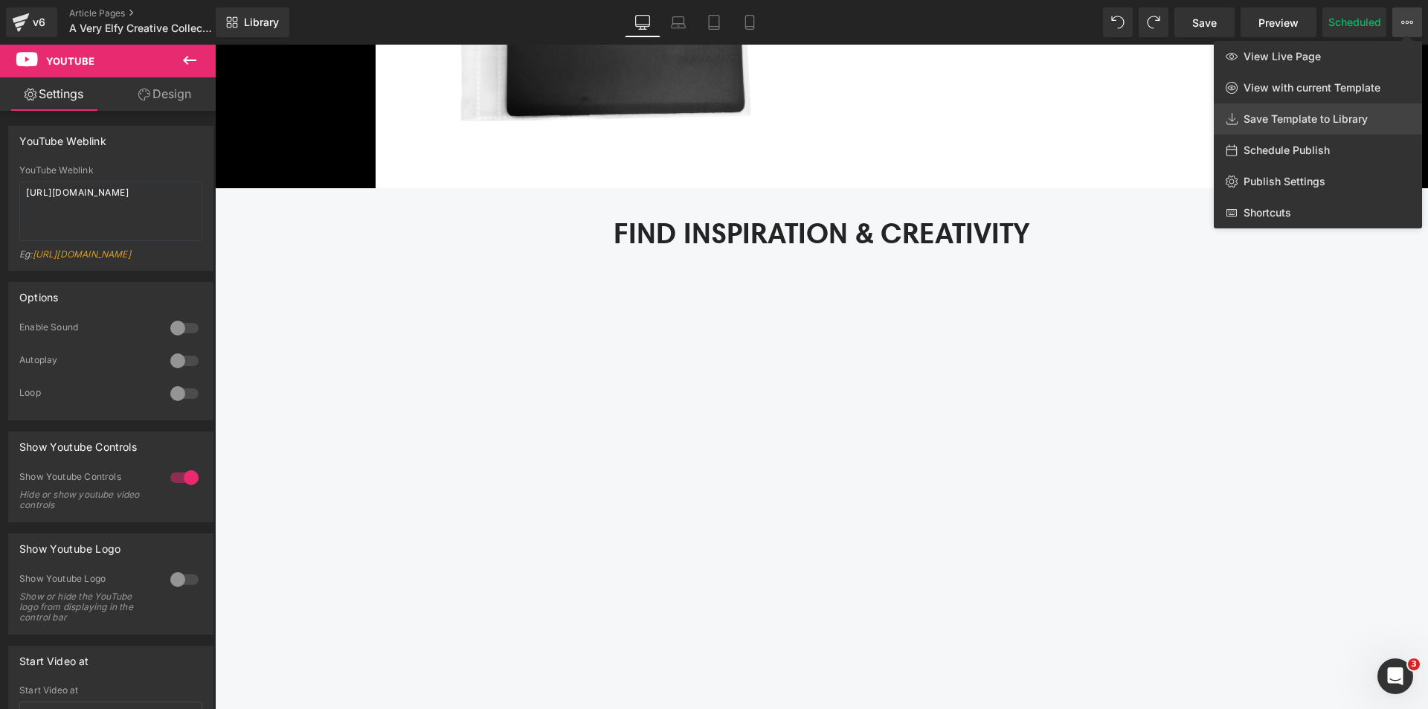
click at [1370, 112] on link "Save Template to Library" at bounding box center [1318, 118] width 208 height 31
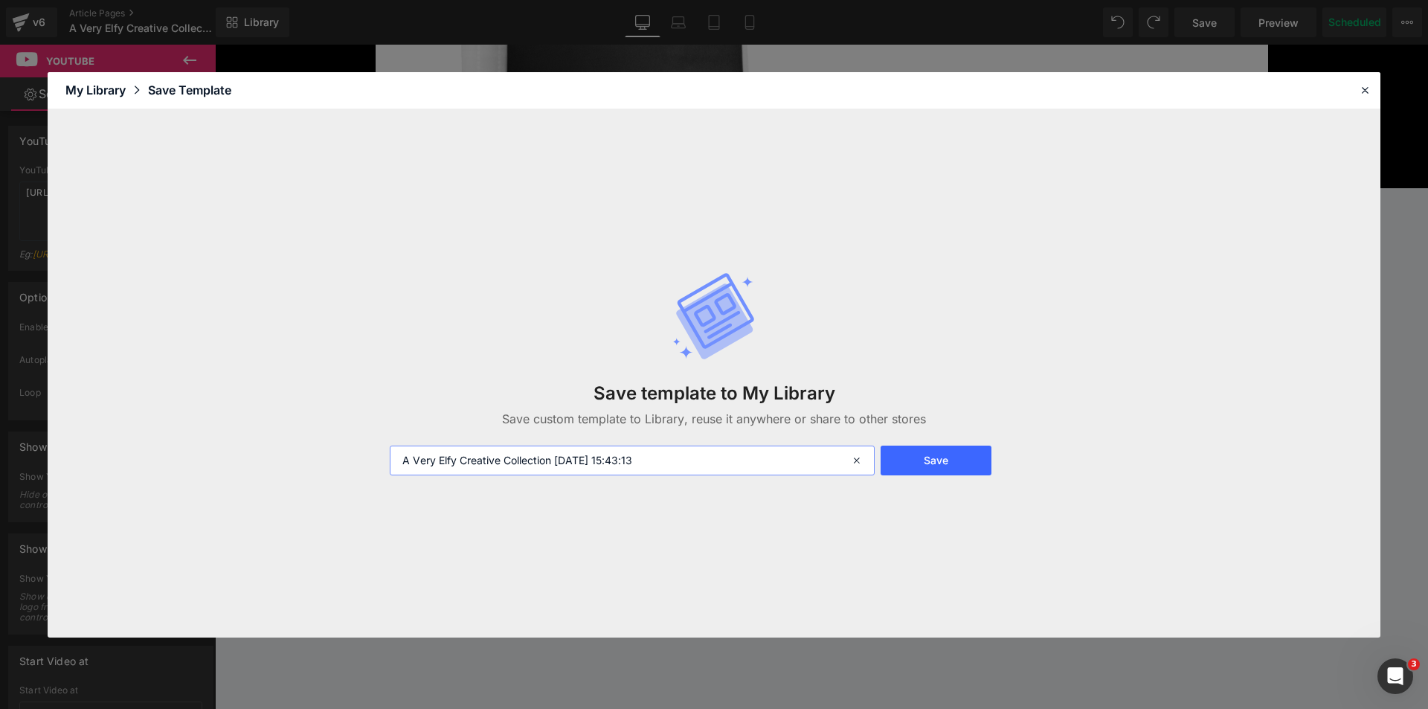
drag, startPoint x: 556, startPoint y: 456, endPoint x: 673, endPoint y: 456, distance: 117.5
click at [673, 456] on input "A Very Elfy Creative Collection [DATE] 15:43:13" at bounding box center [632, 461] width 485 height 30
type input "A Very Elfy Creative Collection"
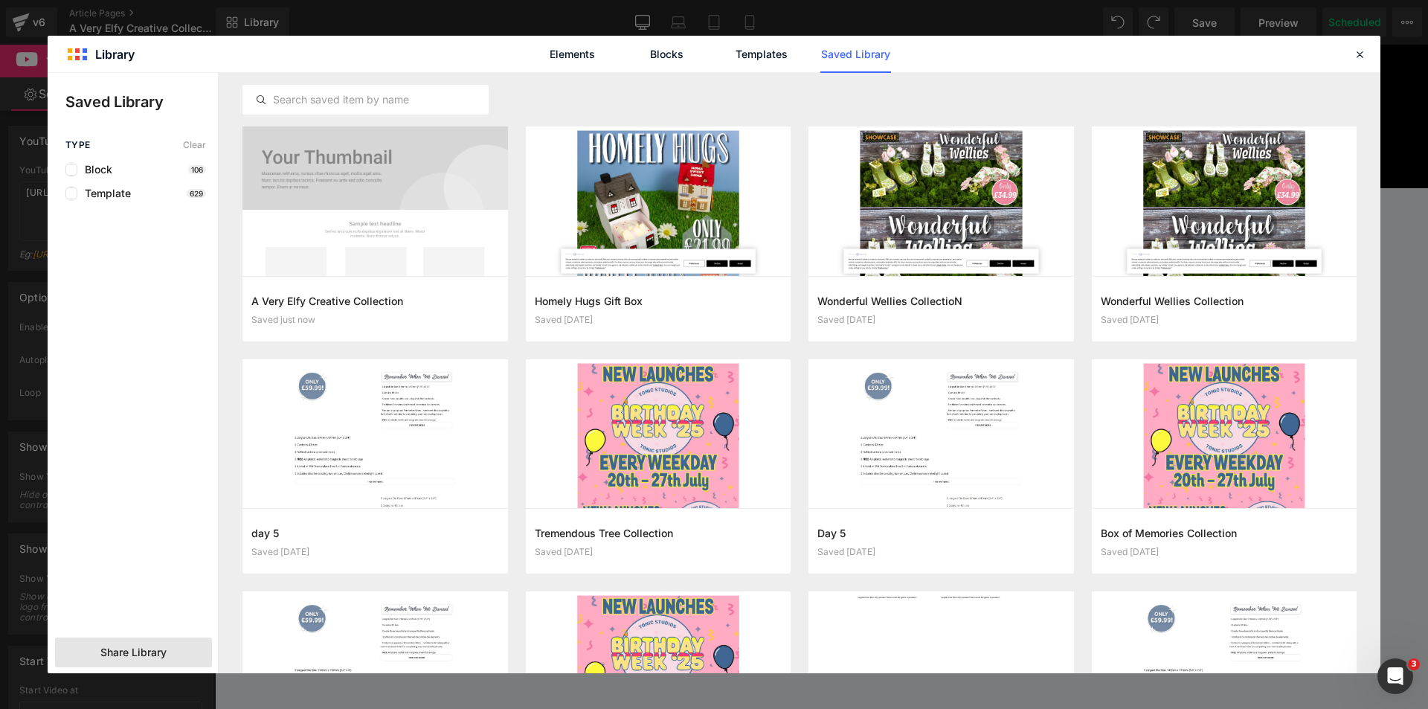
click at [102, 660] on div "Share Library" at bounding box center [133, 653] width 157 height 30
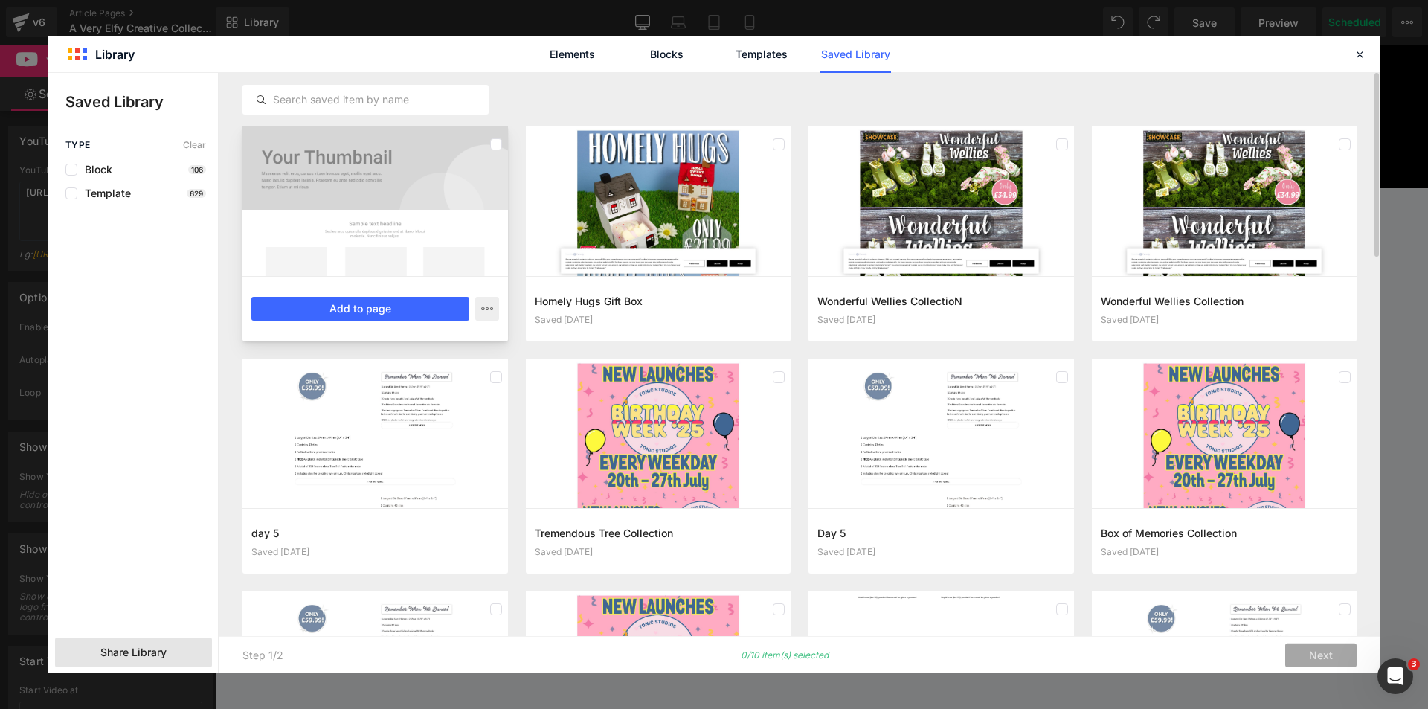
click at [330, 179] on div at bounding box center [376, 201] width 266 height 150
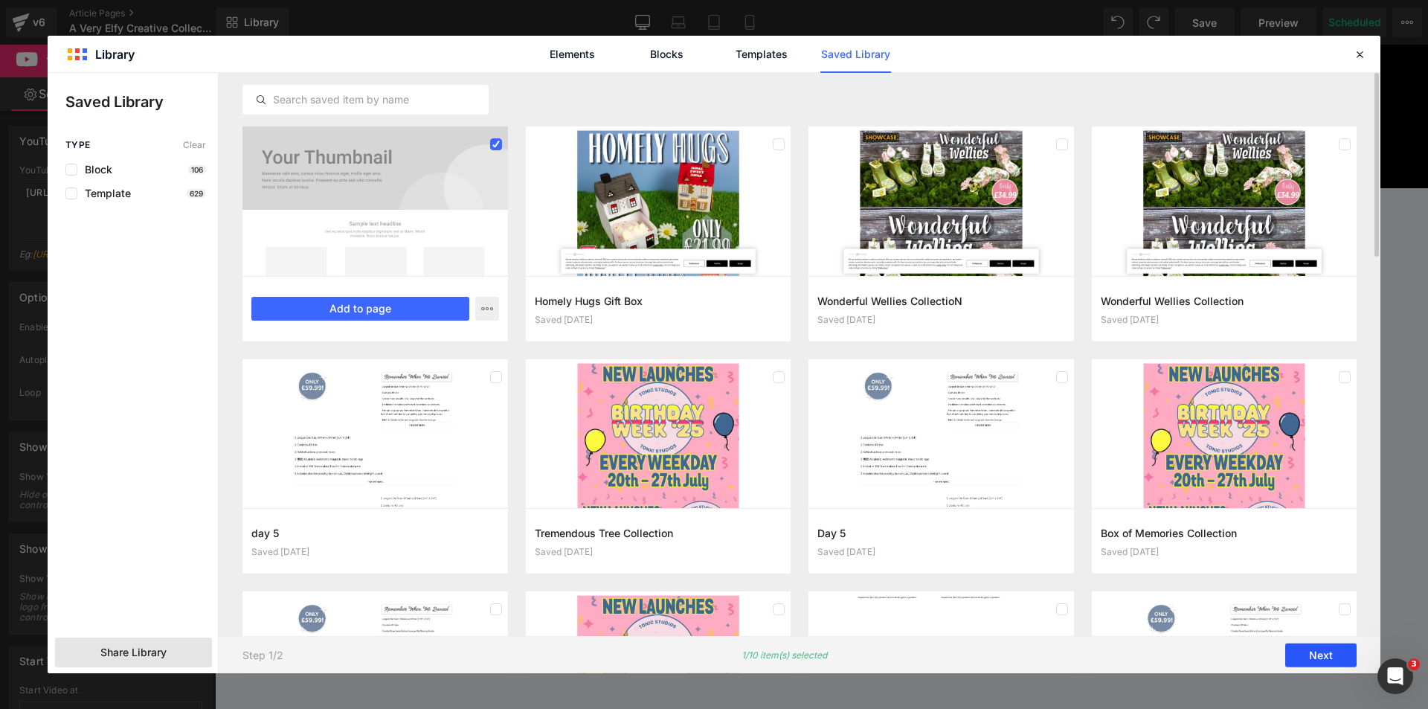
click at [1320, 660] on button "Next" at bounding box center [1321, 656] width 71 height 24
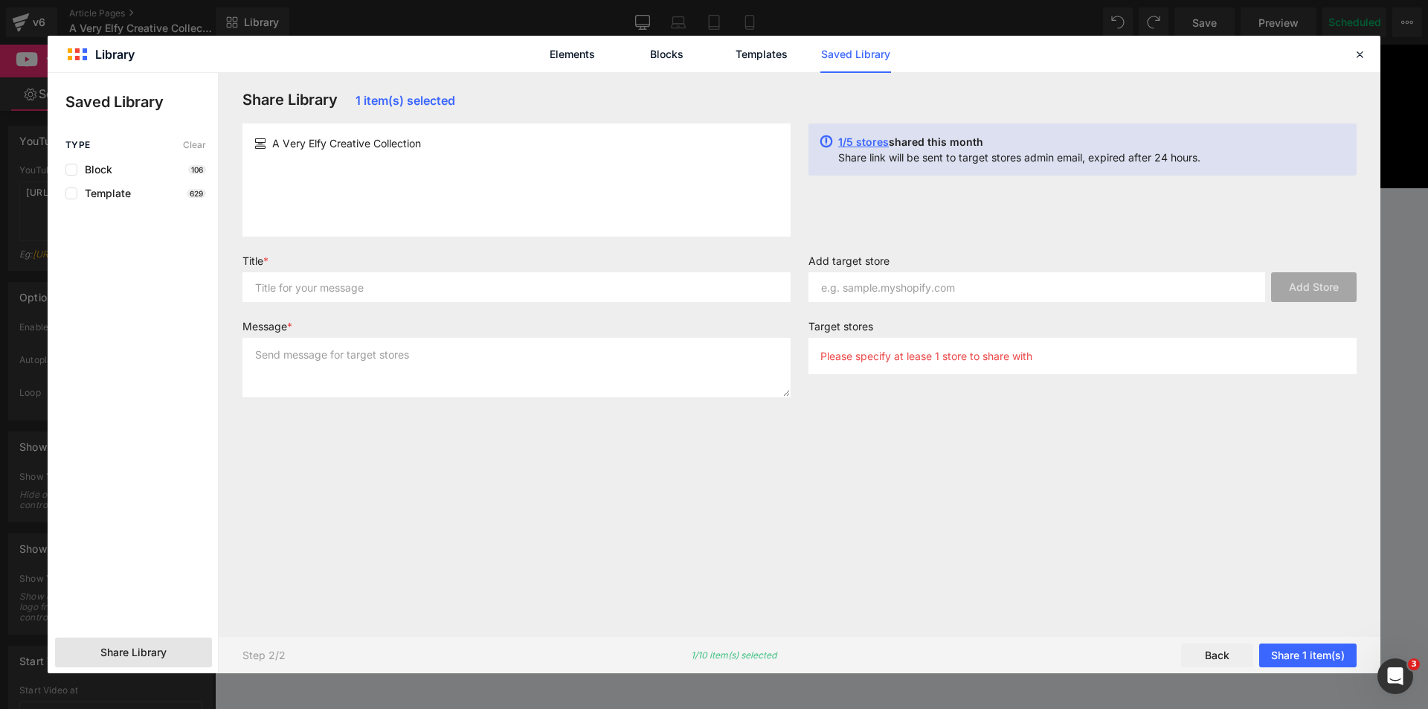
click at [432, 178] on div "A Very Elfy Creative Collection" at bounding box center [517, 179] width 548 height 113
copy div "A Very Elfy Creative Collection"
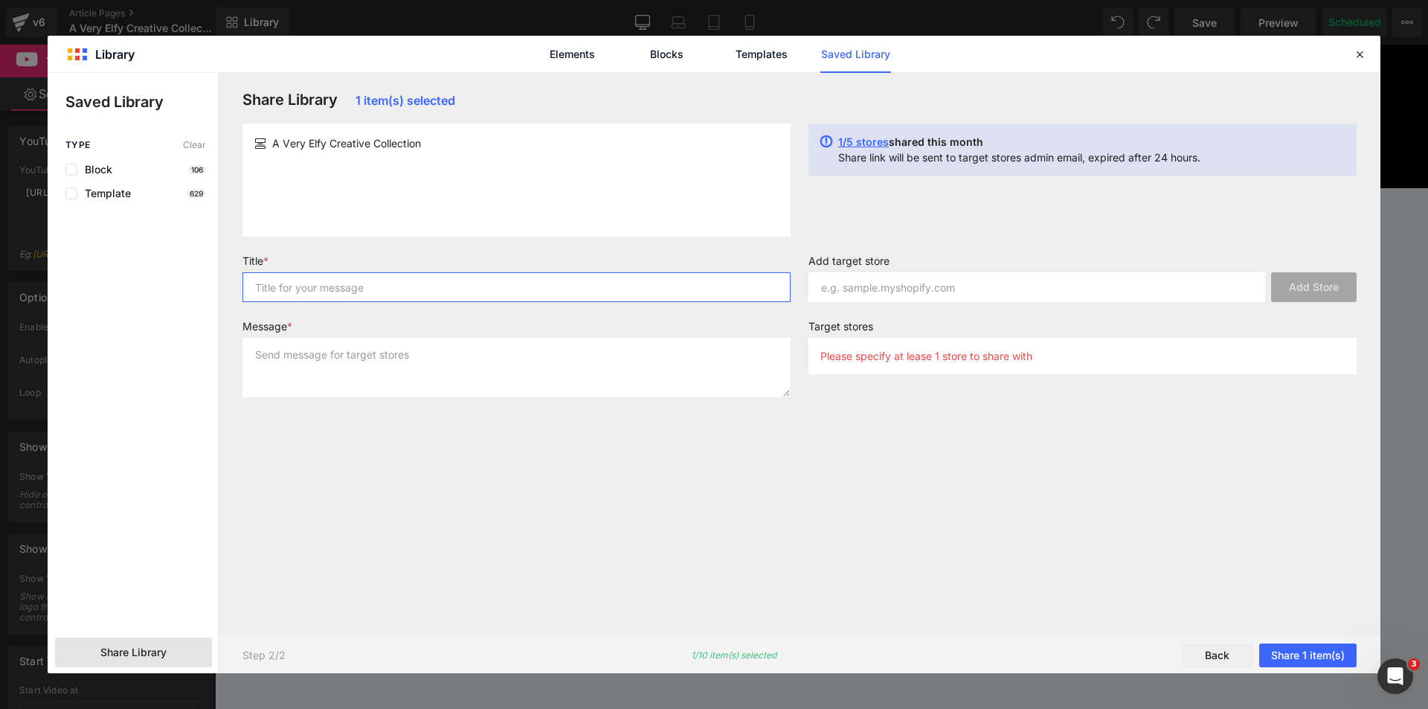
click at [431, 298] on input "text" at bounding box center [517, 287] width 548 height 30
paste input "A Very Elfy Creative Collection"
type input "A Very Elfy Creative Collection"
click at [440, 366] on textarea at bounding box center [517, 368] width 548 height 60
paste textarea "A Very Elfy Creative Collection"
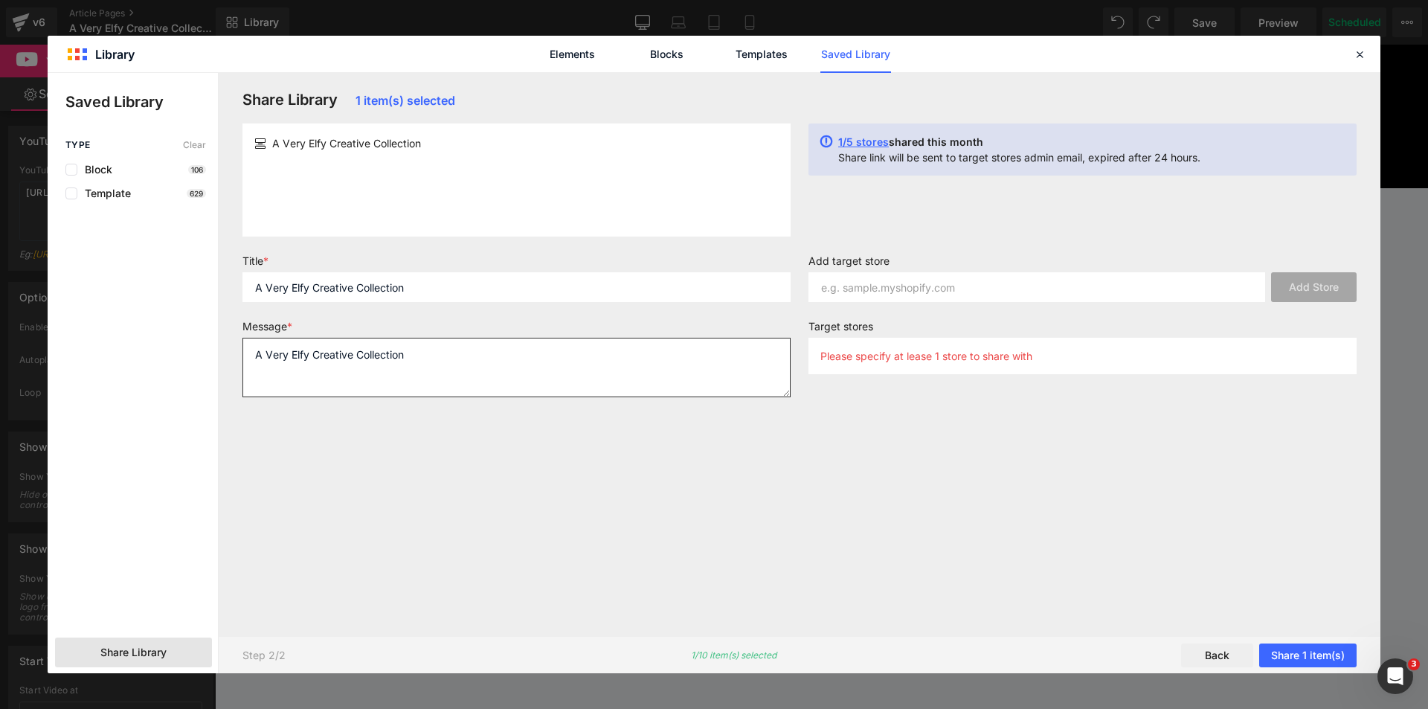
type textarea "A Very Elfy Creative Collection"
click at [1036, 298] on input "text" at bounding box center [1037, 287] width 457 height 30
paste input "[URL][DOMAIN_NAME]"
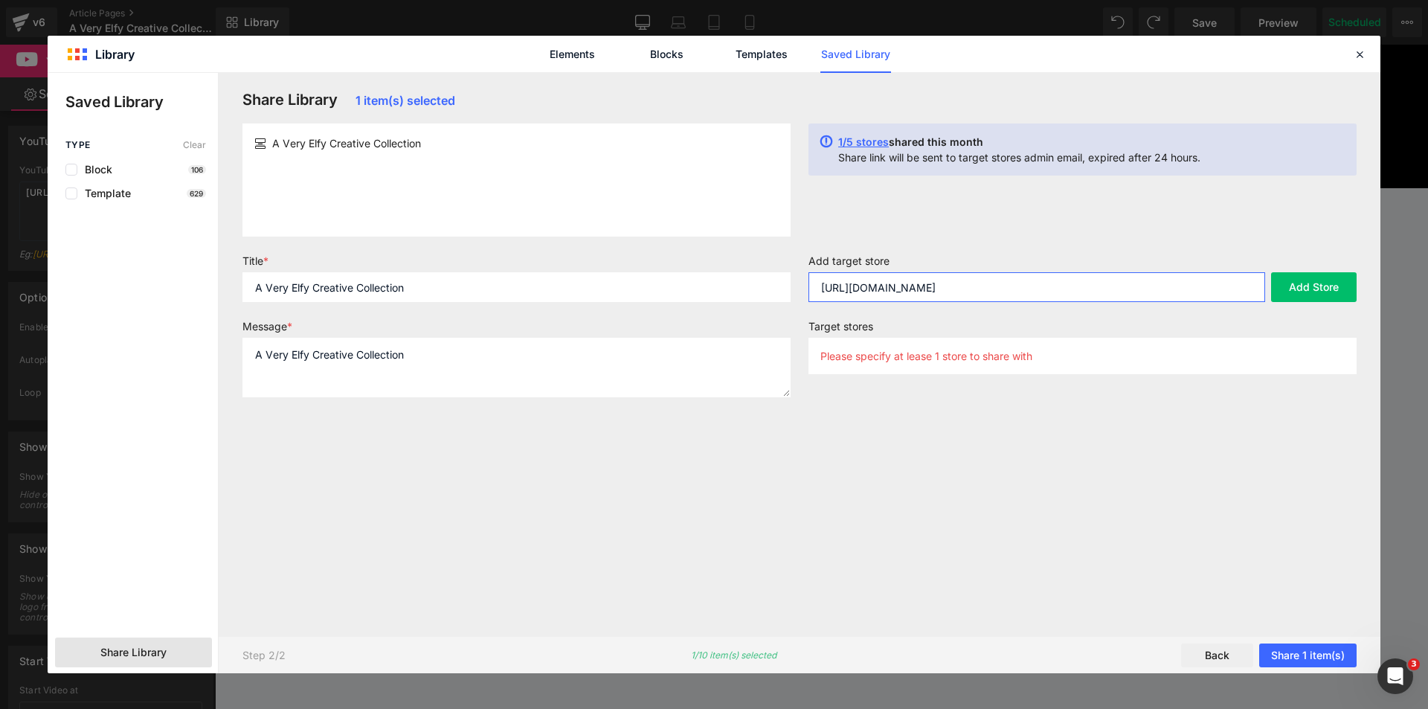
drag, startPoint x: 1007, startPoint y: 283, endPoint x: 1089, endPoint y: 283, distance: 81.8
click at [1074, 283] on input "[URL][DOMAIN_NAME]" at bounding box center [1037, 287] width 457 height 30
type input "[URL][DOMAIN_NAME]"
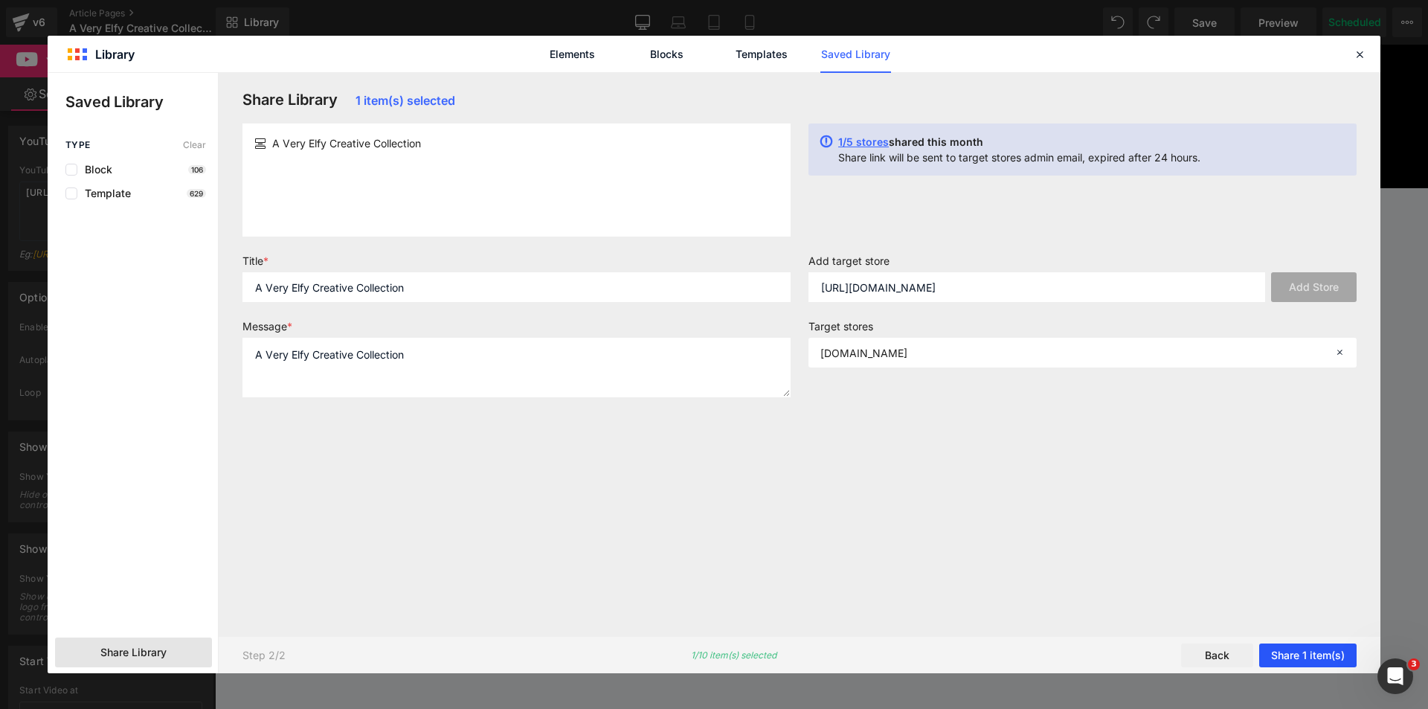
click at [1283, 656] on button "Share 1 item(s)" at bounding box center [1308, 656] width 97 height 24
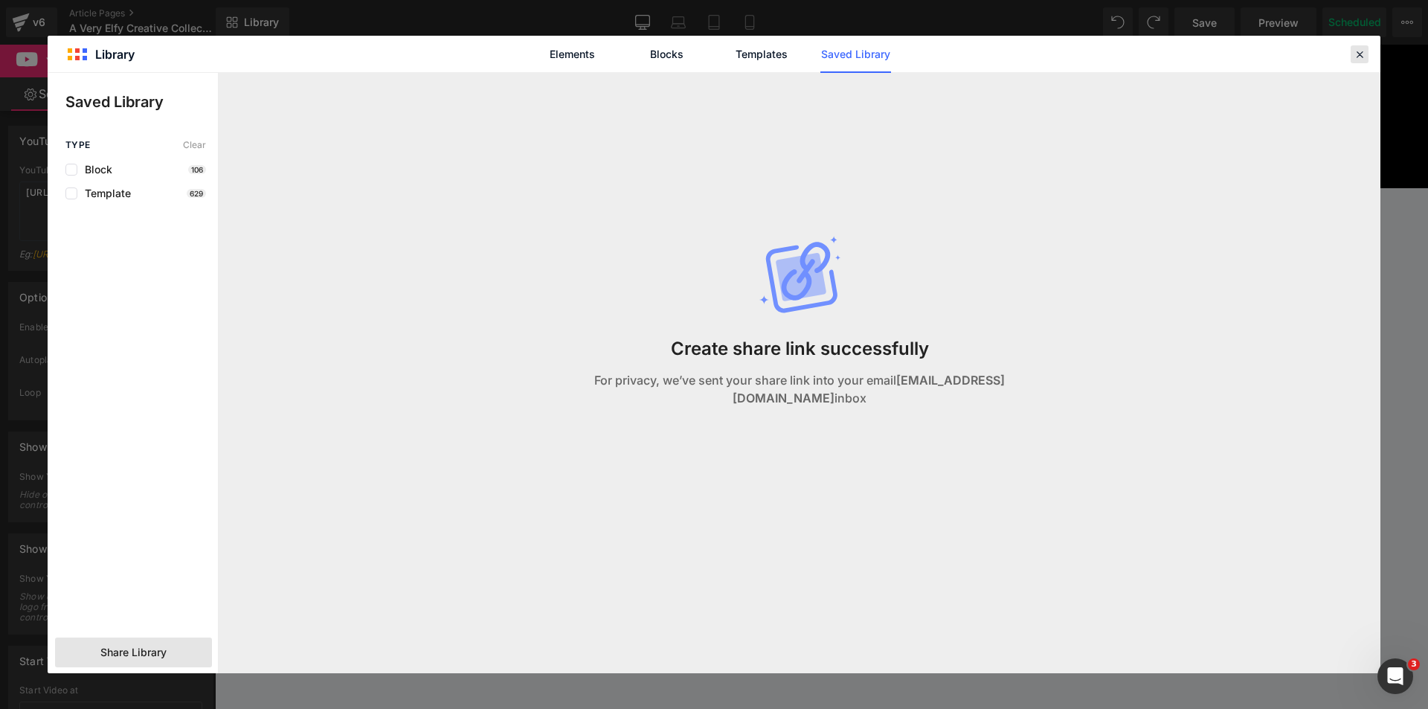
click at [1359, 48] on icon at bounding box center [1359, 54] width 13 height 13
